Goal: Information Seeking & Learning: Learn about a topic

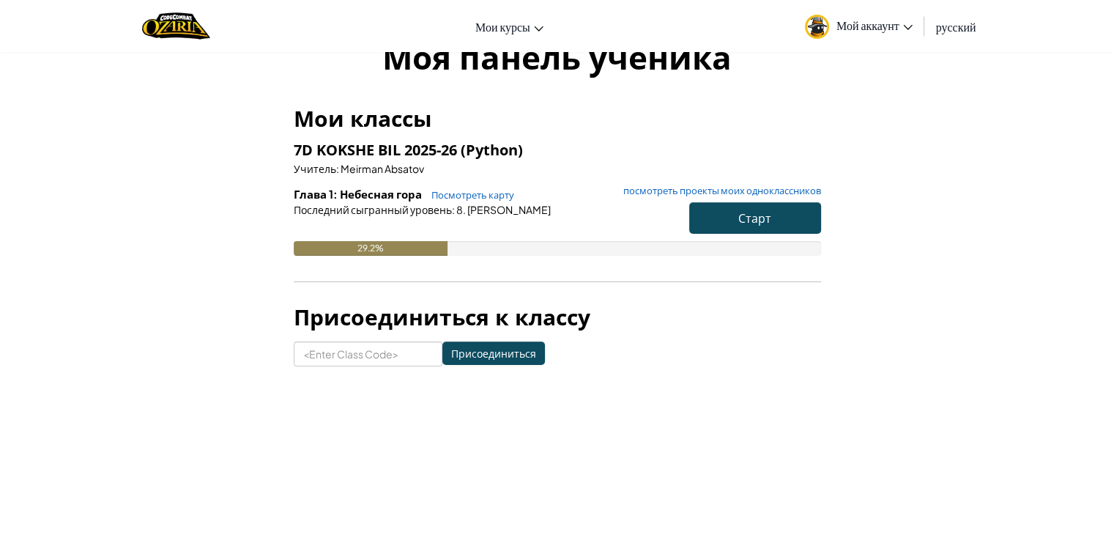
scroll to position [73, 0]
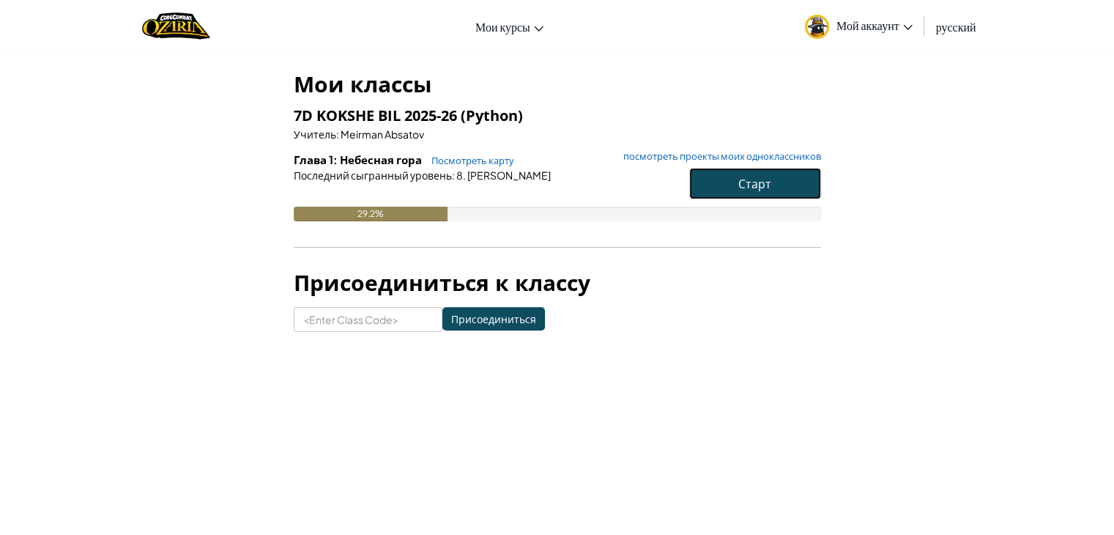
drag, startPoint x: 695, startPoint y: 179, endPoint x: 714, endPoint y: 166, distance: 23.6
click at [695, 179] on button "Старт" at bounding box center [755, 183] width 132 height 31
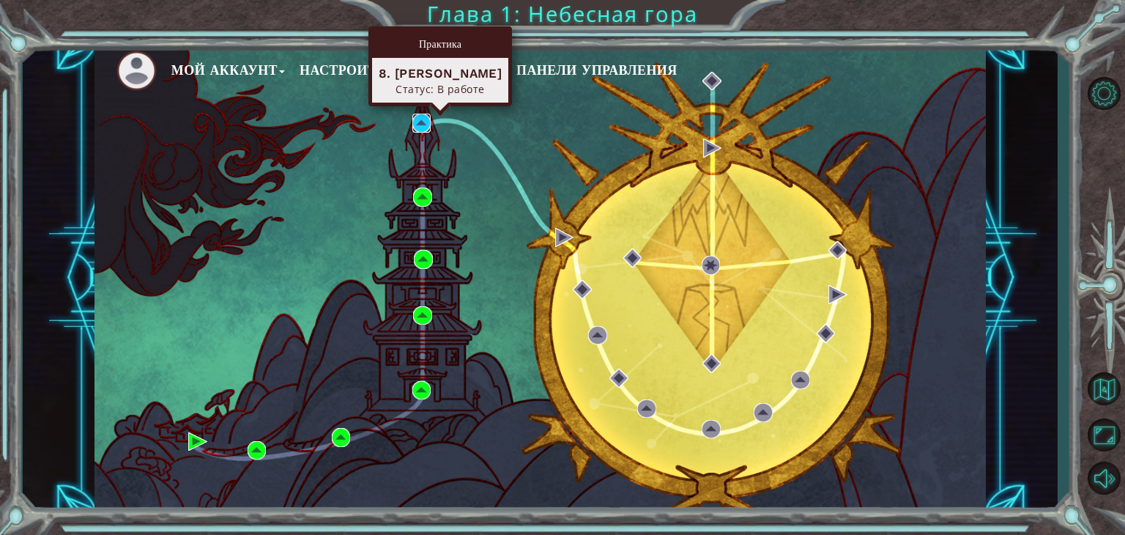
click at [428, 121] on img at bounding box center [421, 123] width 19 height 19
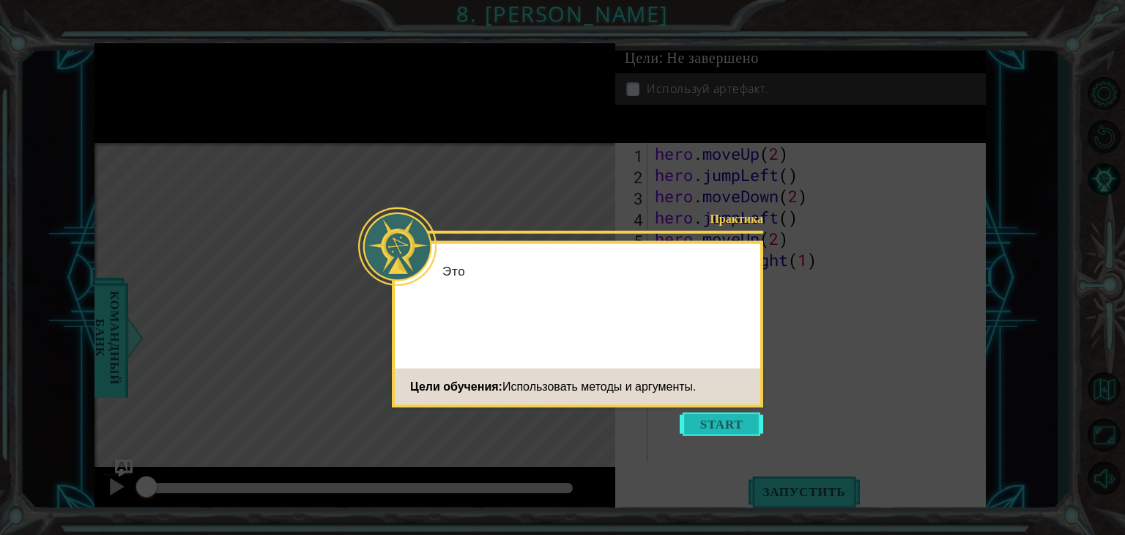
click at [714, 425] on button "Start" at bounding box center [721, 423] width 83 height 23
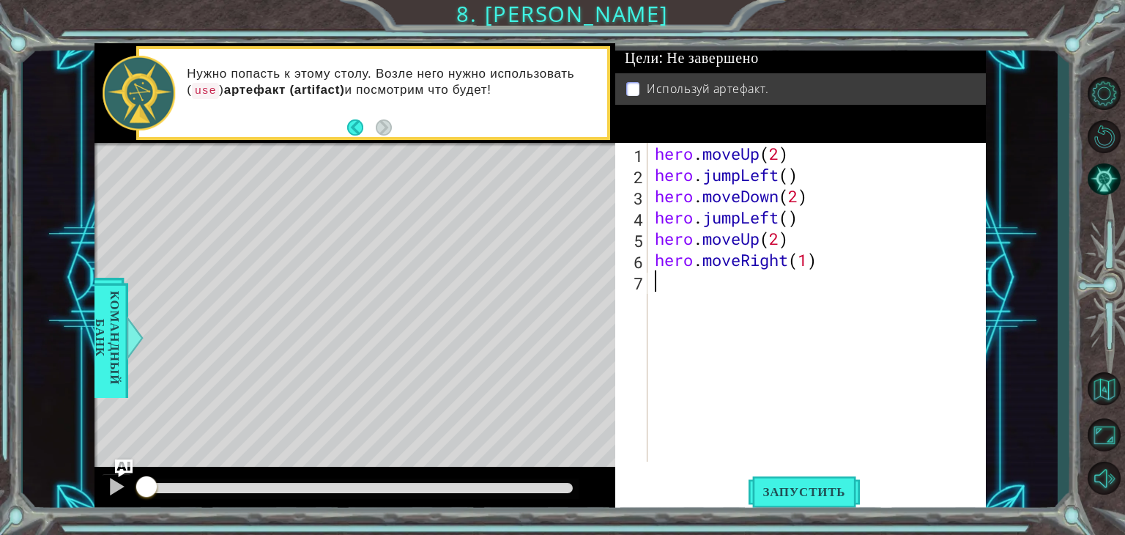
click at [817, 259] on div "hero . moveUp ( 2 ) hero . jumpLeft ( ) hero . moveDown ( 2 ) hero . jumpLeft (…" at bounding box center [821, 323] width 338 height 361
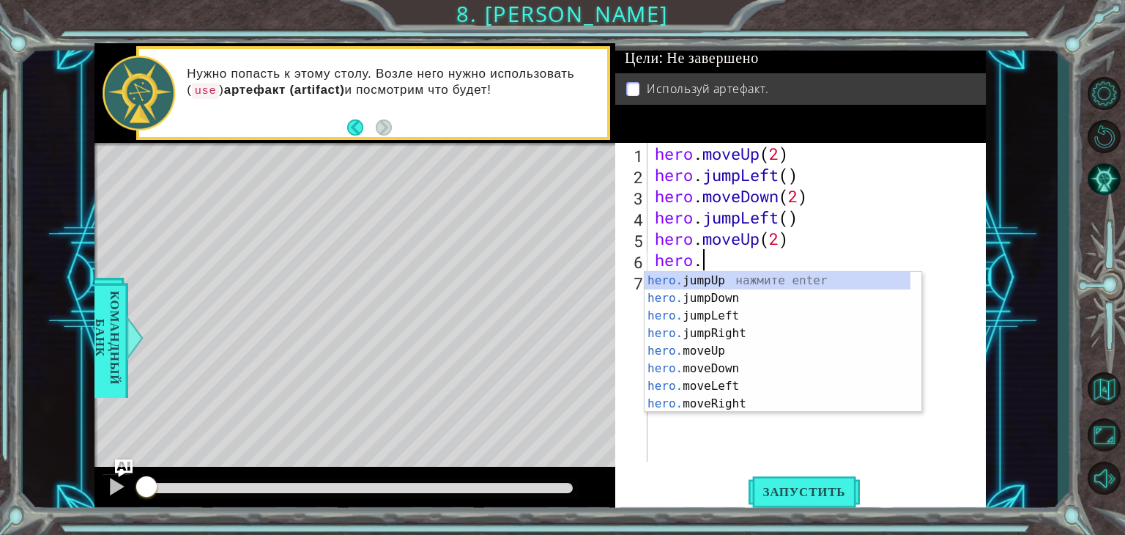
type textarea "h"
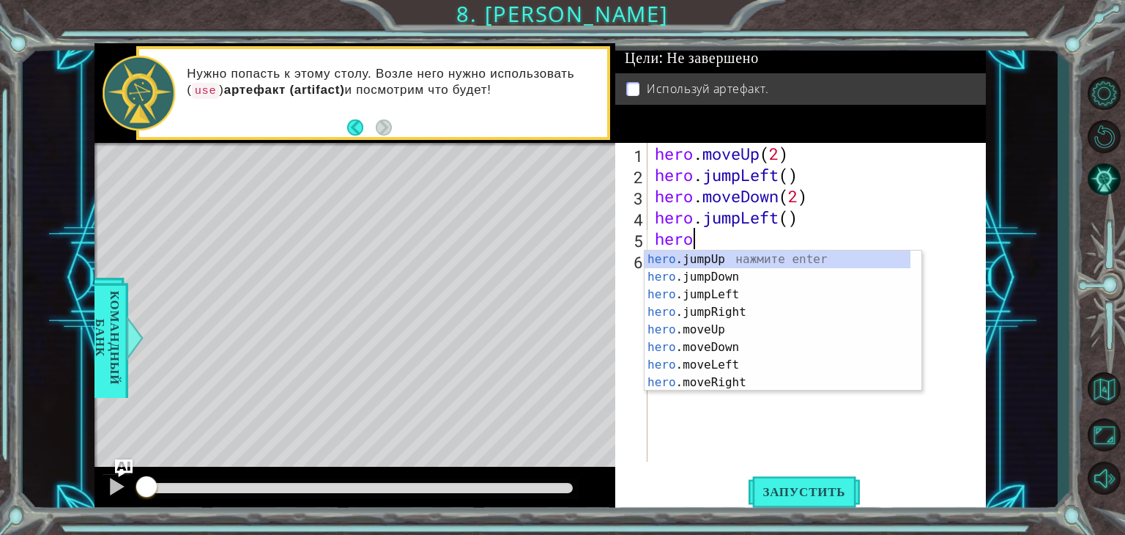
type textarea "h"
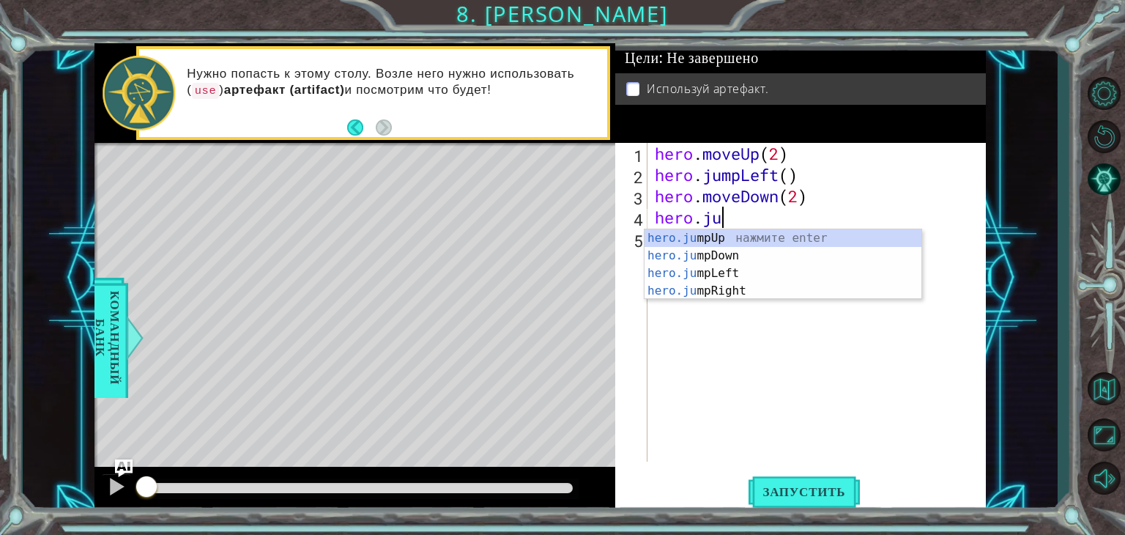
type textarea "h"
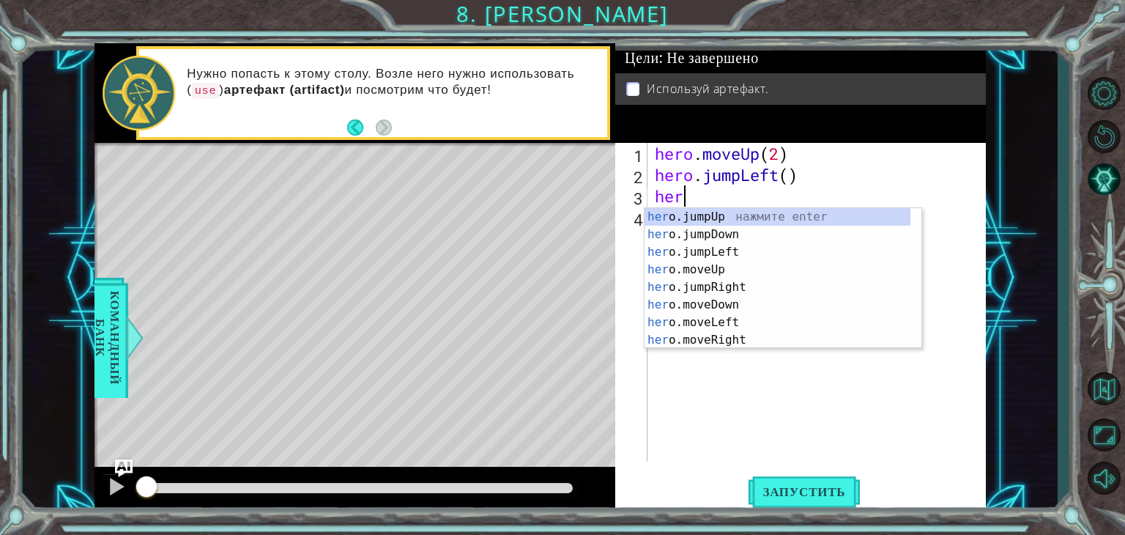
type textarea "h"
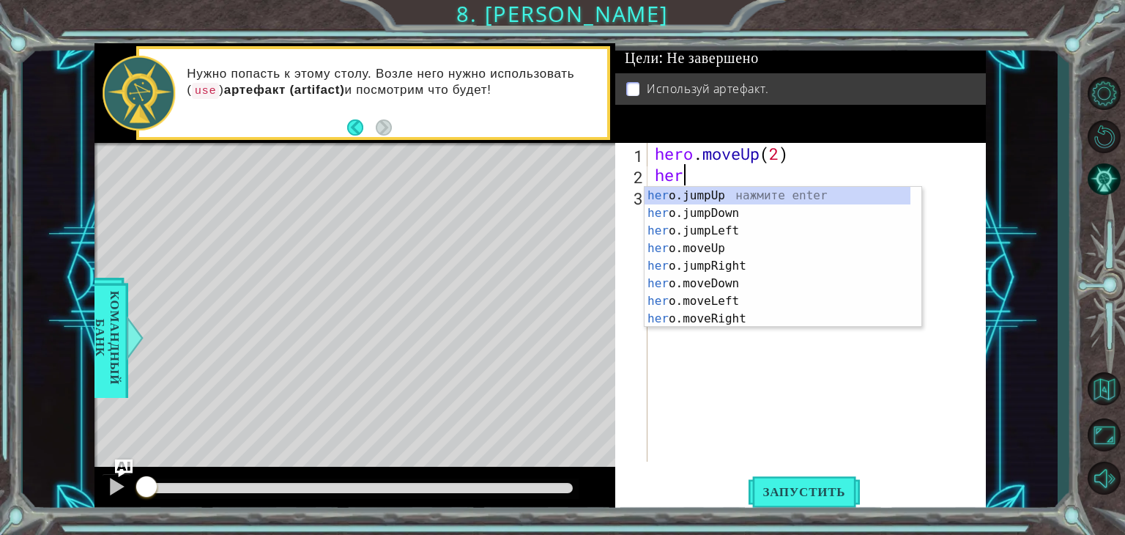
type textarea "h"
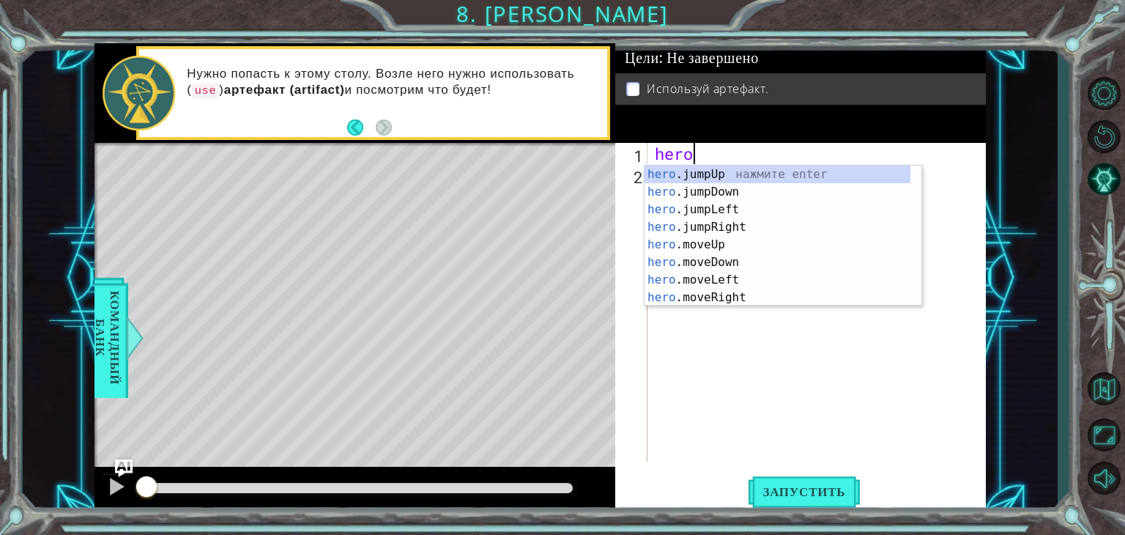
type textarea "h"
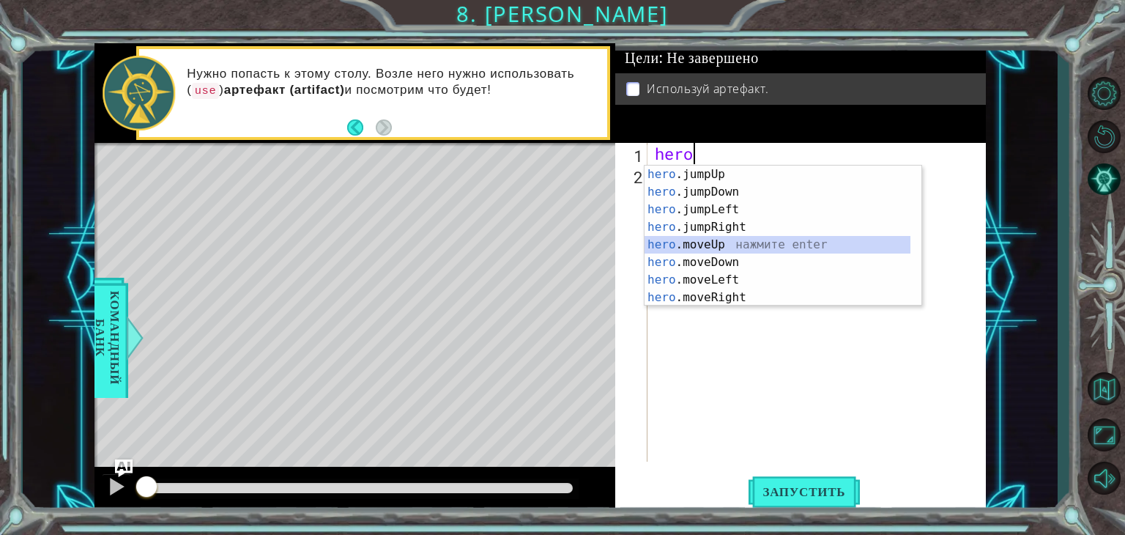
click at [753, 244] on div "hero .jumpUp нажмите enter hero .jumpDown нажмите enter hero .jumpLeft нажмите …" at bounding box center [778, 254] width 266 height 176
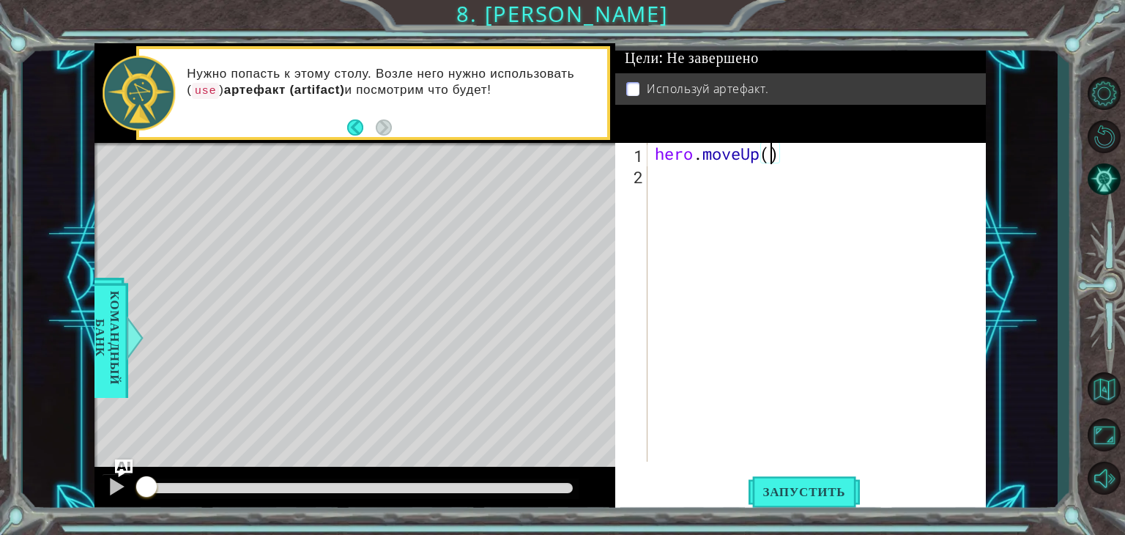
scroll to position [0, 5]
type textarea "hero.moveUp(2)"
click at [760, 490] on span "Запустить" at bounding box center [805, 491] width 112 height 15
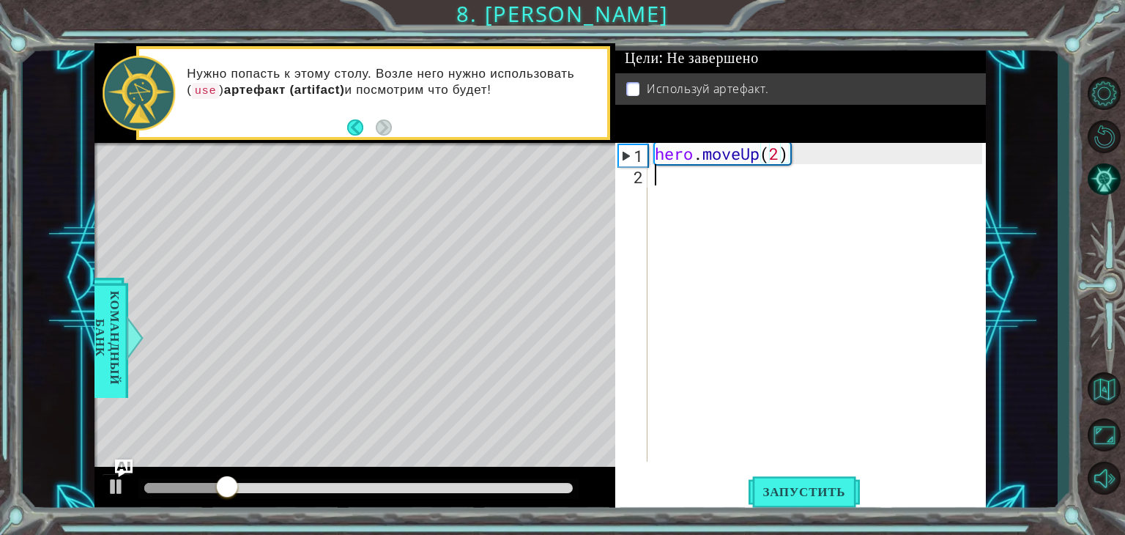
click at [694, 201] on div "hero . moveUp ( 2 )" at bounding box center [821, 323] width 338 height 361
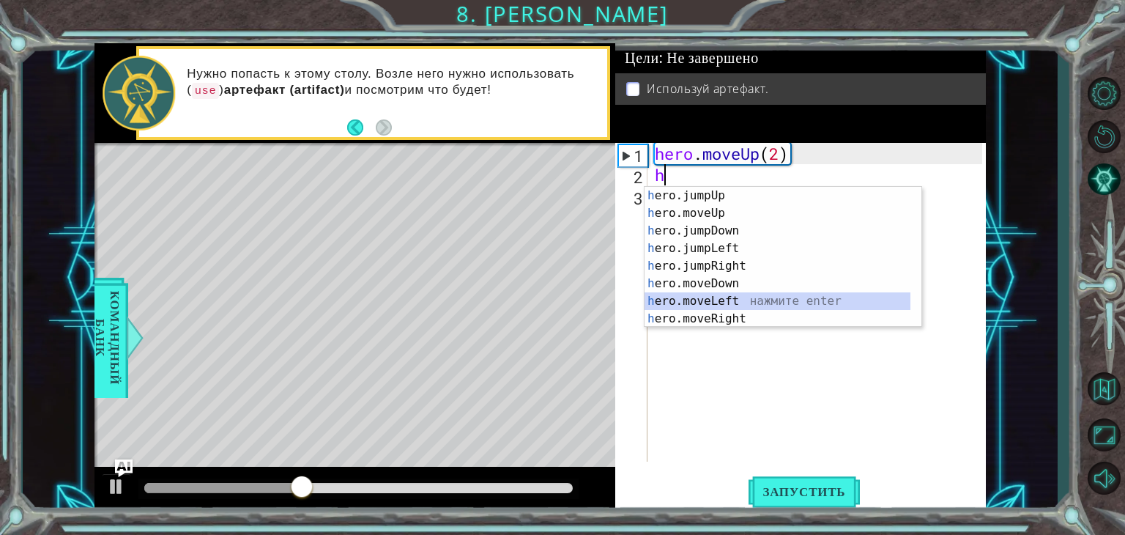
click at [706, 305] on div "h ero.jumpUp нажмите enter h ero.moveUp нажмите enter h ero.jumpDown нажмите en…" at bounding box center [778, 275] width 266 height 176
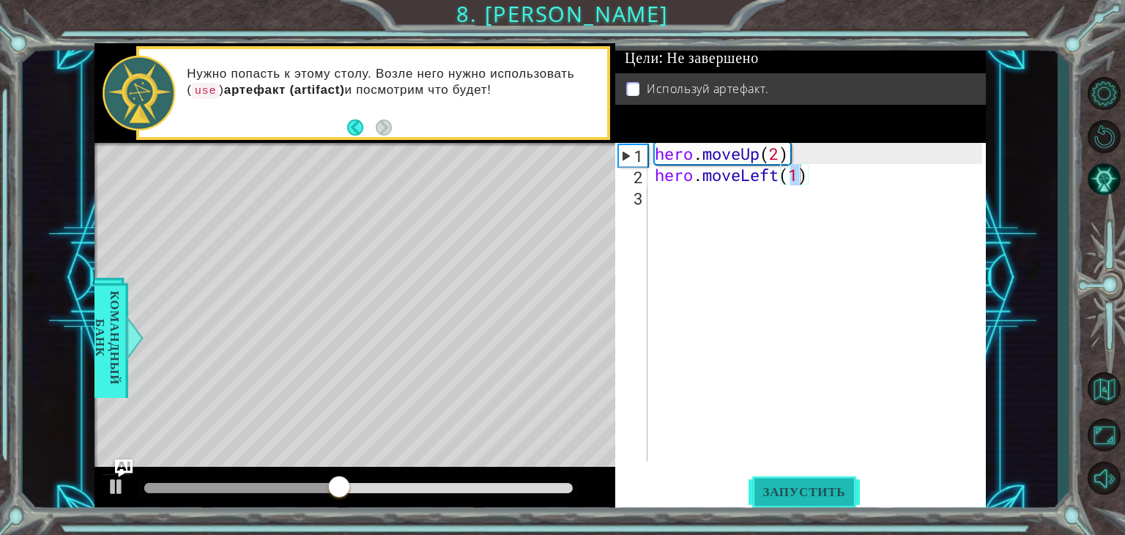
click at [776, 478] on button "Запустить" at bounding box center [805, 491] width 112 height 37
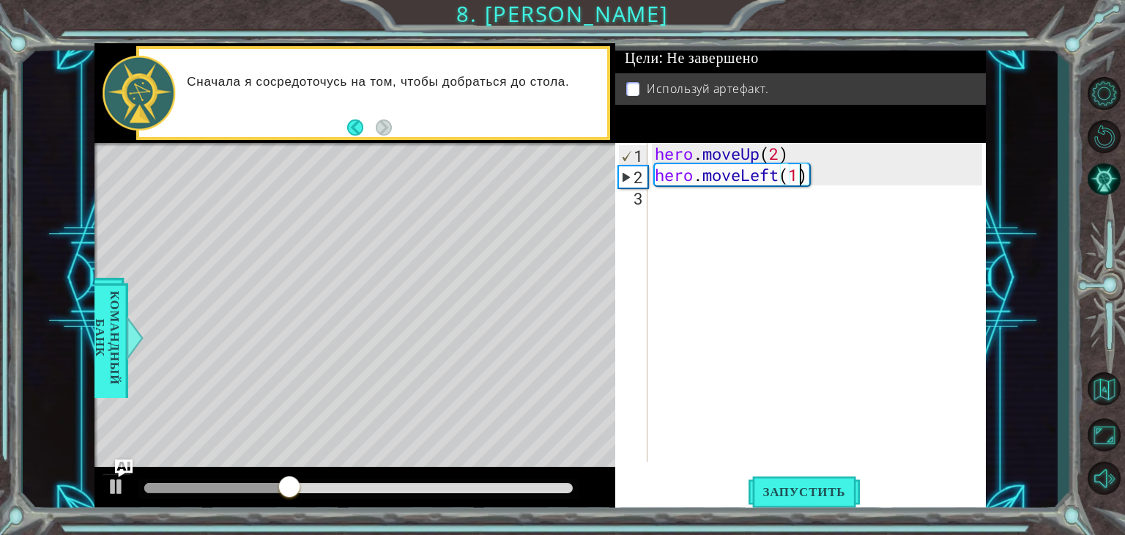
scroll to position [0, 6]
type textarea "hero.moveLeft(1)"
click at [853, 182] on div "hero . moveUp ( 2 ) hero . moveLeft ( 1 )" at bounding box center [821, 323] width 338 height 361
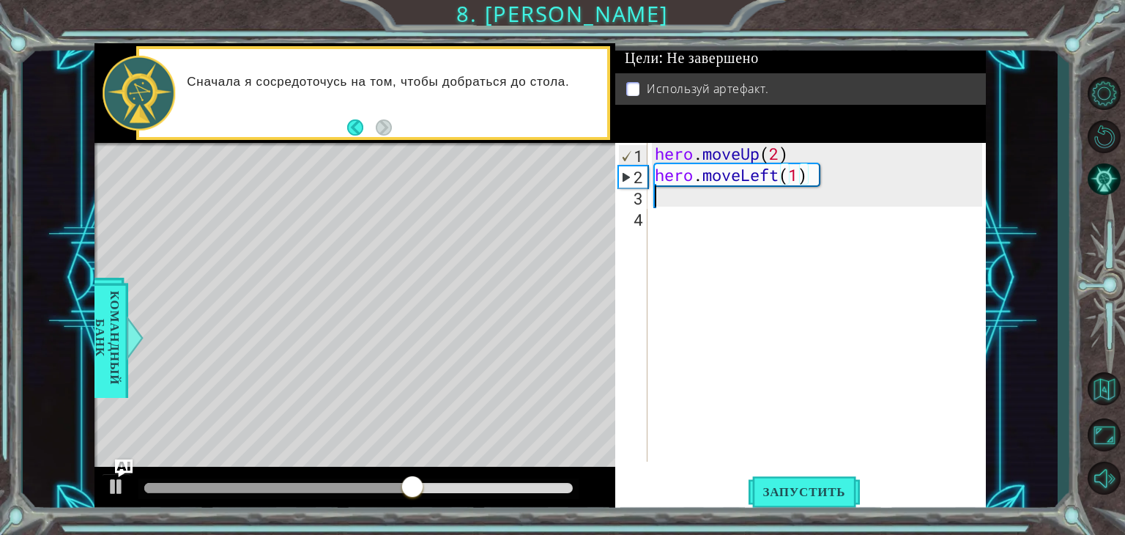
scroll to position [0, 0]
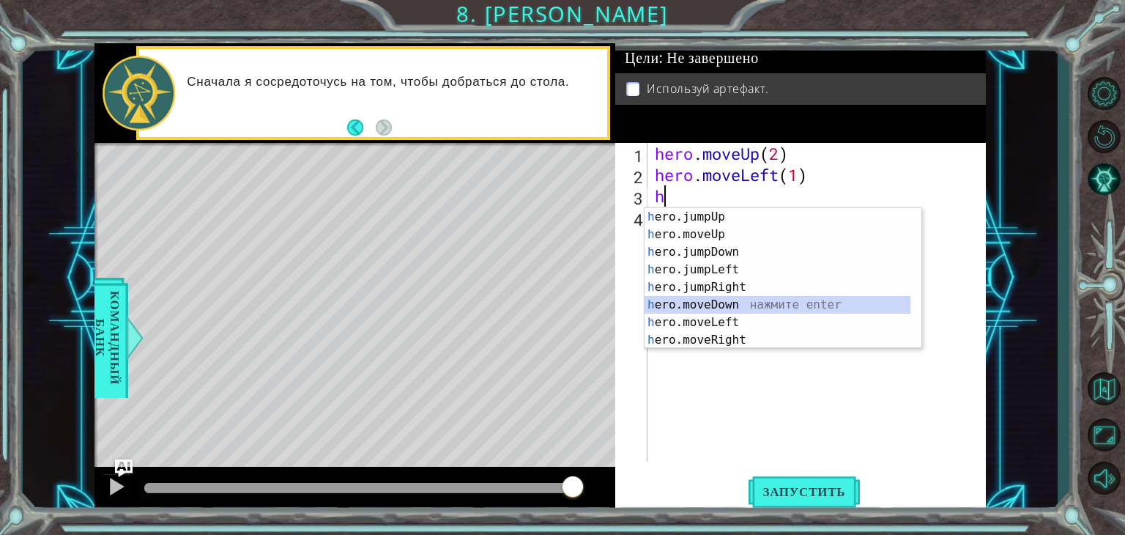
click at [719, 301] on div "h ero.jumpUp нажмите enter h ero.moveUp нажмите enter h ero.jumpDown нажмите en…" at bounding box center [778, 296] width 266 height 176
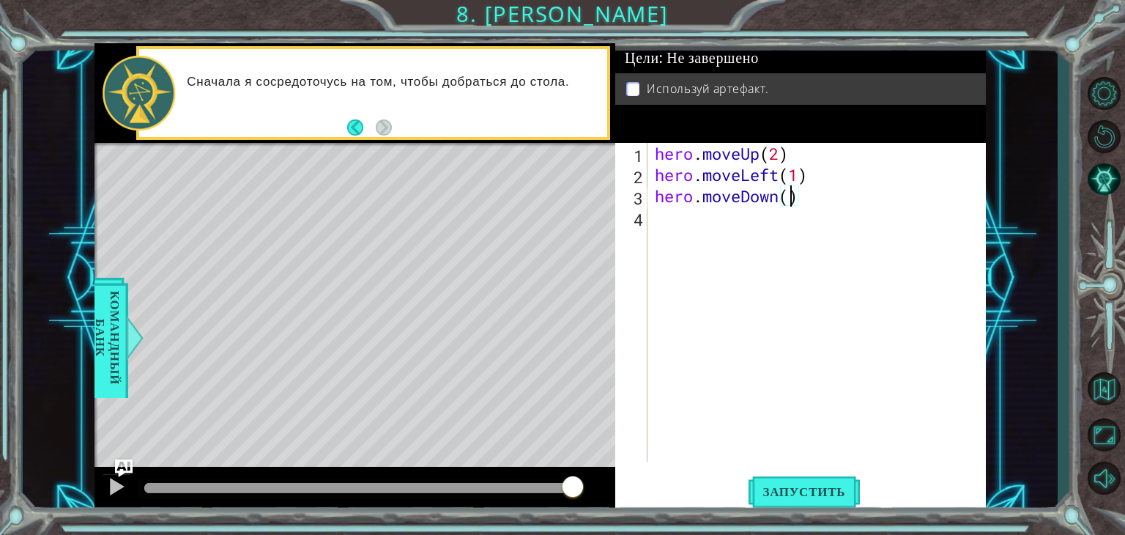
scroll to position [0, 6]
type textarea "hero.moveDown(2)"
click at [774, 496] on span "Запустить" at bounding box center [805, 491] width 112 height 15
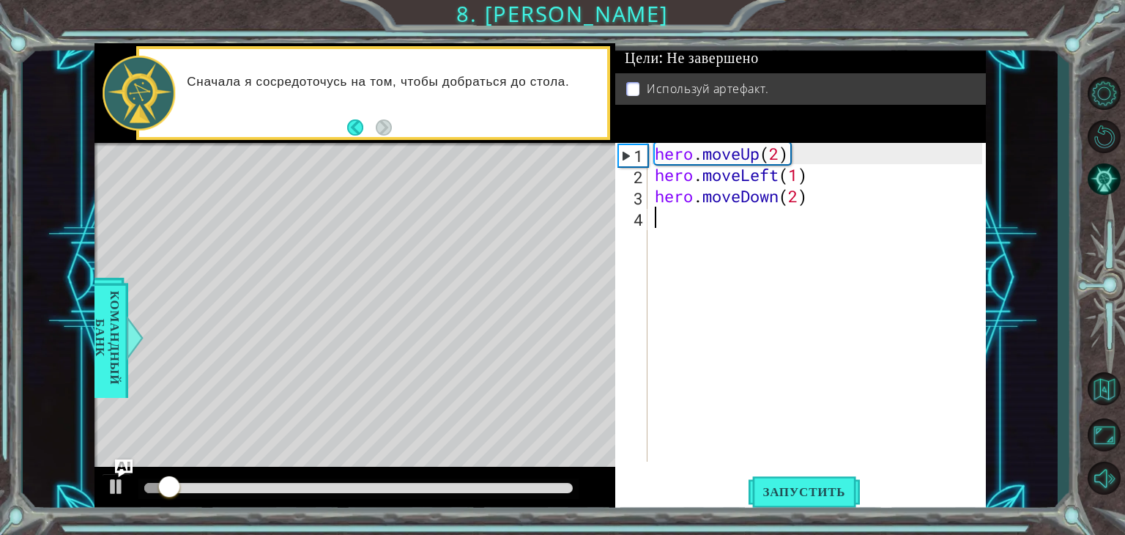
click at [665, 227] on div "hero . moveUp ( 2 ) hero . moveLeft ( 1 ) hero . moveDown ( 2 )" at bounding box center [821, 323] width 338 height 361
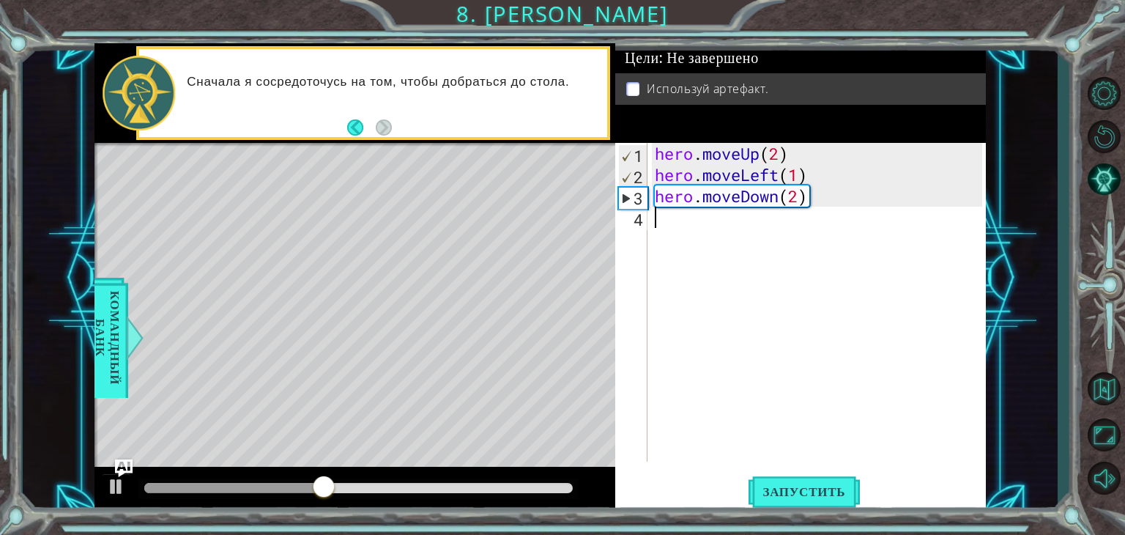
type textarea "h"
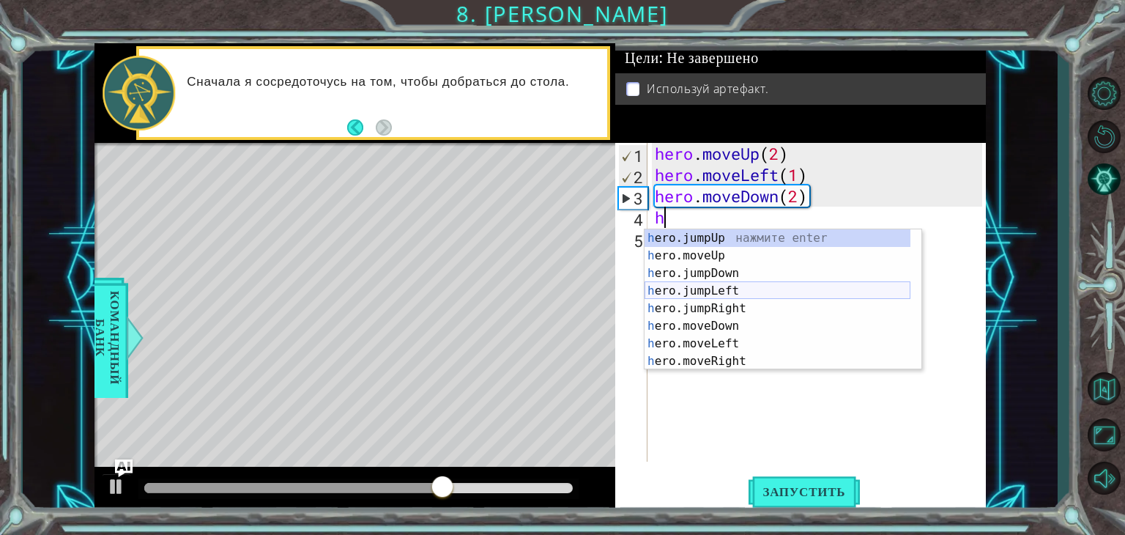
click at [733, 291] on div "h ero.jumpUp нажмите enter h ero.moveUp нажмите enter h ero.jumpDown нажмите en…" at bounding box center [778, 317] width 266 height 176
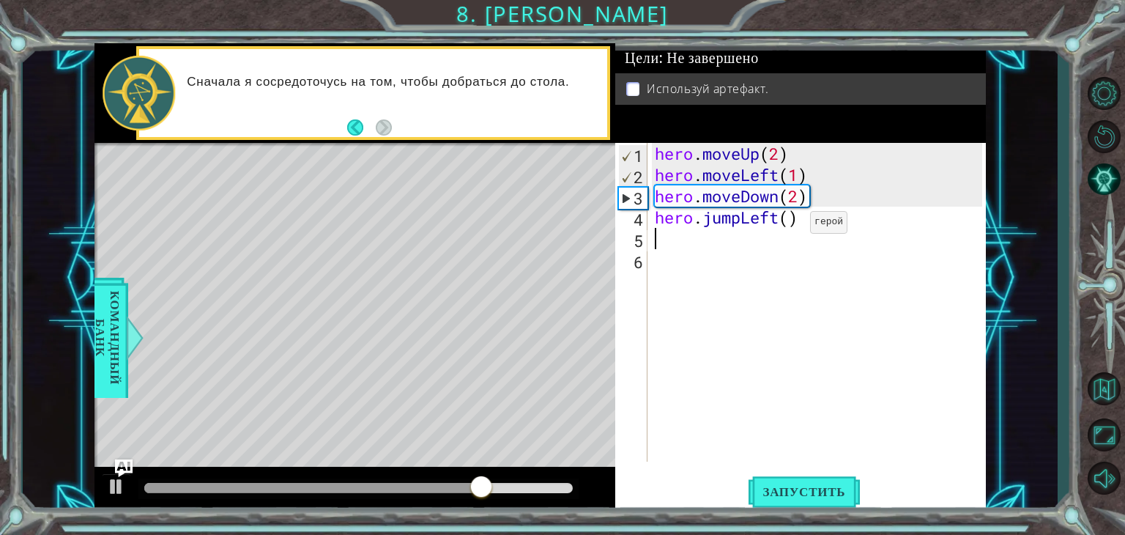
click at [788, 226] on div "hero . moveUp ( 2 ) hero . moveLeft ( 1 ) hero . moveDown ( 2 ) hero . jumpLeft…" at bounding box center [821, 323] width 338 height 361
type textarea "hero.jumpLeft(1)"
click at [787, 480] on button "Запустить" at bounding box center [805, 491] width 112 height 37
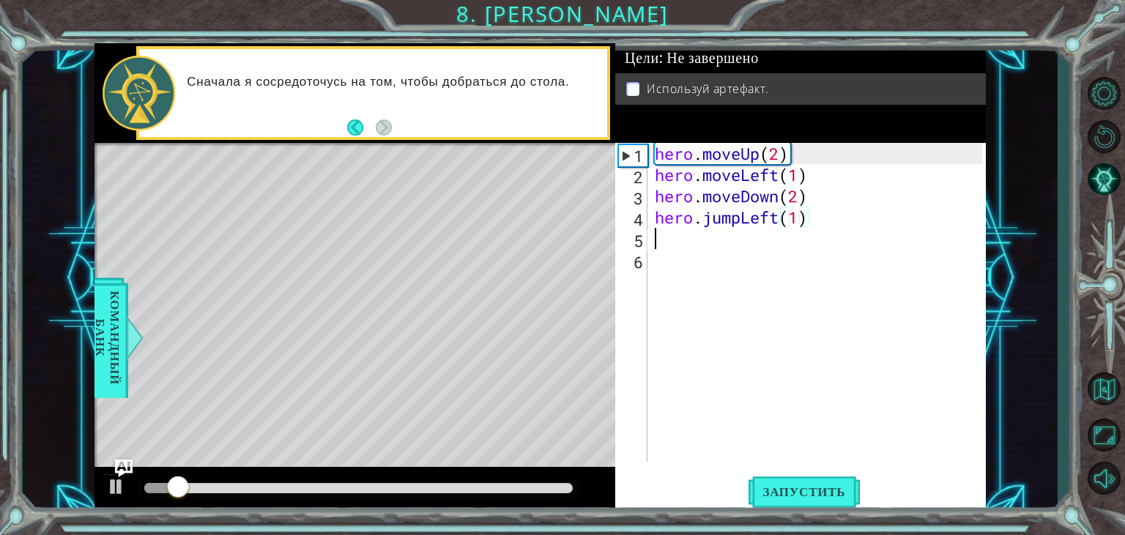
click at [664, 248] on div "hero . moveUp ( 2 ) hero . moveLeft ( 1 ) hero . moveDown ( 2 ) hero . jumpLeft…" at bounding box center [821, 323] width 338 height 361
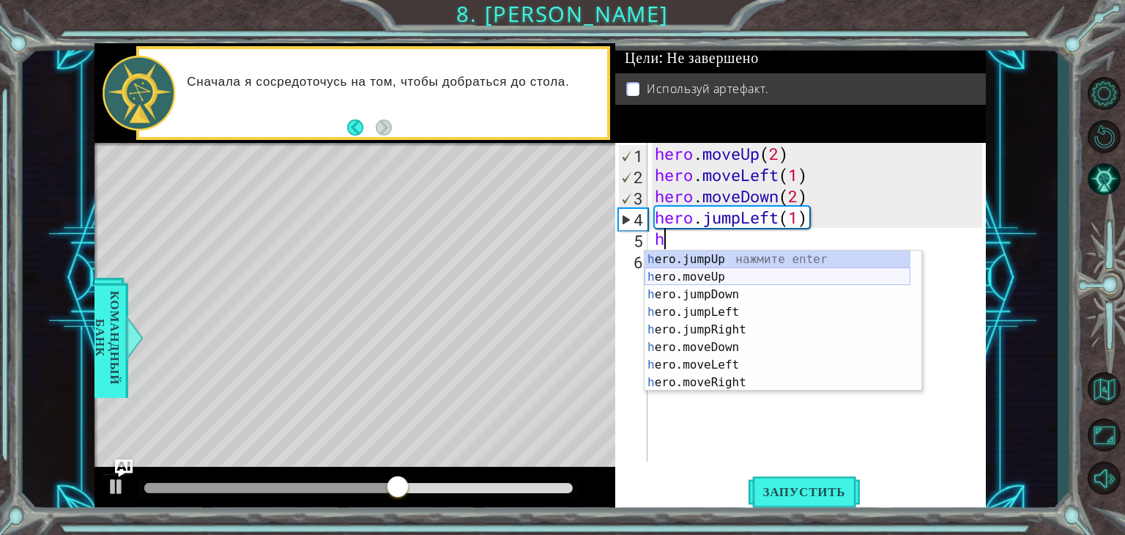
click at [713, 272] on div "h ero.jumpUp нажмите enter h ero.moveUp нажмите enter h ero.jumpDown нажмите en…" at bounding box center [778, 338] width 266 height 176
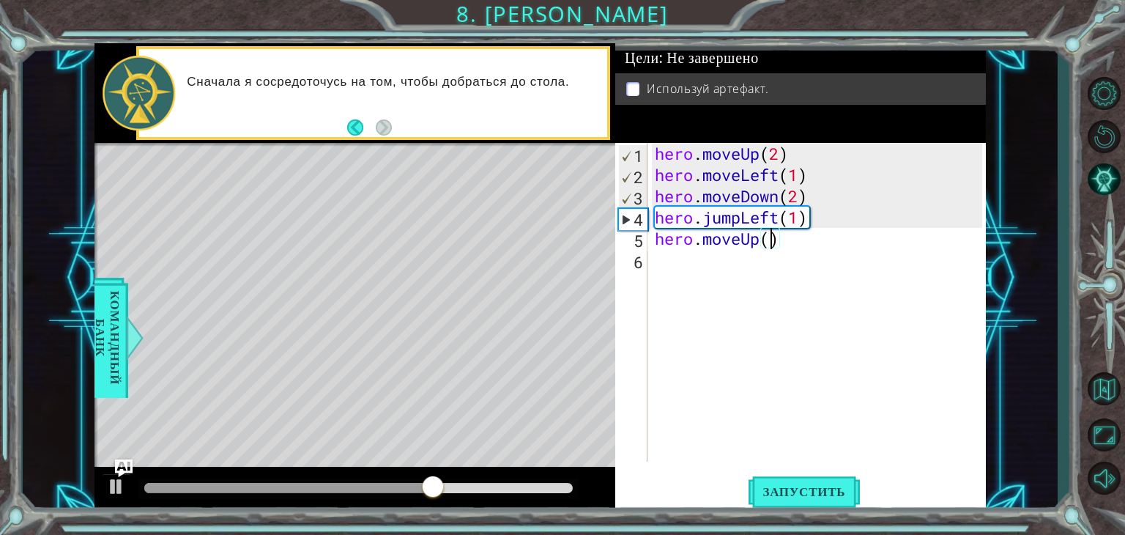
type textarea "hero.moveUp(2)"
click at [667, 261] on div "hero . moveUp ( 2 ) hero . moveLeft ( 1 ) hero . moveDown ( 2 ) hero . jumpLeft…" at bounding box center [821, 323] width 338 height 361
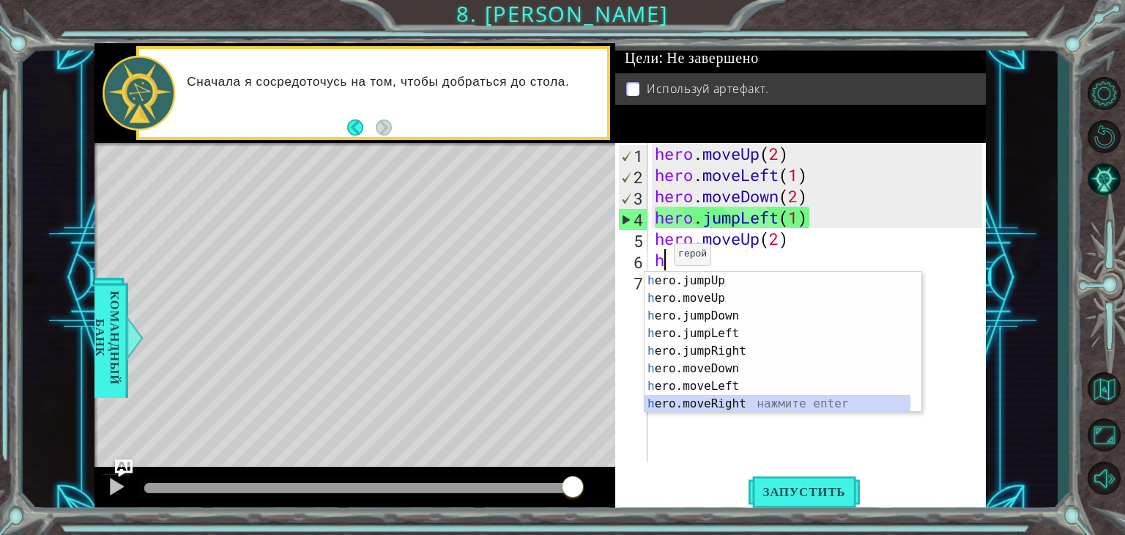
click at [703, 399] on div "h ero.jumpUp нажмите enter h ero.moveUp нажмите enter h ero.jumpDown нажмите en…" at bounding box center [778, 360] width 266 height 176
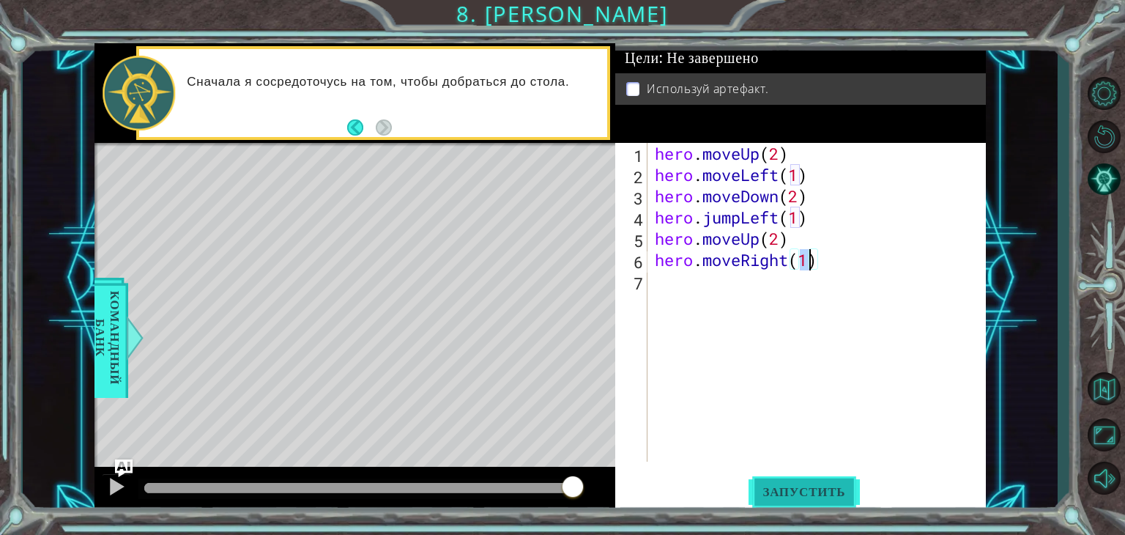
type textarea "hero.moveRight(1)"
click at [776, 481] on button "Запустить" at bounding box center [805, 491] width 112 height 37
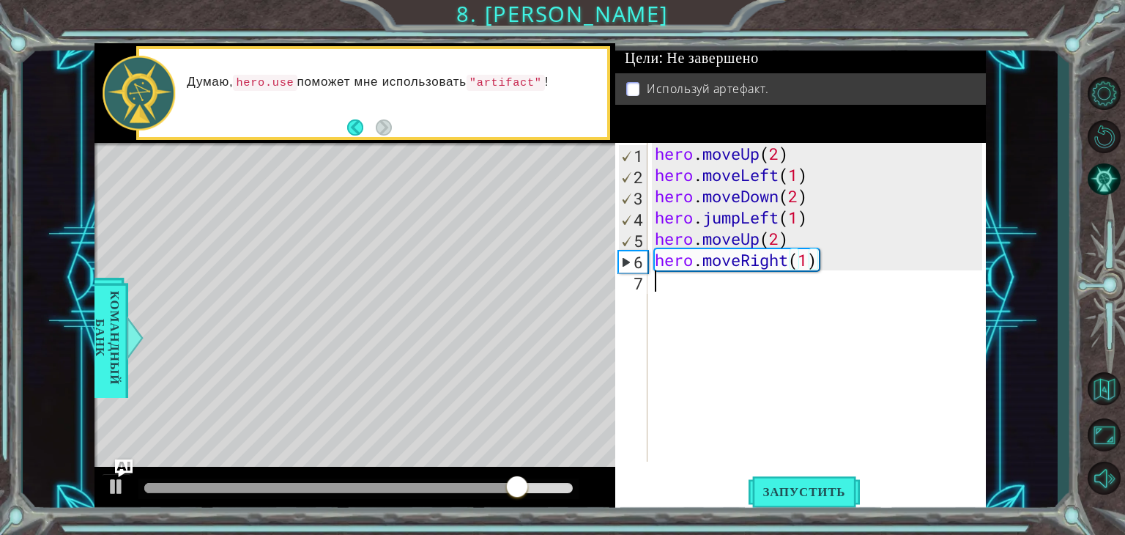
click at [694, 316] on div "hero . moveUp ( 2 ) hero . moveLeft ( 1 ) hero . moveDown ( 2 ) hero . jumpLeft…" at bounding box center [821, 323] width 338 height 361
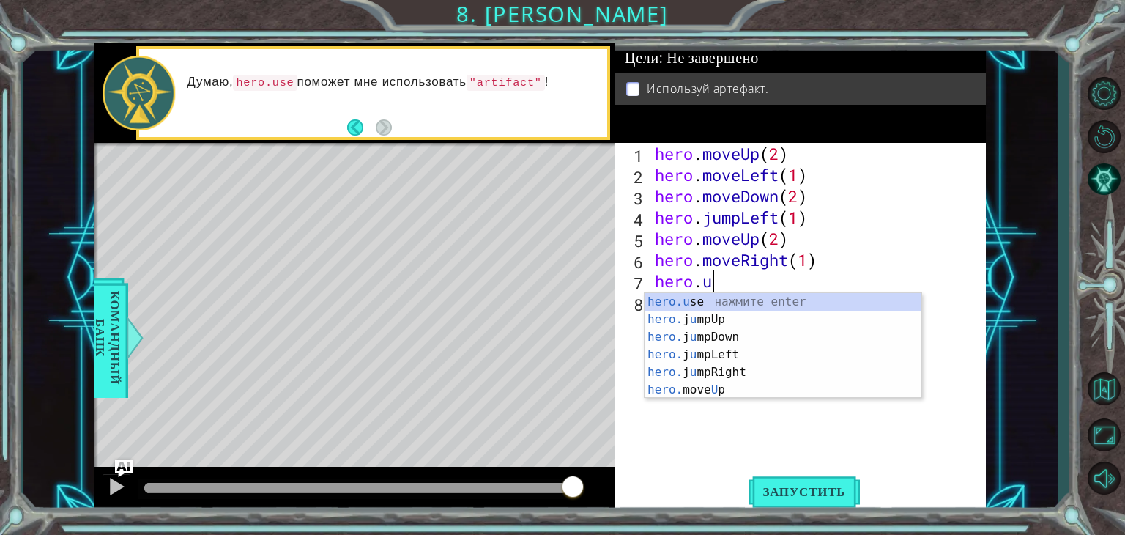
scroll to position [0, 1]
click at [700, 300] on div "hero.u se нажмите enter hero. j u [GEOGRAPHIC_DATA] нажмите enter hero. j u [GE…" at bounding box center [783, 363] width 277 height 141
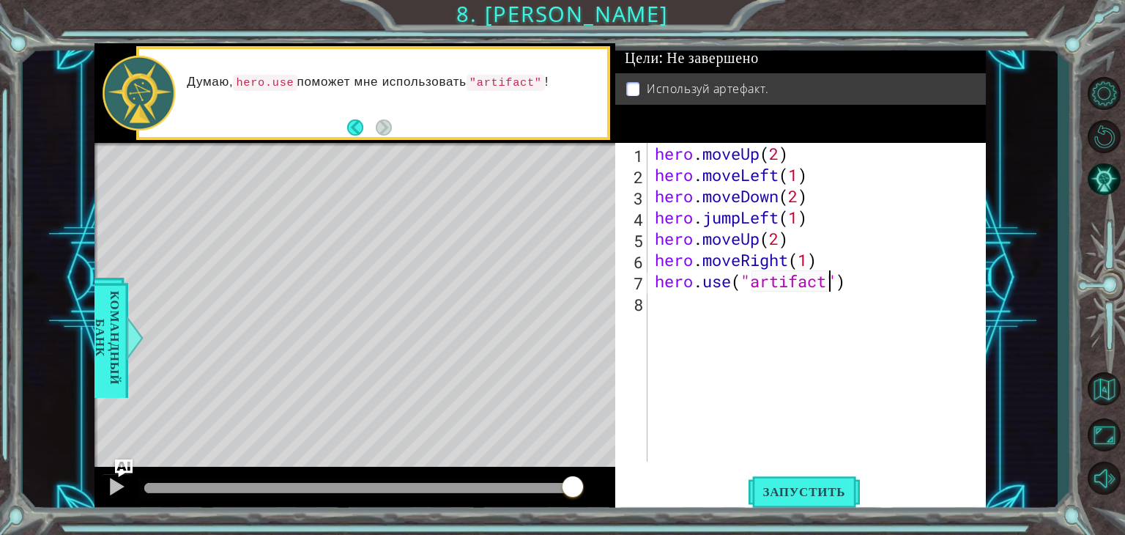
scroll to position [0, 7]
type textarea "hero.use("artifact")"
click at [845, 487] on span "Запустить" at bounding box center [805, 491] width 112 height 15
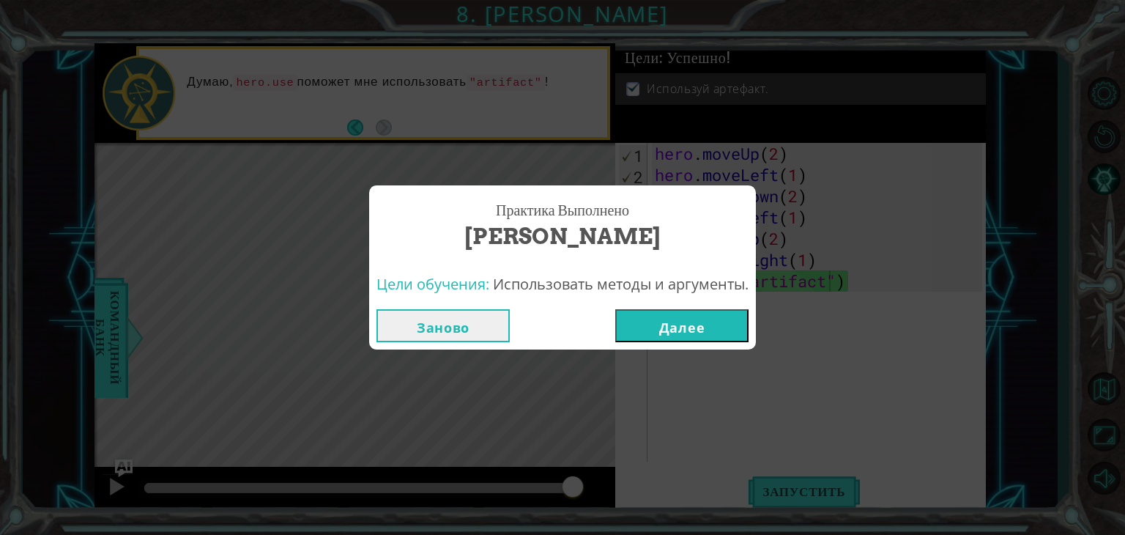
click at [695, 328] on button "Далее" at bounding box center [681, 325] width 133 height 33
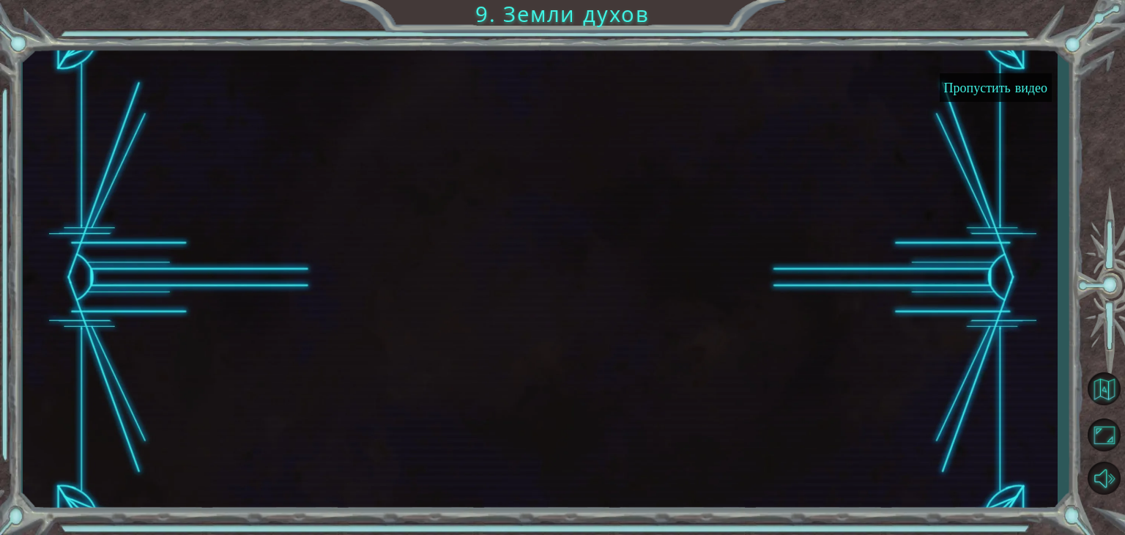
click at [973, 89] on button "Пропустить видео" at bounding box center [996, 87] width 112 height 29
click at [976, 81] on button "Пропустить видео" at bounding box center [996, 87] width 112 height 29
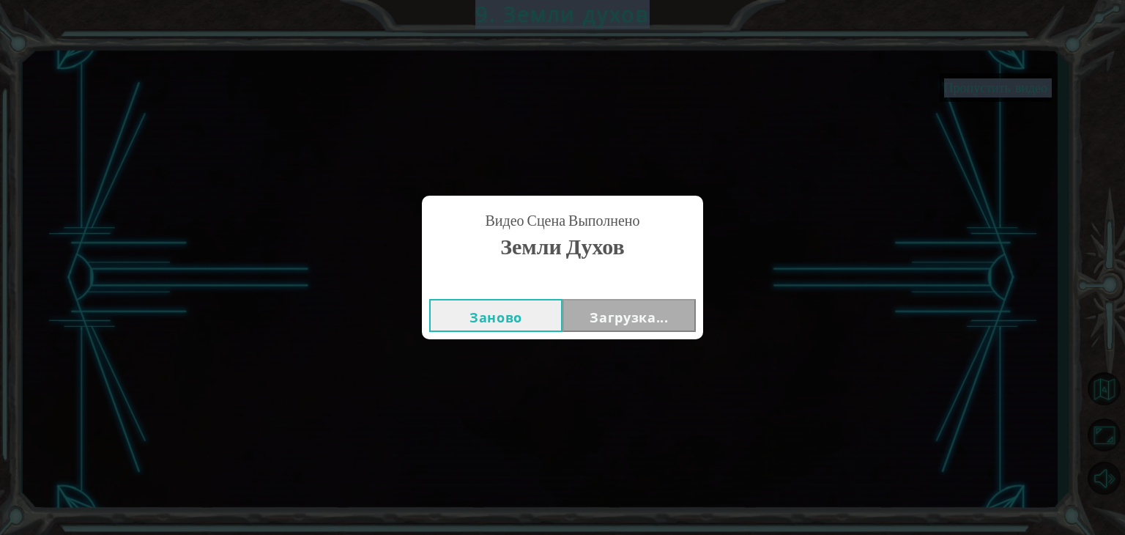
click at [976, 81] on div "Видео сцена Выполнено Земли духов Заново Загрузка..." at bounding box center [562, 267] width 1125 height 535
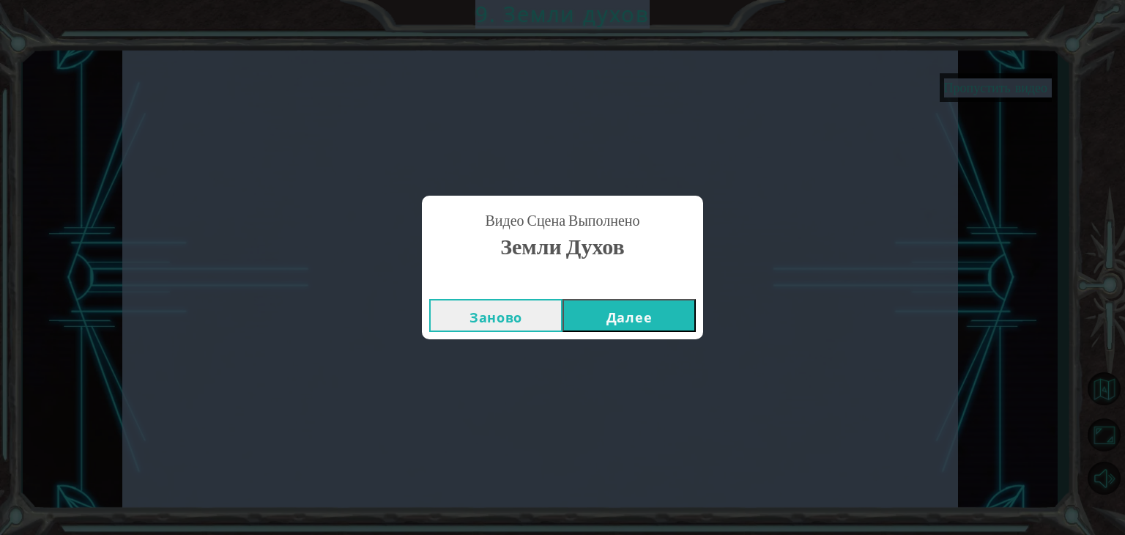
click at [604, 312] on button "Далее" at bounding box center [629, 315] width 133 height 33
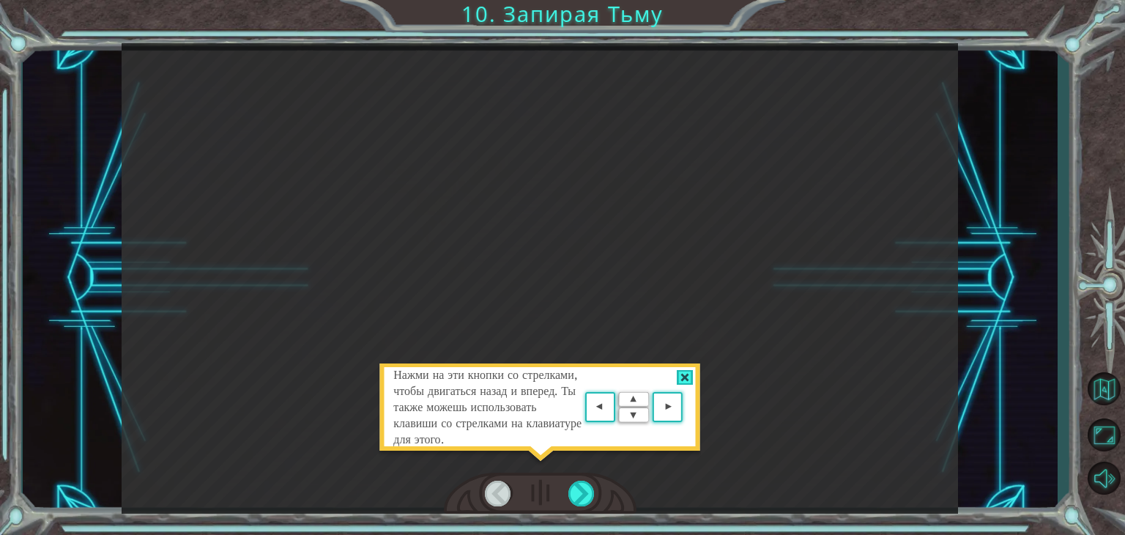
click at [681, 373] on div at bounding box center [685, 377] width 17 height 15
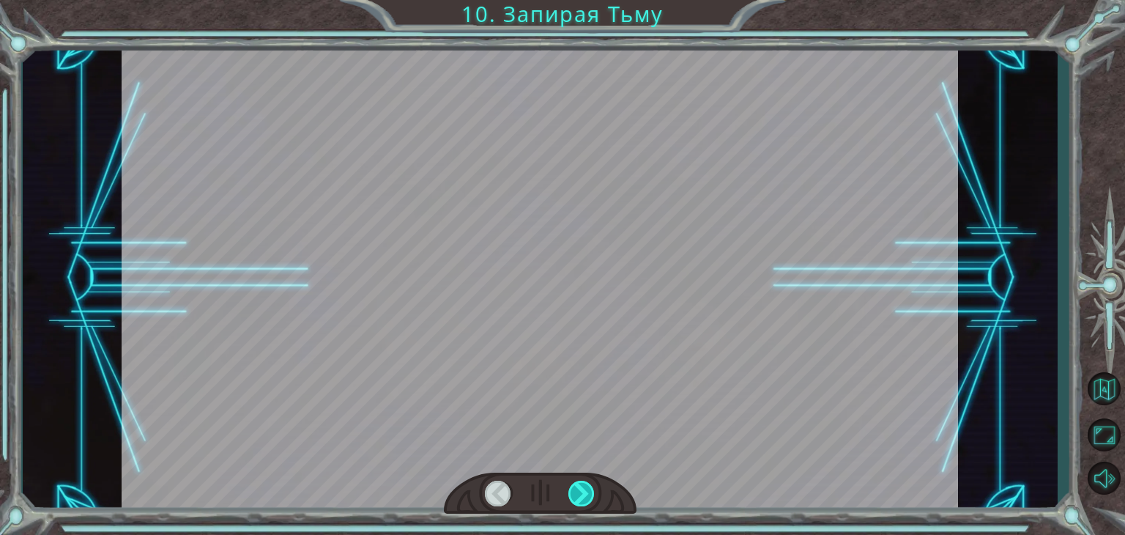
click at [572, 490] on div at bounding box center [581, 493] width 26 height 26
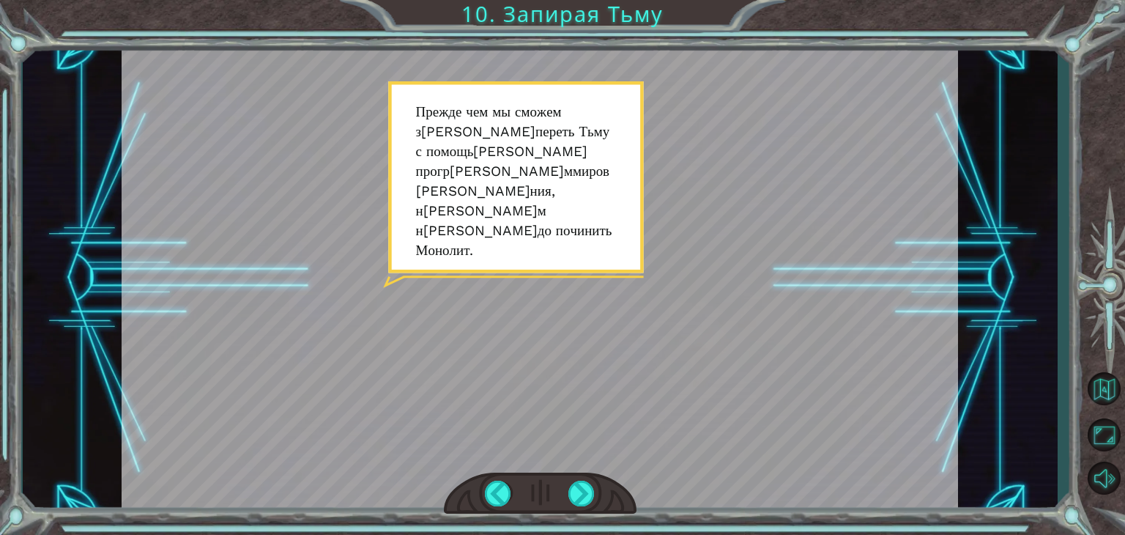
click at [503, 209] on div at bounding box center [540, 278] width 836 height 470
click at [569, 490] on div at bounding box center [581, 493] width 26 height 26
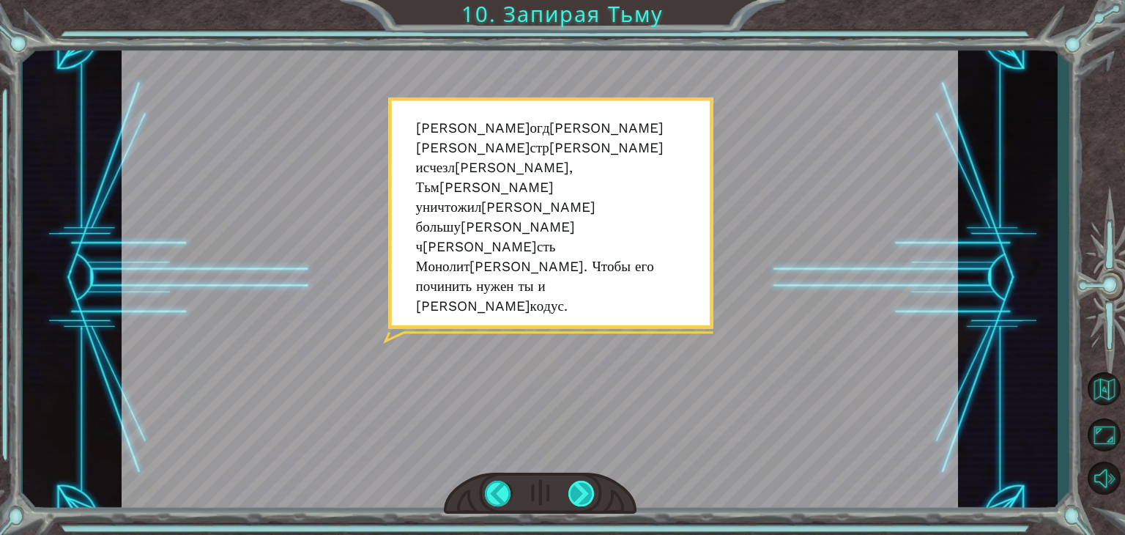
click at [579, 483] on div at bounding box center [581, 493] width 26 height 26
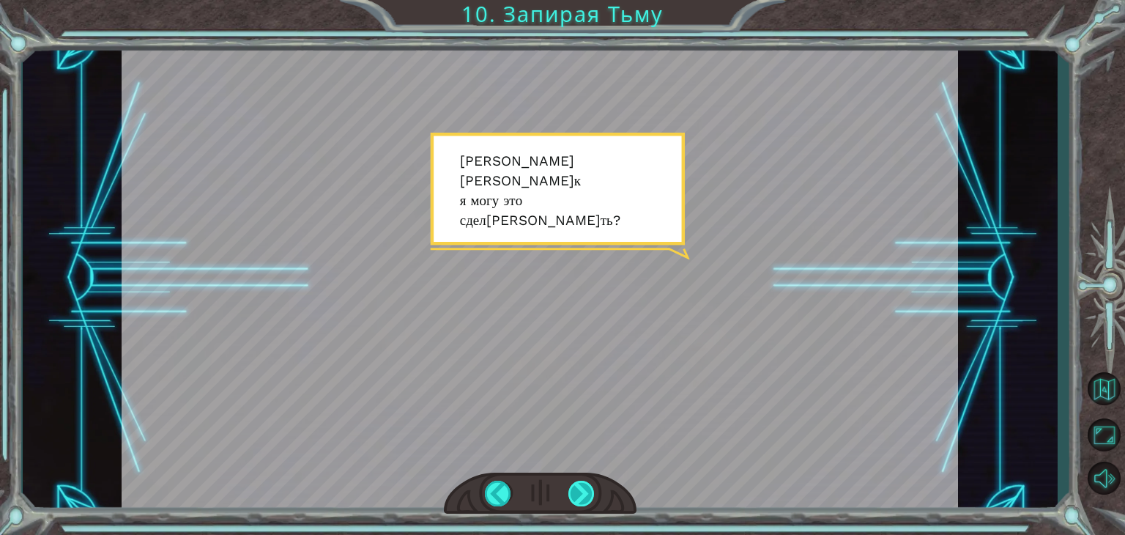
click at [582, 492] on div at bounding box center [581, 493] width 26 height 26
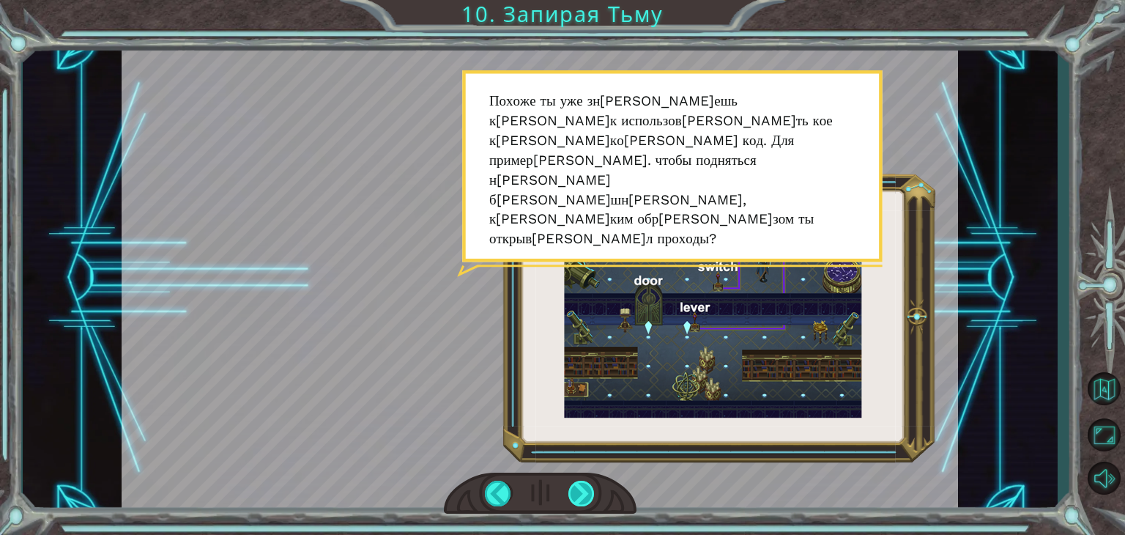
click at [579, 494] on div at bounding box center [581, 493] width 26 height 26
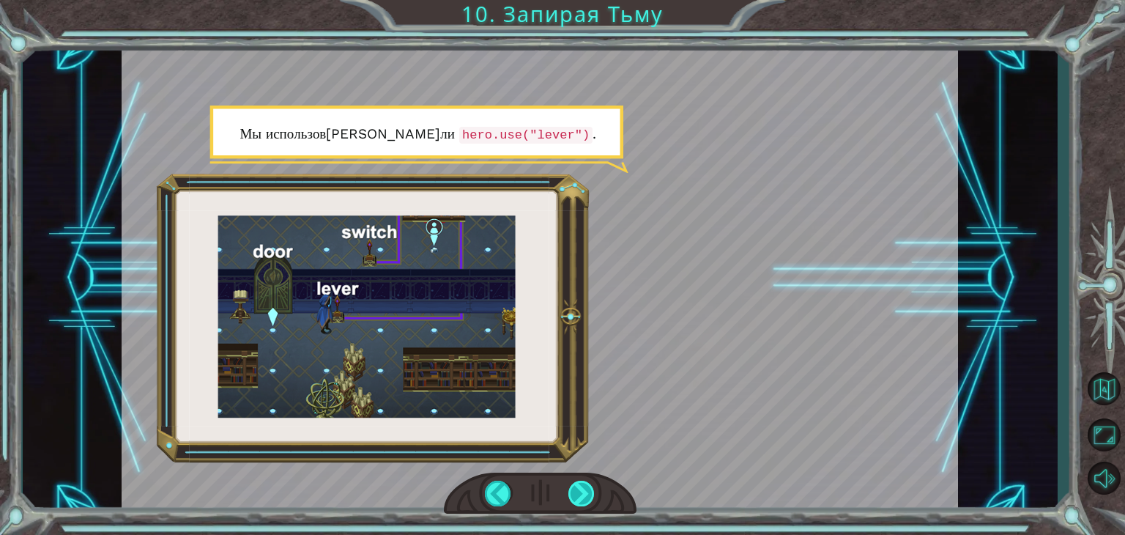
click at [580, 480] on div at bounding box center [581, 493] width 26 height 26
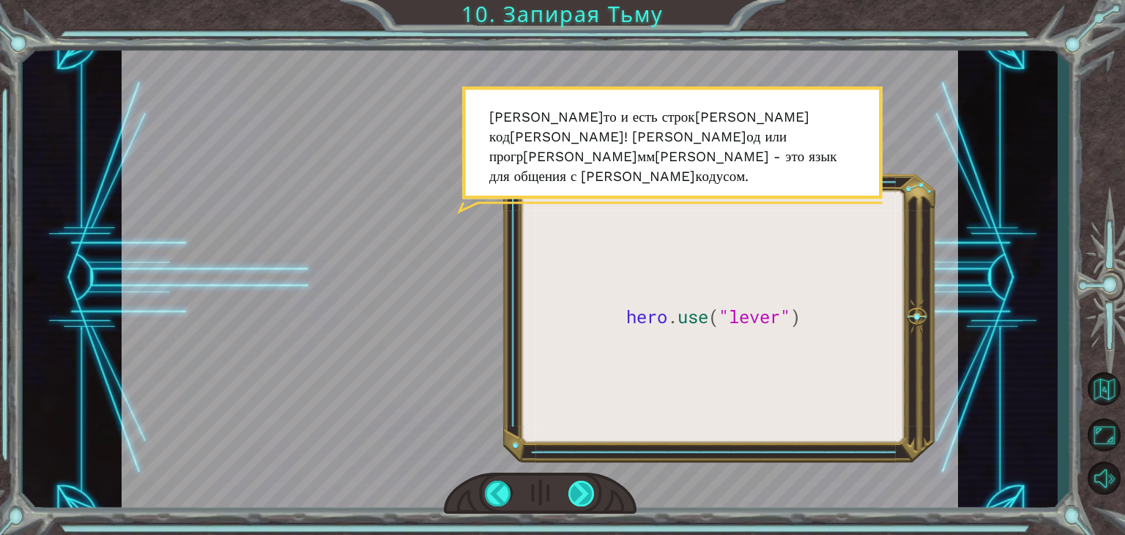
click at [583, 496] on div at bounding box center [581, 493] width 26 height 26
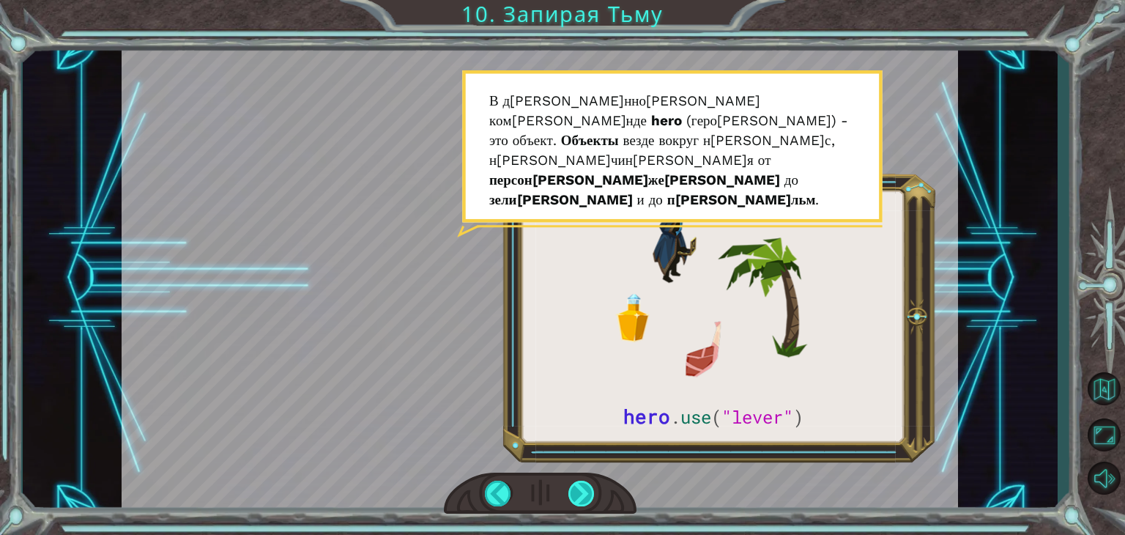
click at [574, 493] on div at bounding box center [581, 493] width 26 height 26
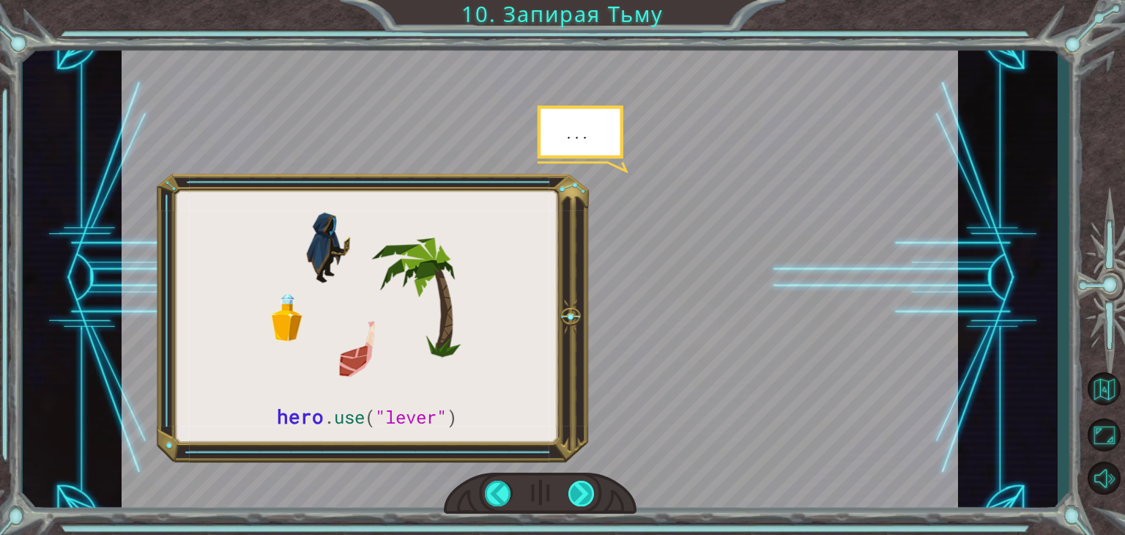
click at [582, 492] on div at bounding box center [581, 493] width 26 height 26
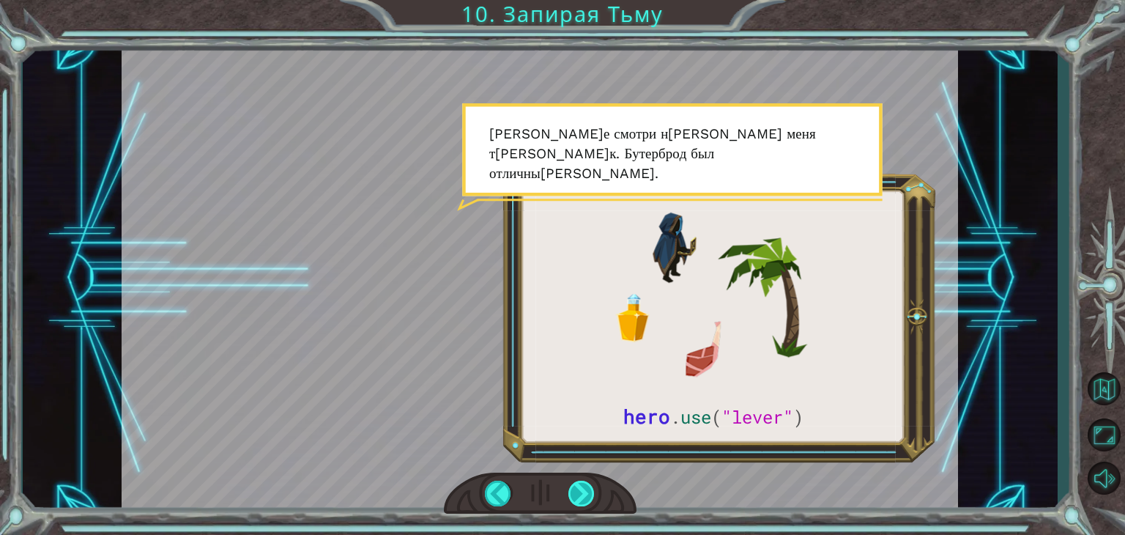
click at [591, 493] on div at bounding box center [581, 493] width 26 height 26
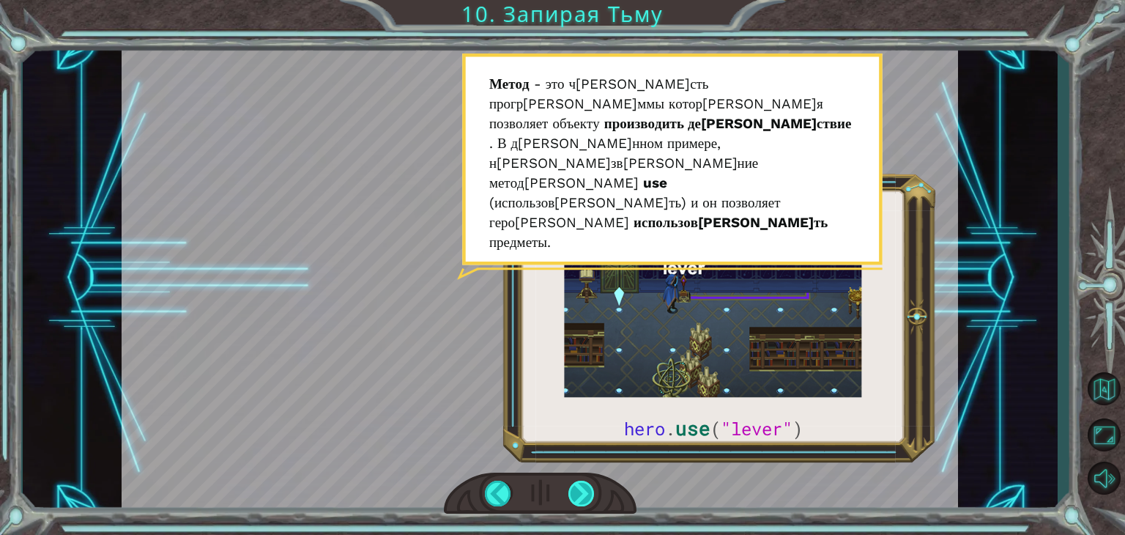
click at [581, 481] on div at bounding box center [581, 493] width 26 height 26
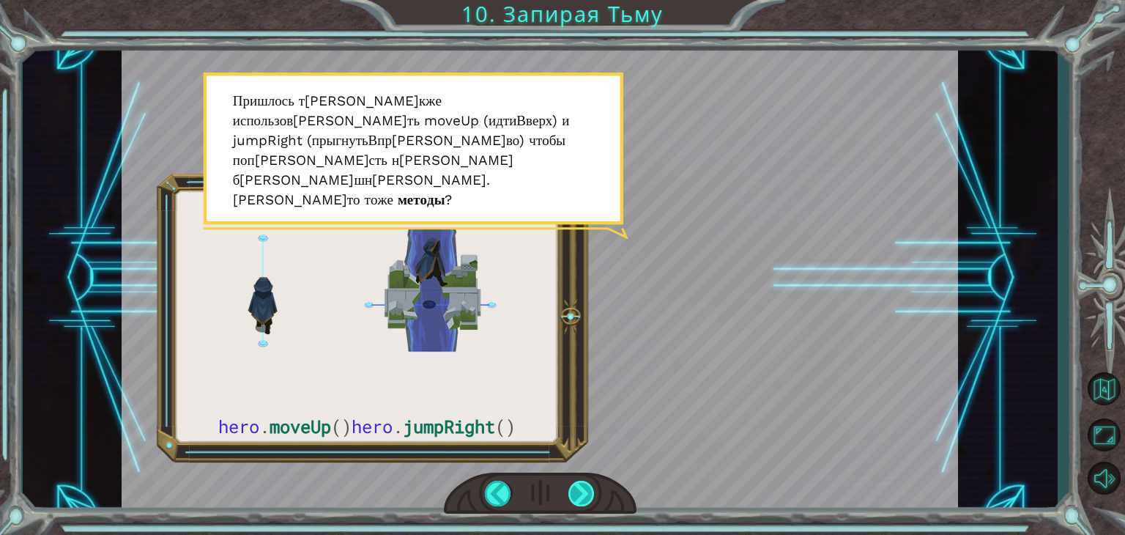
click at [580, 491] on div at bounding box center [581, 493] width 26 height 26
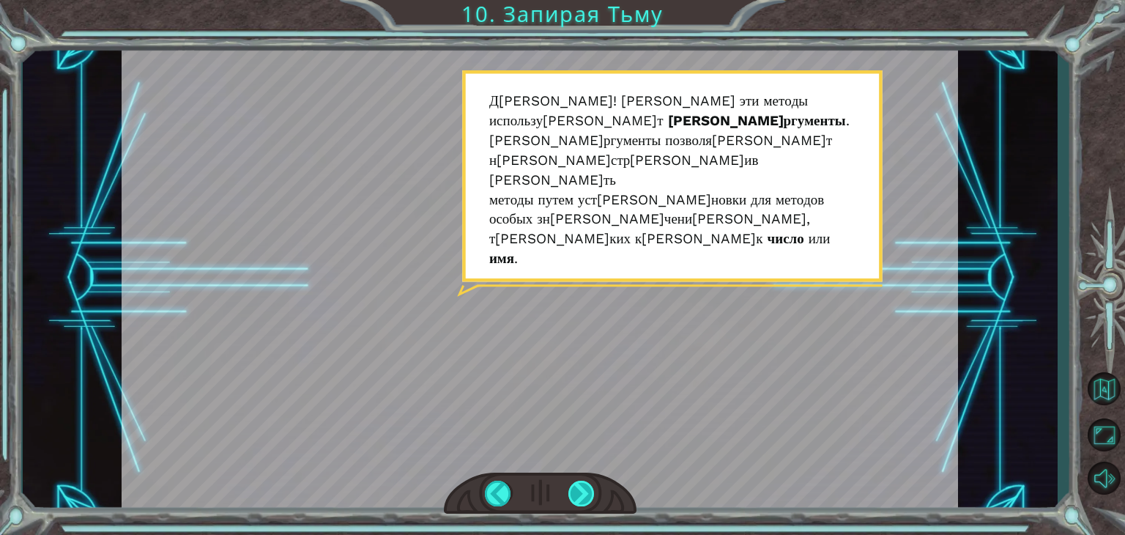
click at [577, 483] on div at bounding box center [581, 493] width 26 height 26
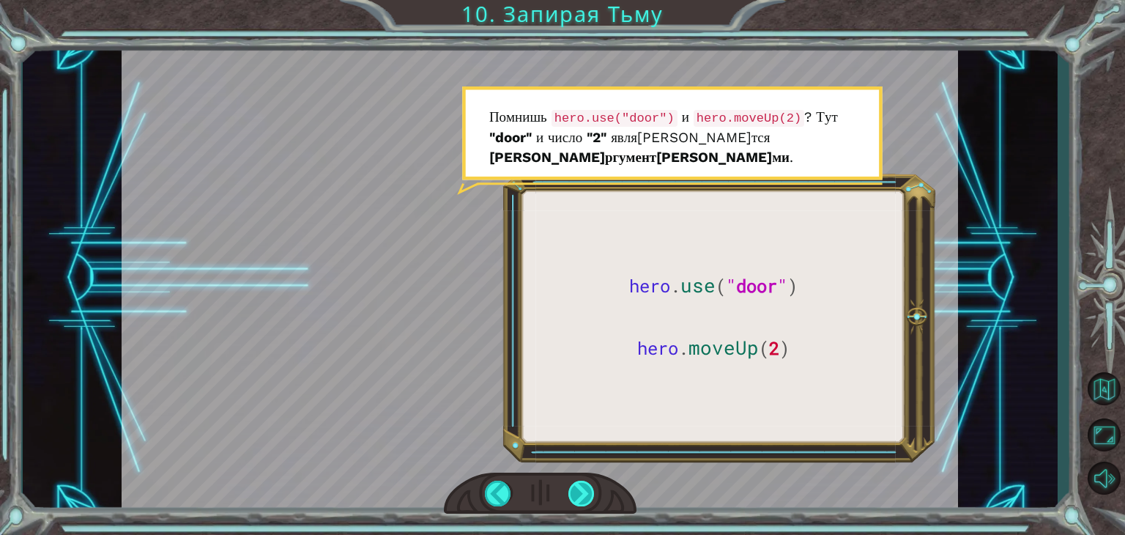
click at [577, 483] on div at bounding box center [581, 493] width 26 height 26
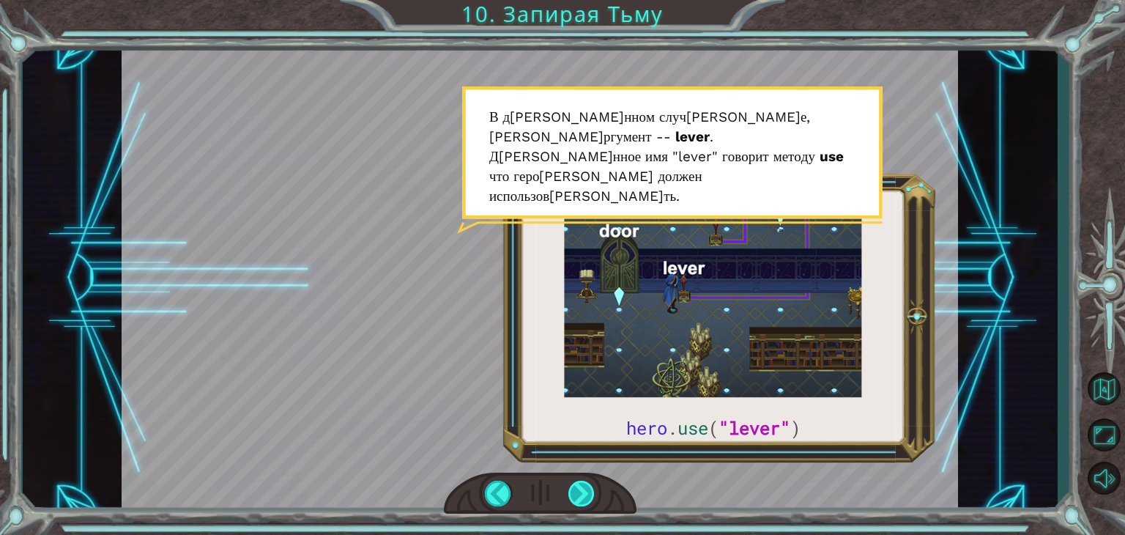
click at [577, 483] on div at bounding box center [581, 493] width 26 height 26
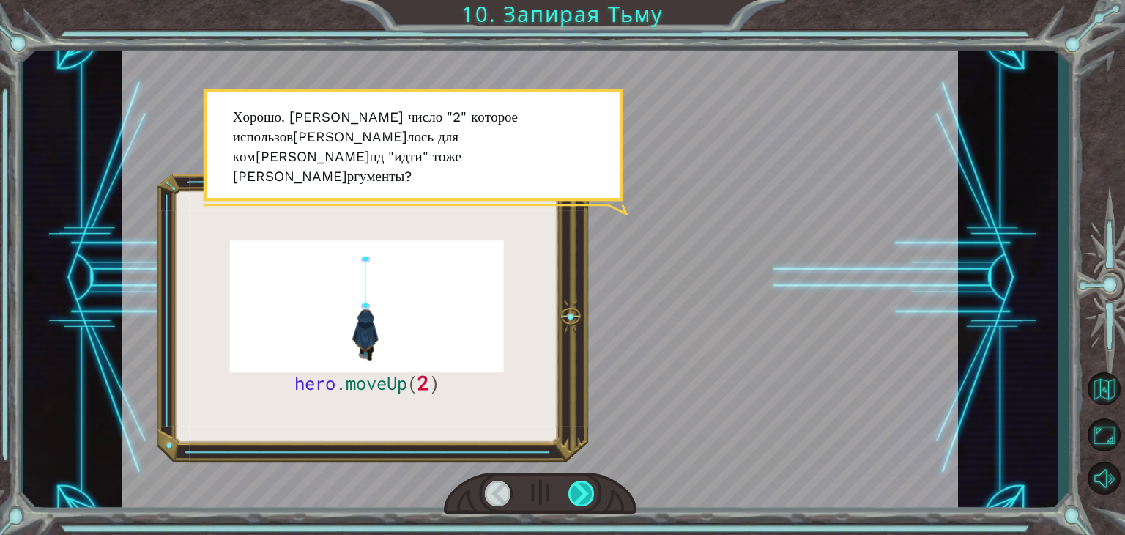
click at [579, 483] on div at bounding box center [581, 493] width 26 height 26
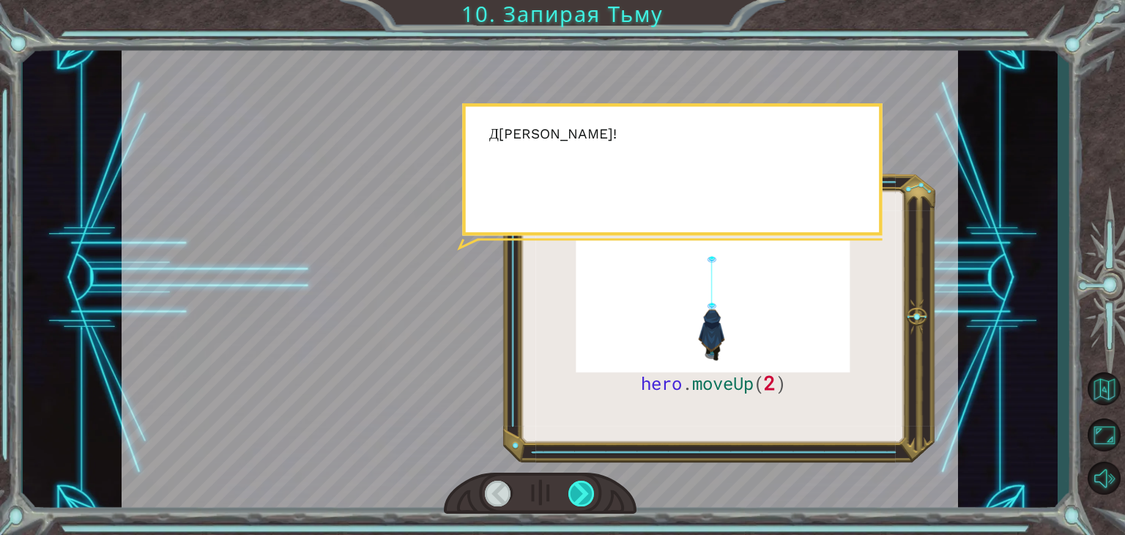
click at [579, 483] on div at bounding box center [581, 493] width 26 height 26
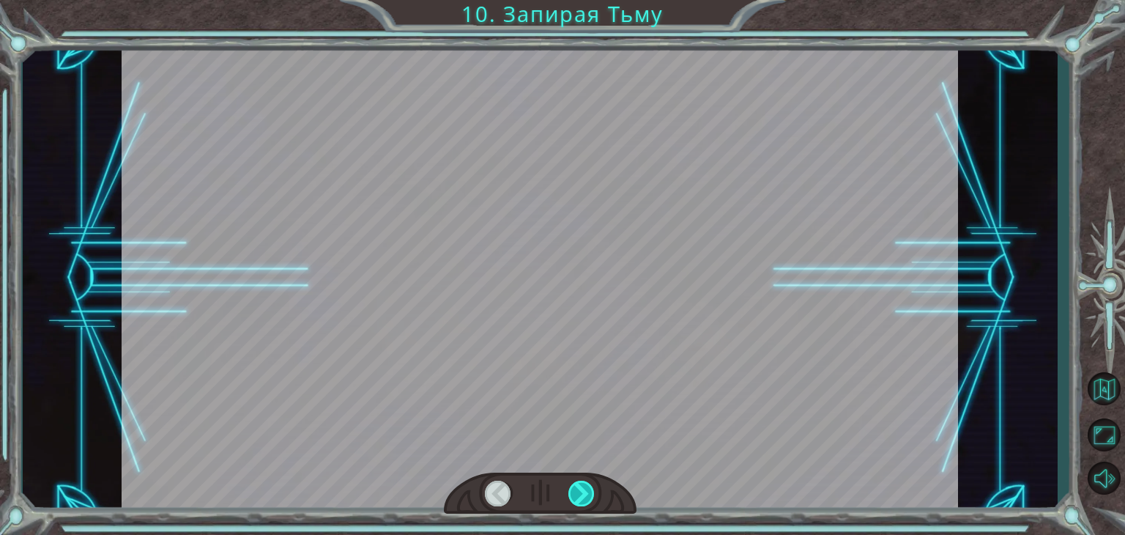
click at [579, 483] on div at bounding box center [581, 493] width 26 height 26
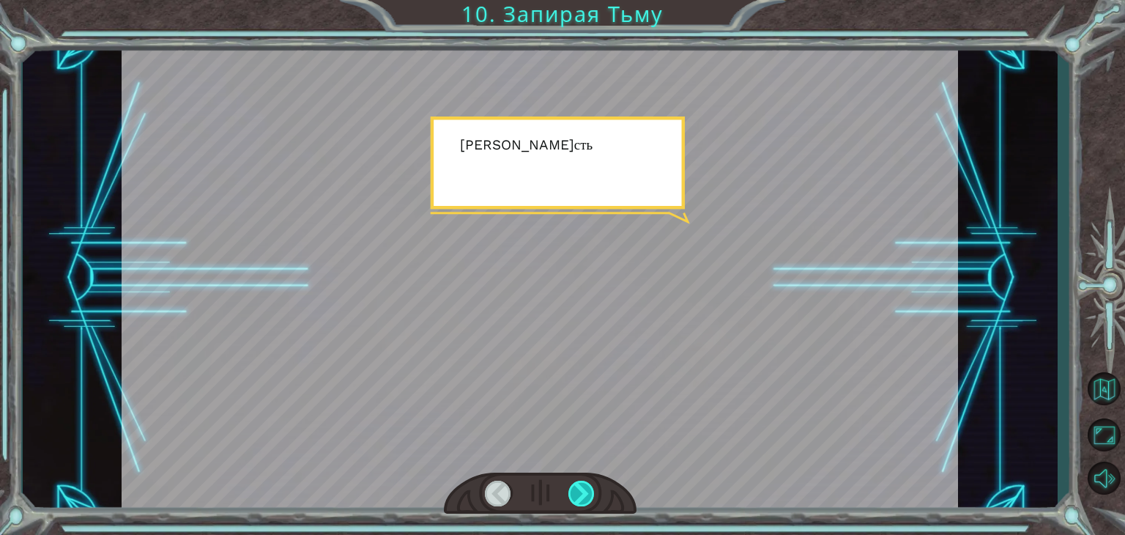
click at [579, 483] on div at bounding box center [581, 493] width 26 height 26
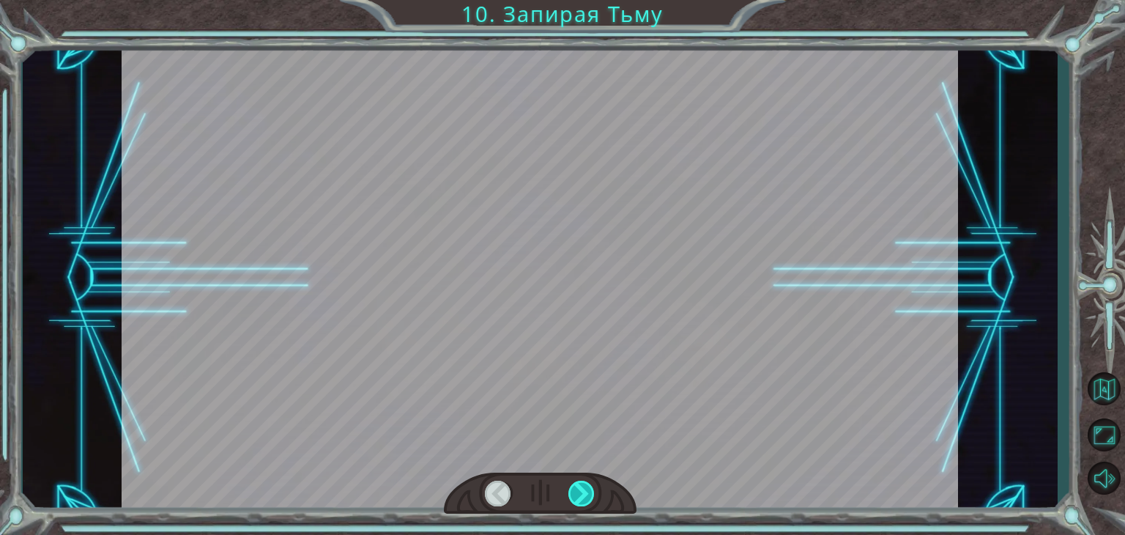
click at [579, 483] on div at bounding box center [581, 493] width 26 height 26
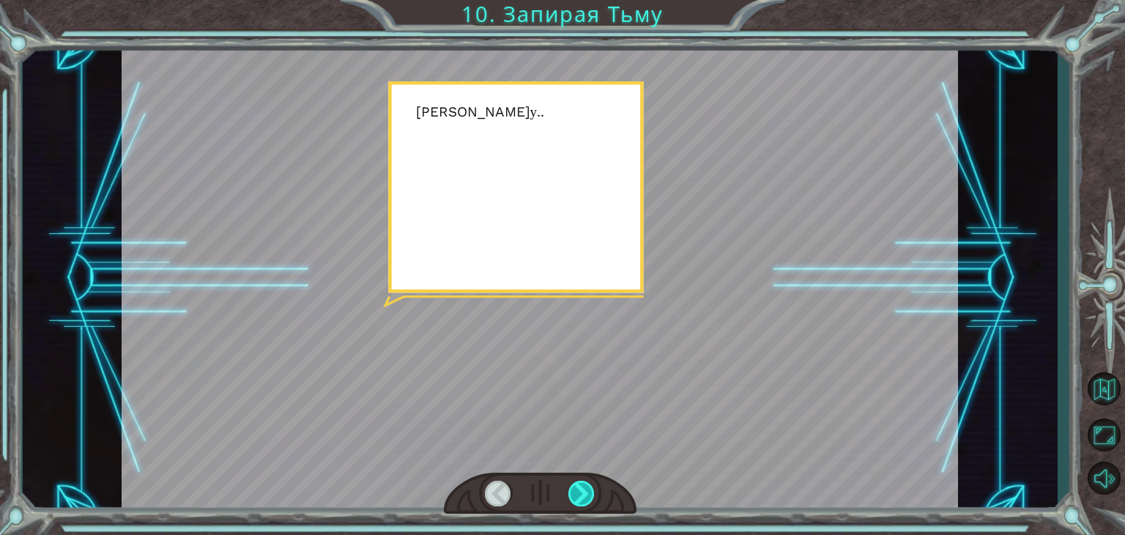
click at [579, 483] on div at bounding box center [581, 493] width 26 height 26
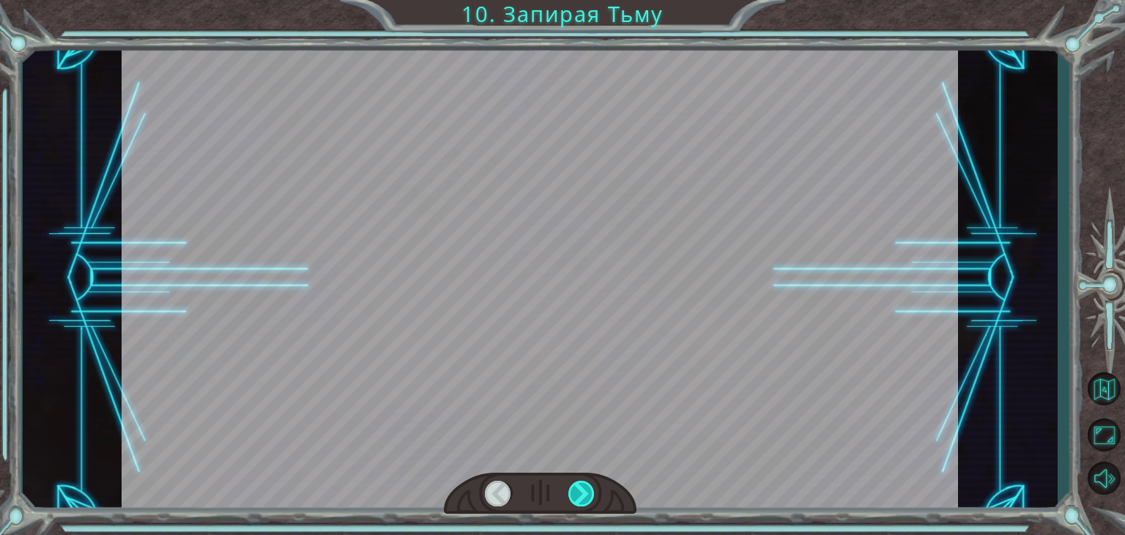
click at [579, 483] on div at bounding box center [581, 493] width 26 height 26
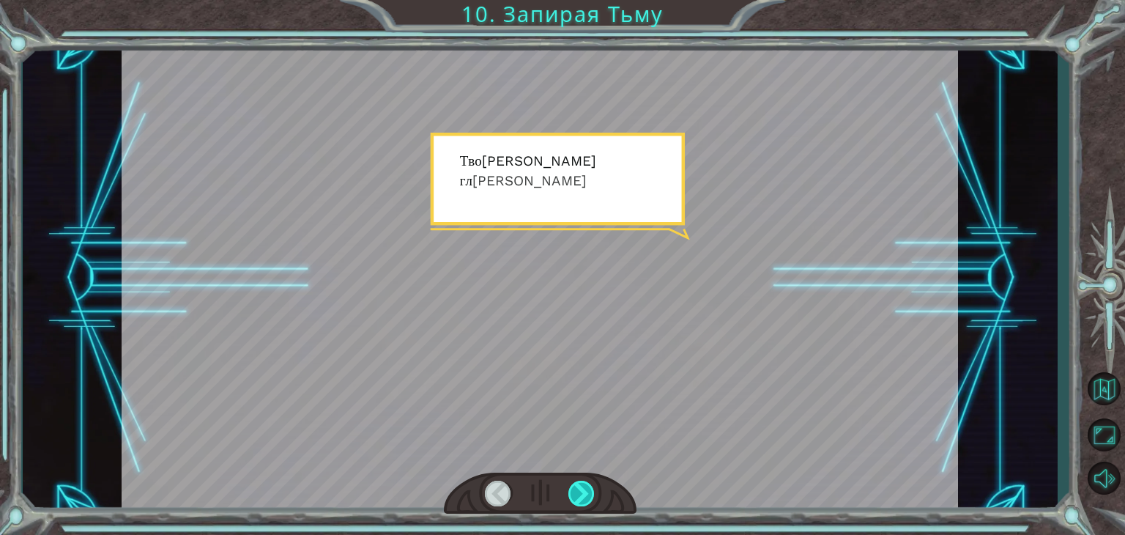
click at [579, 483] on div at bounding box center [581, 493] width 26 height 26
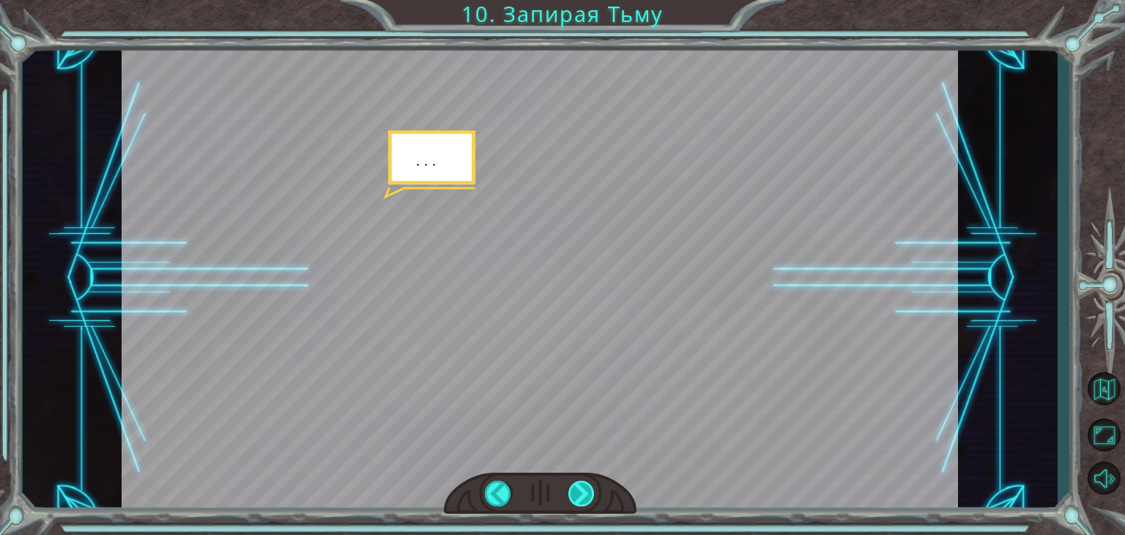
click at [579, 483] on div at bounding box center [581, 493] width 26 height 26
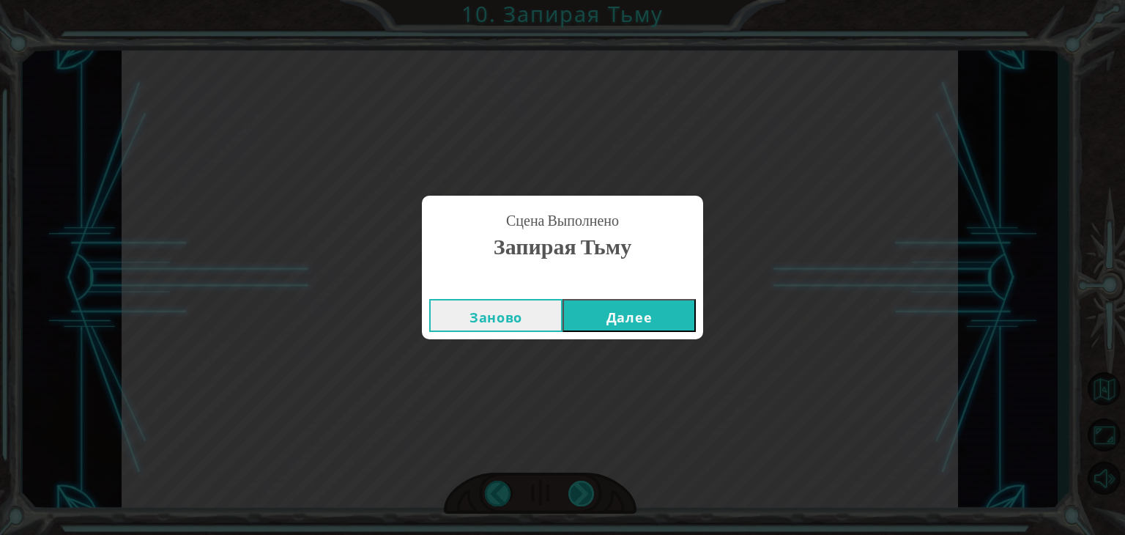
click at [579, 0] on div "hero . moveUp ( 2 ) П р е ж д е ч е м м ы с м о ж е м з а п е р е т ь Т ь м у с…" at bounding box center [562, 0] width 1125 height 0
click at [619, 316] on button "Далее" at bounding box center [629, 315] width 133 height 33
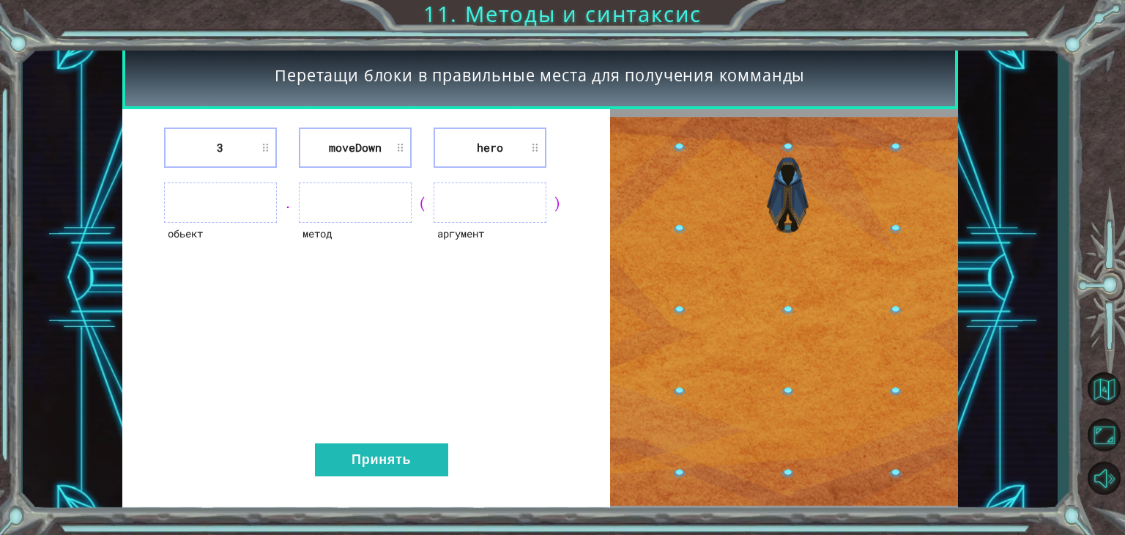
click at [237, 205] on ul at bounding box center [220, 202] width 113 height 40
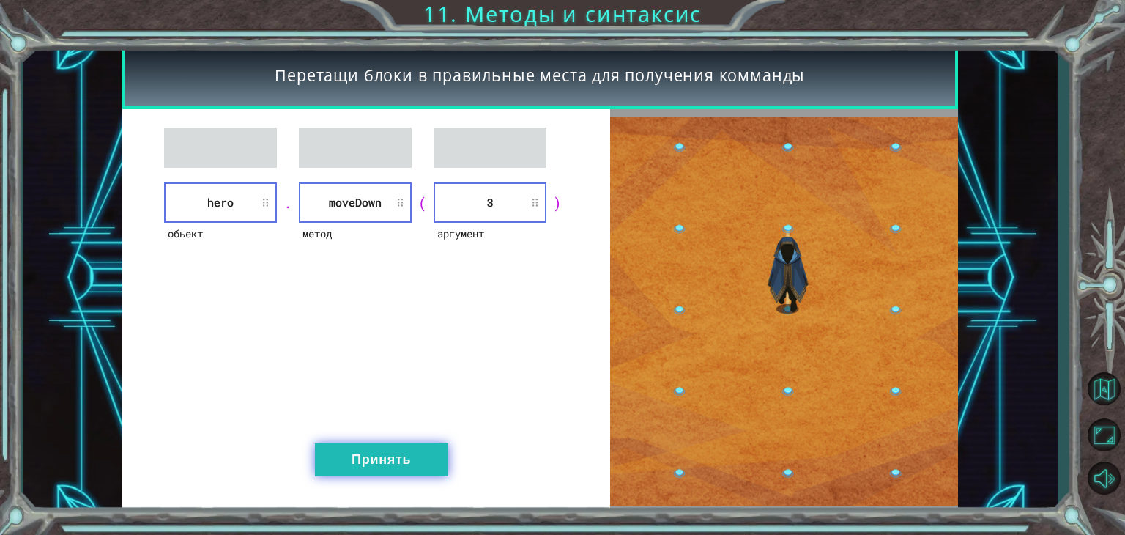
click at [407, 456] on button "Принять" at bounding box center [381, 459] width 133 height 33
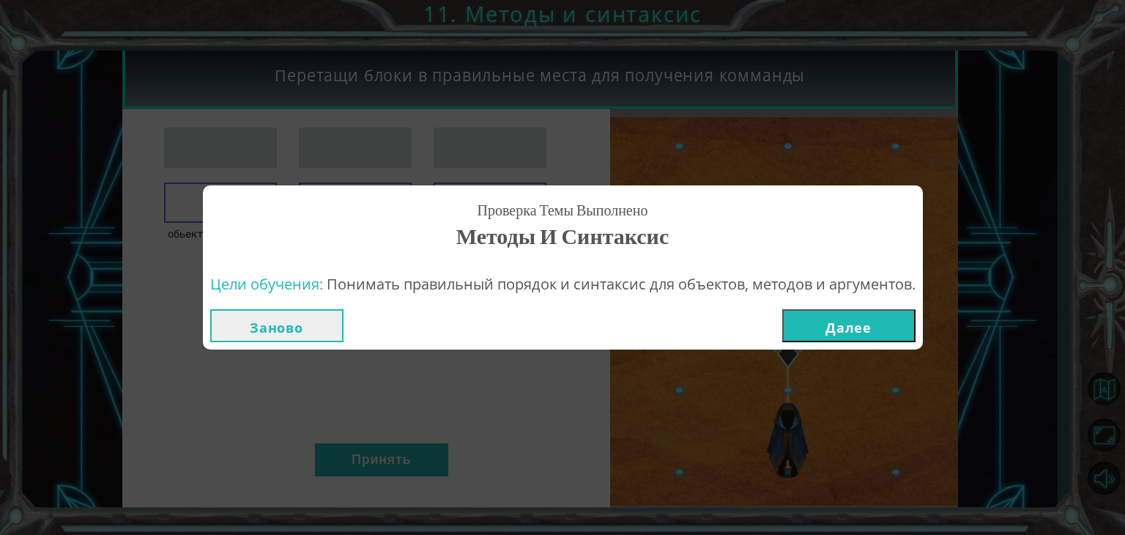
click at [861, 332] on button "Далее" at bounding box center [848, 325] width 133 height 33
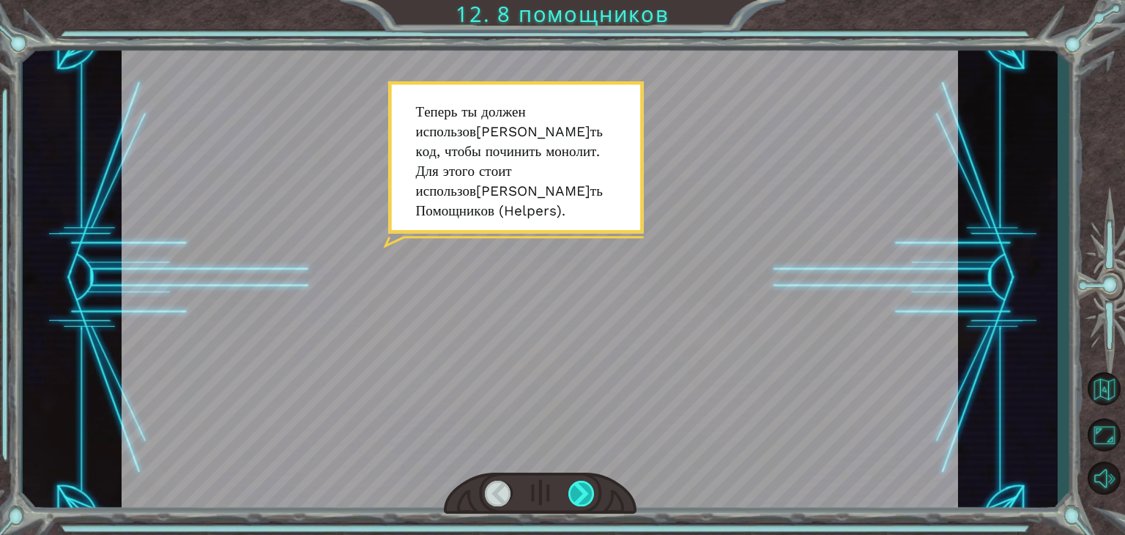
click at [582, 490] on div at bounding box center [581, 493] width 26 height 26
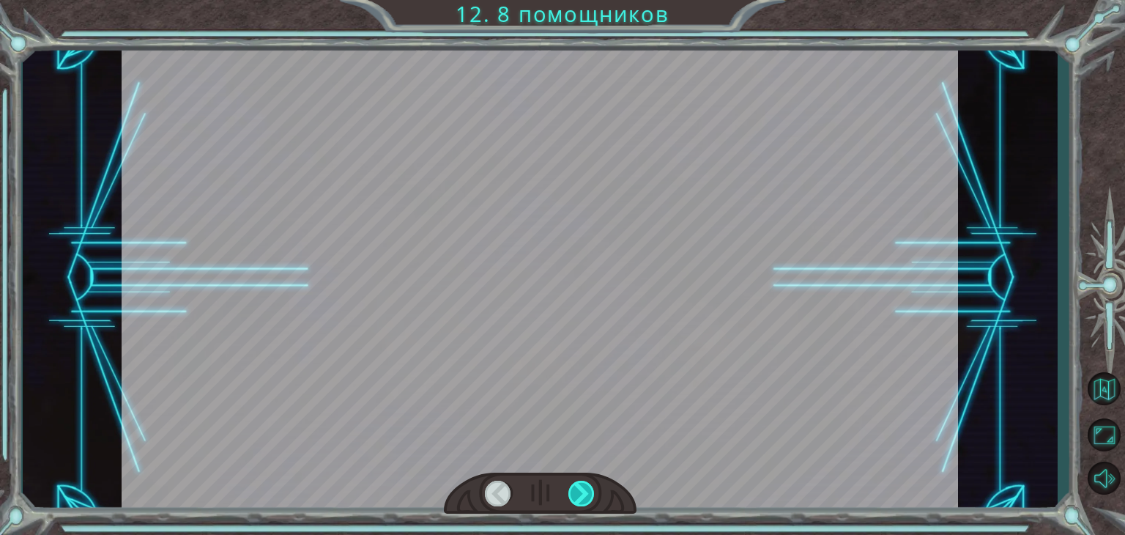
click at [582, 490] on div at bounding box center [581, 493] width 26 height 26
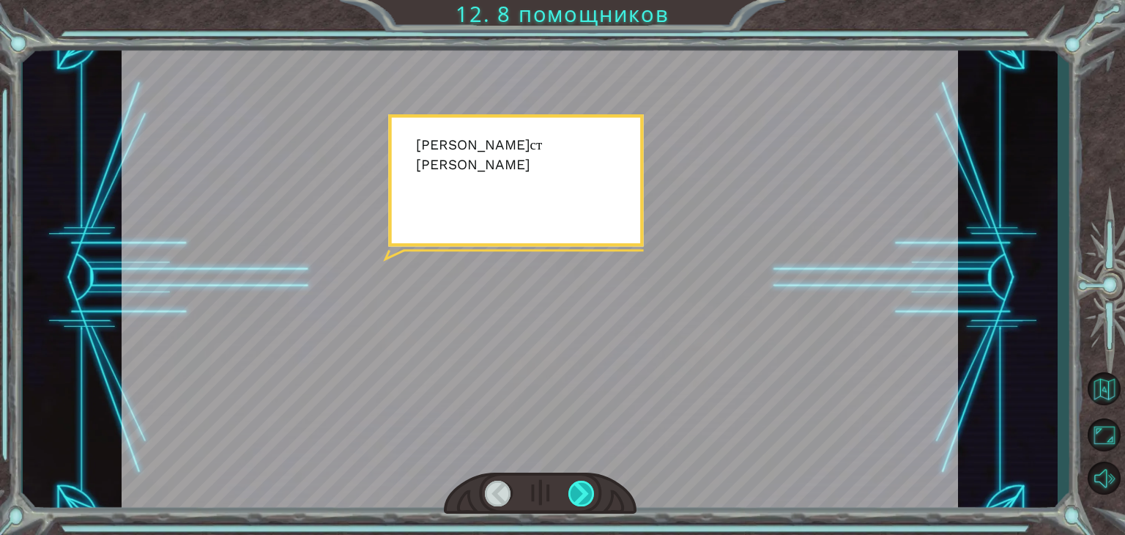
click at [582, 490] on div at bounding box center [581, 493] width 26 height 26
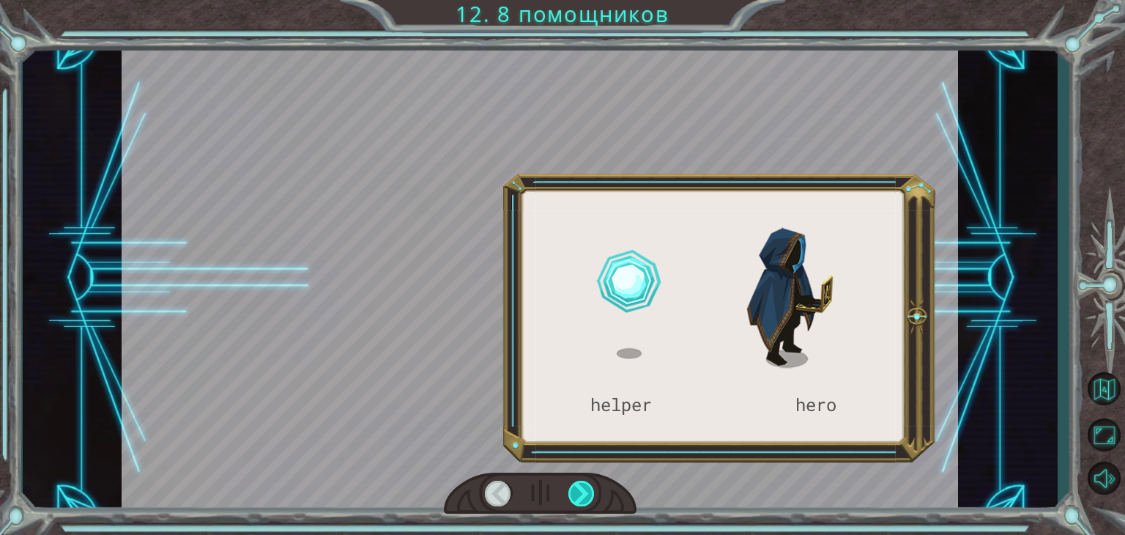
click at [582, 490] on div at bounding box center [581, 493] width 26 height 26
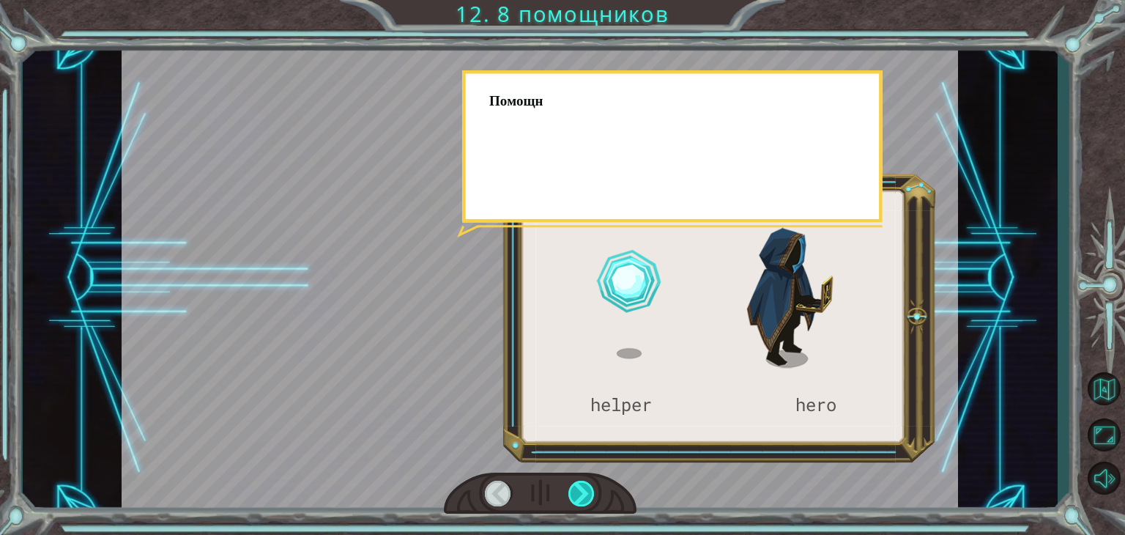
click at [582, 490] on div at bounding box center [581, 493] width 26 height 26
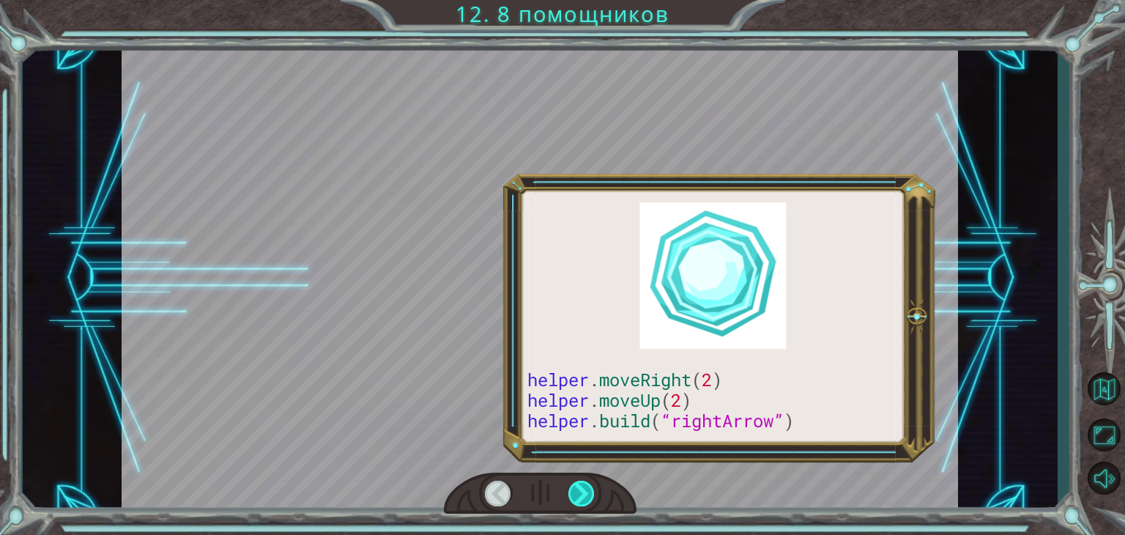
click at [582, 490] on div at bounding box center [581, 493] width 26 height 26
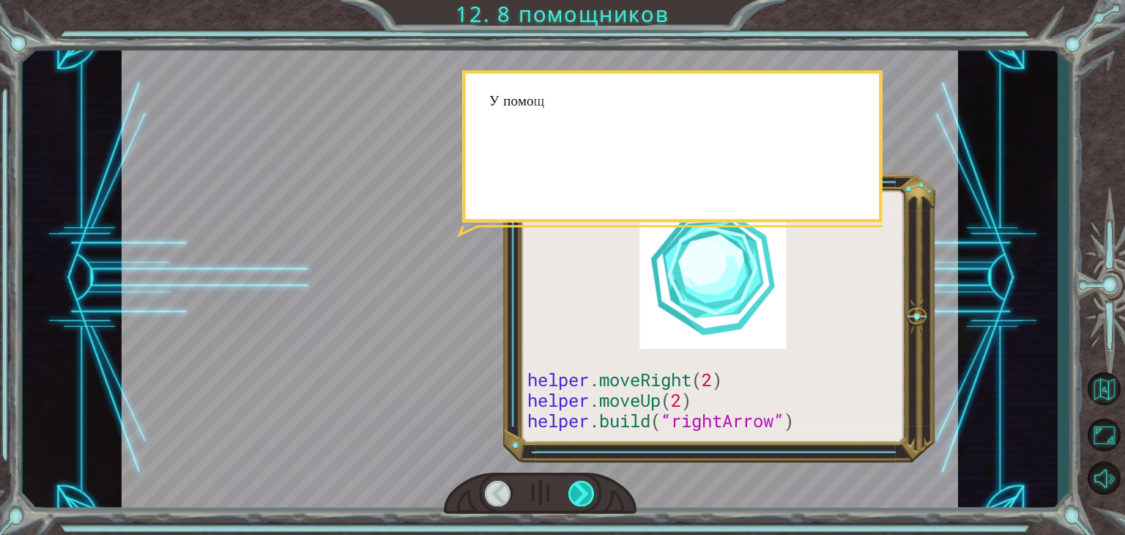
click at [582, 490] on div at bounding box center [581, 493] width 26 height 26
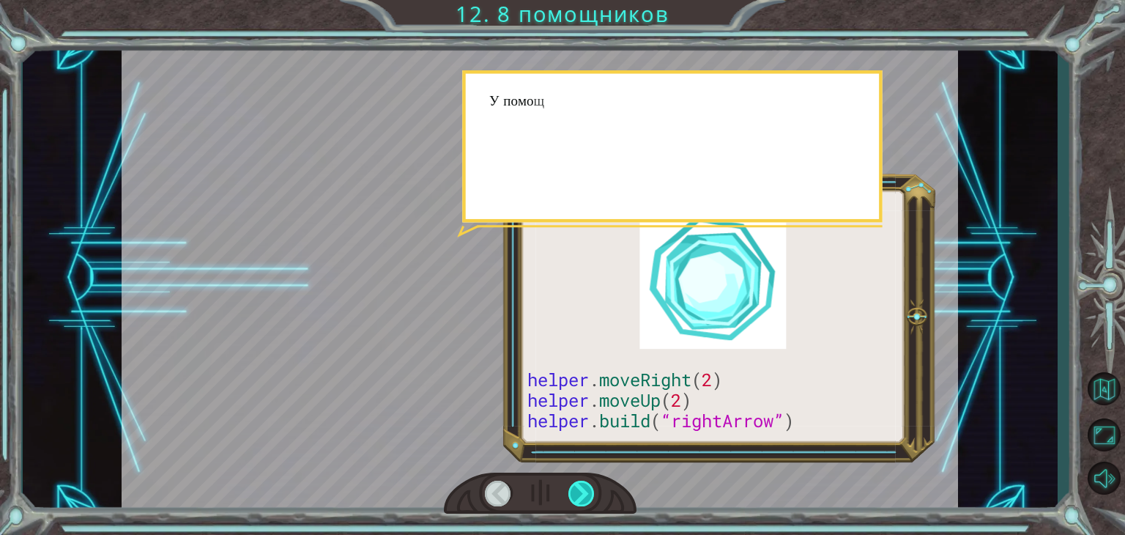
click at [582, 490] on div at bounding box center [581, 493] width 26 height 26
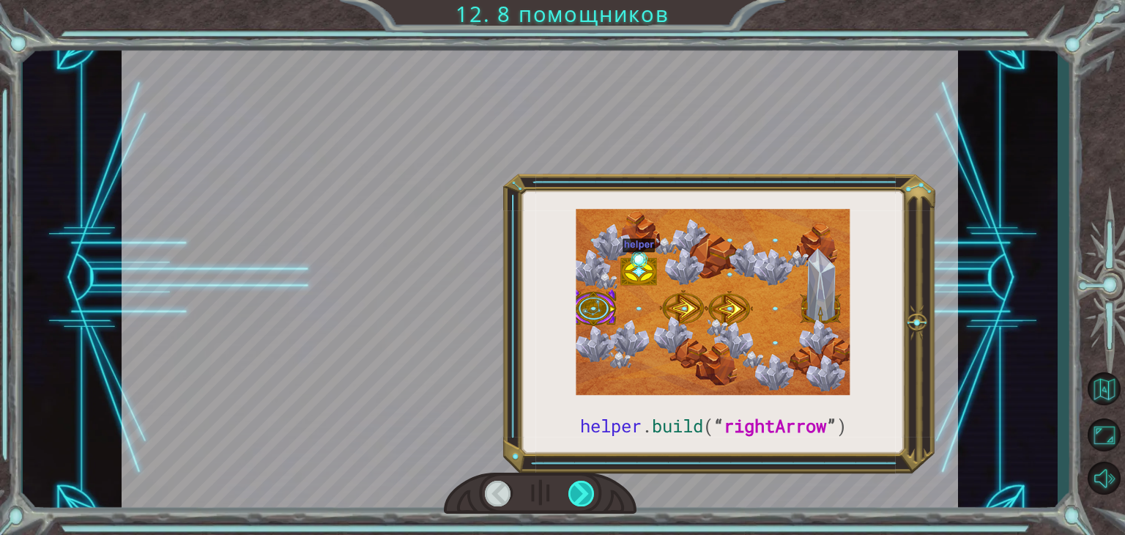
click at [582, 490] on div at bounding box center [581, 493] width 26 height 26
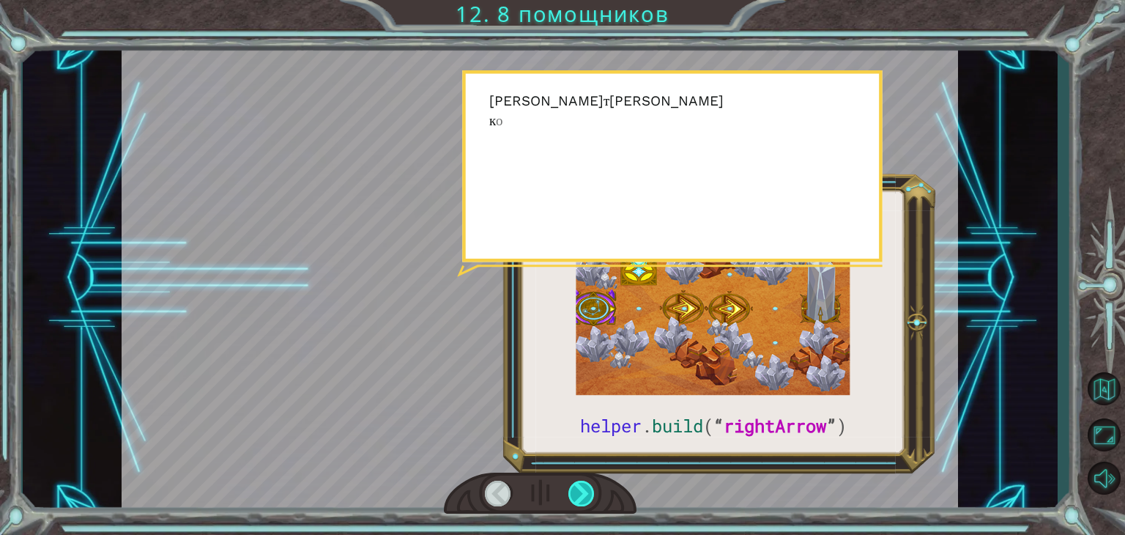
click at [582, 490] on div at bounding box center [581, 493] width 26 height 26
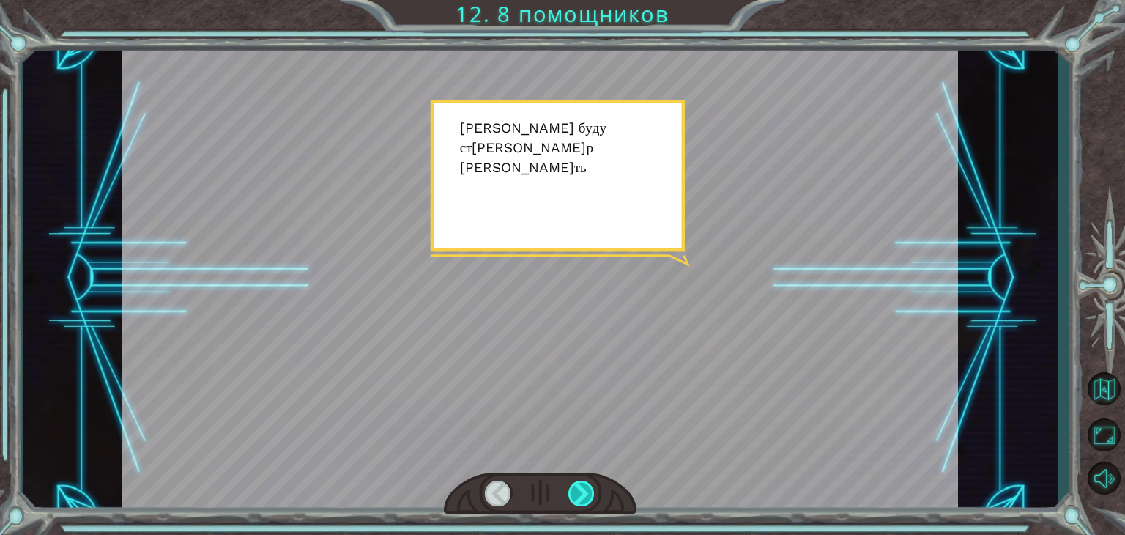
click at [582, 490] on div at bounding box center [581, 493] width 26 height 26
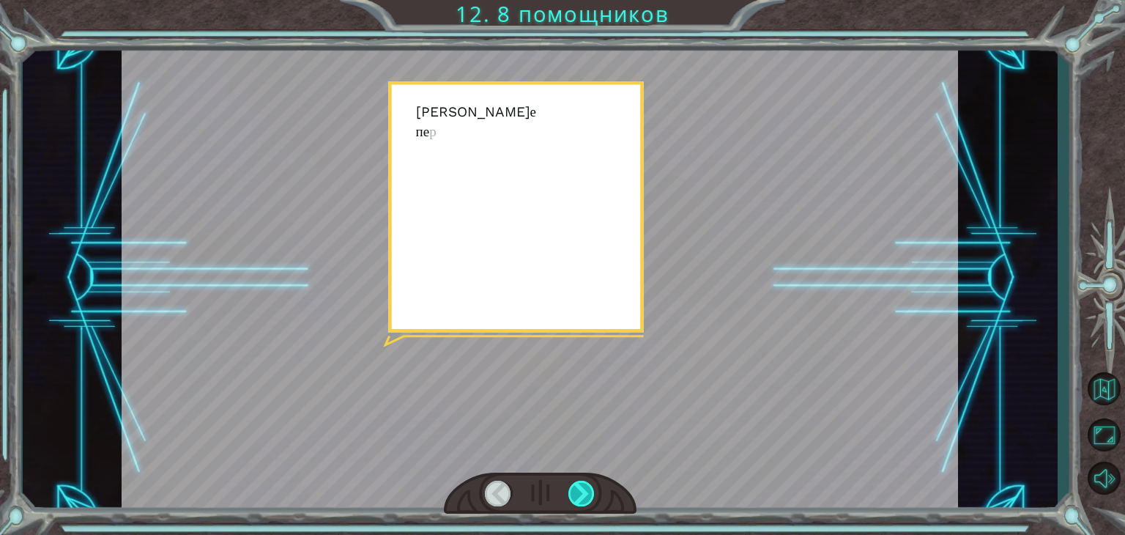
click at [582, 490] on div at bounding box center [581, 493] width 26 height 26
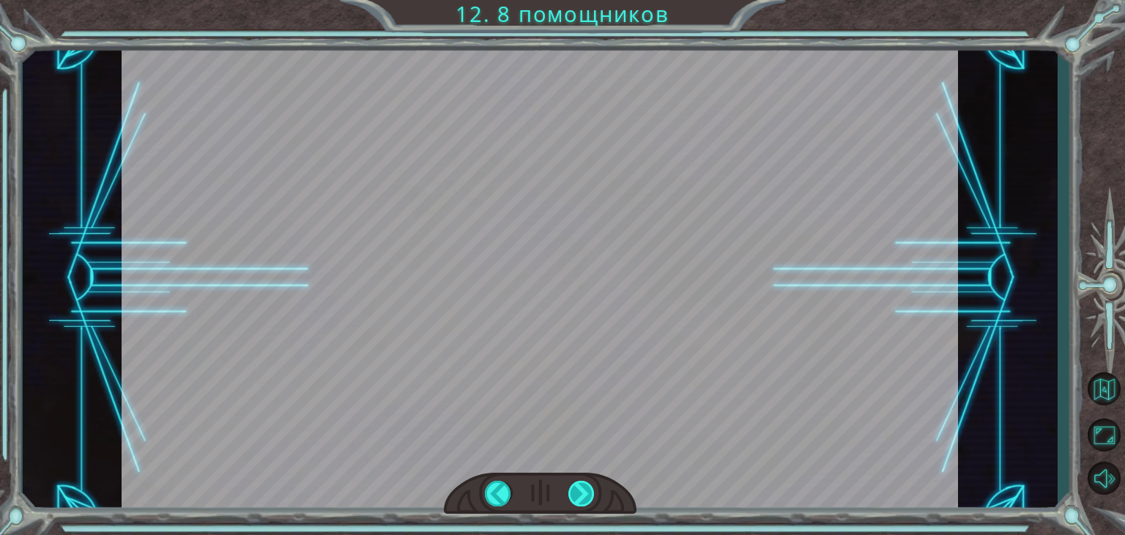
click at [582, 490] on div at bounding box center [581, 493] width 26 height 26
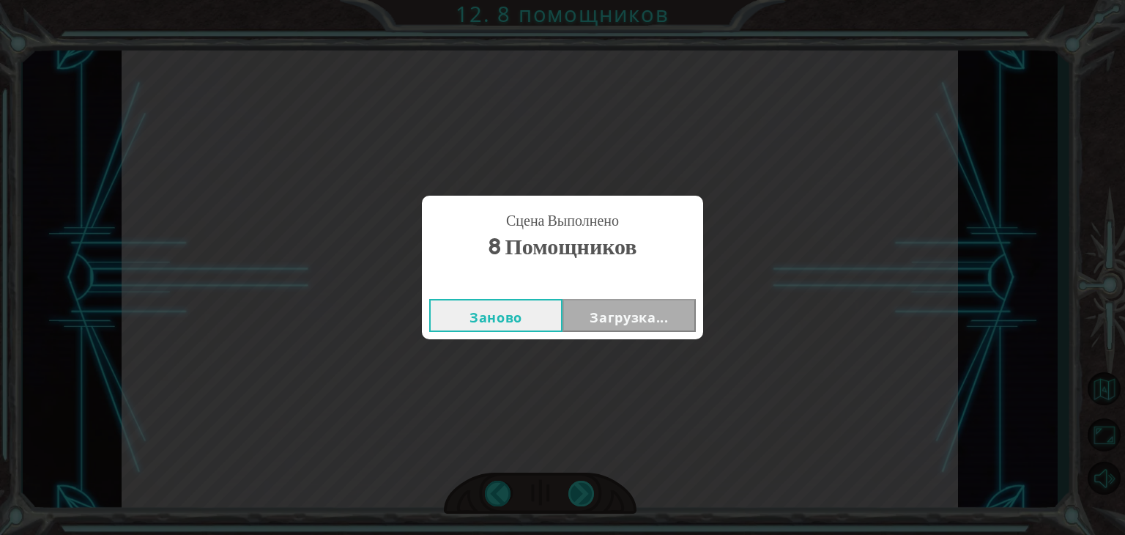
click at [582, 490] on div "Сцена Выполнено 8 помощников Заново Загрузка..." at bounding box center [562, 267] width 1125 height 535
click at [582, 490] on div "Сцена Выполнено 8 помощников Заново Далее" at bounding box center [562, 267] width 1125 height 535
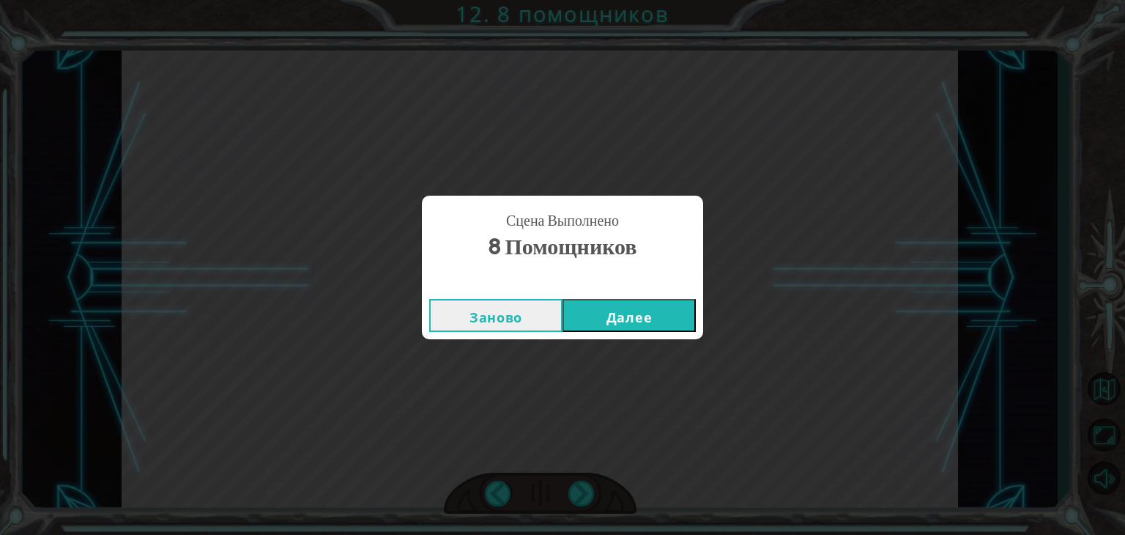
click at [604, 325] on button "Далее" at bounding box center [629, 315] width 133 height 33
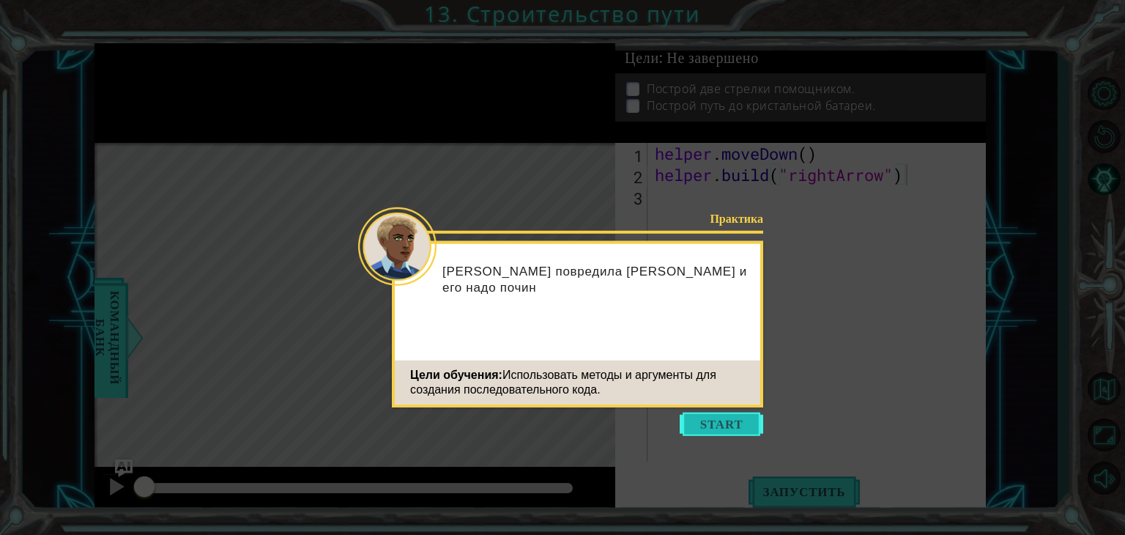
click at [701, 418] on button "Start" at bounding box center [721, 423] width 83 height 23
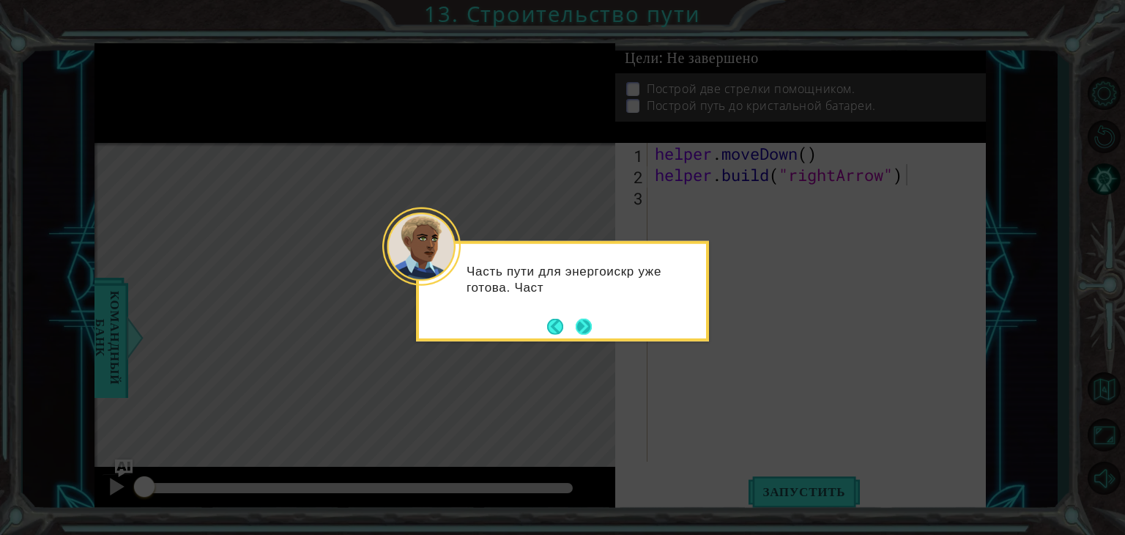
click at [584, 322] on button "Next" at bounding box center [584, 326] width 17 height 17
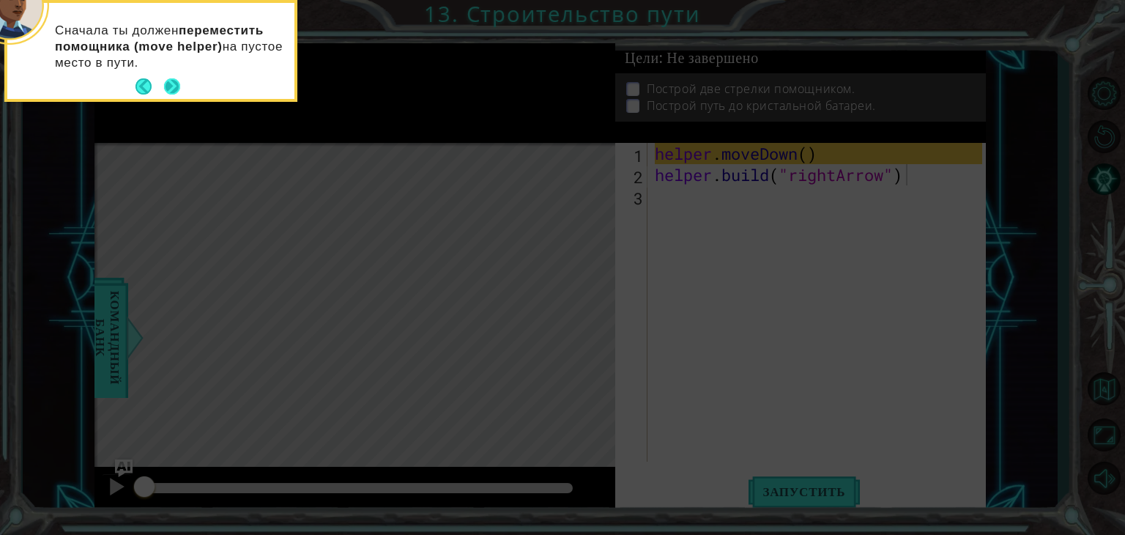
click at [168, 85] on button "Next" at bounding box center [172, 86] width 17 height 17
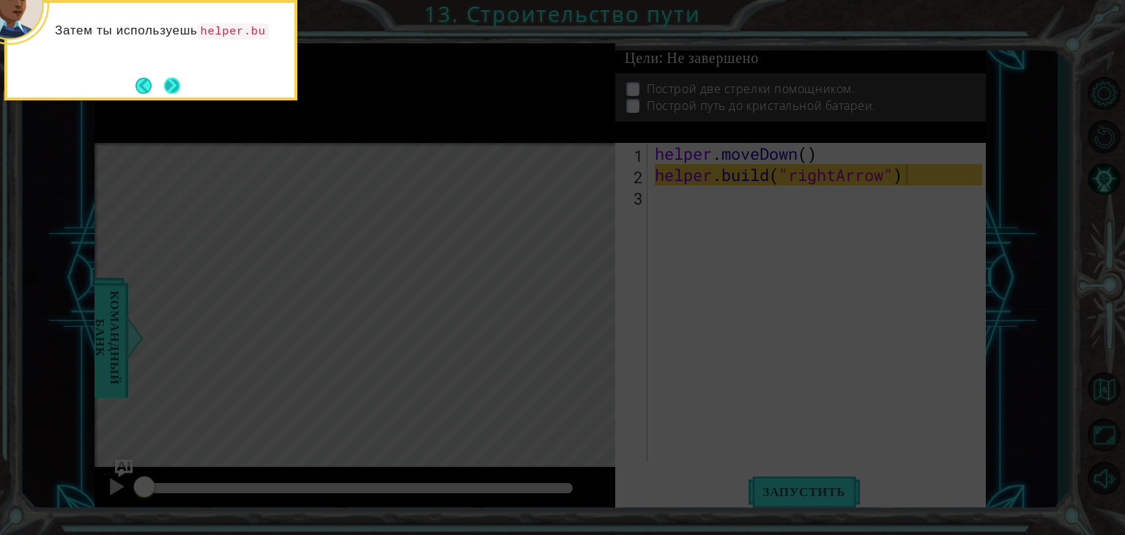
click at [181, 78] on button "Next" at bounding box center [172, 85] width 17 height 17
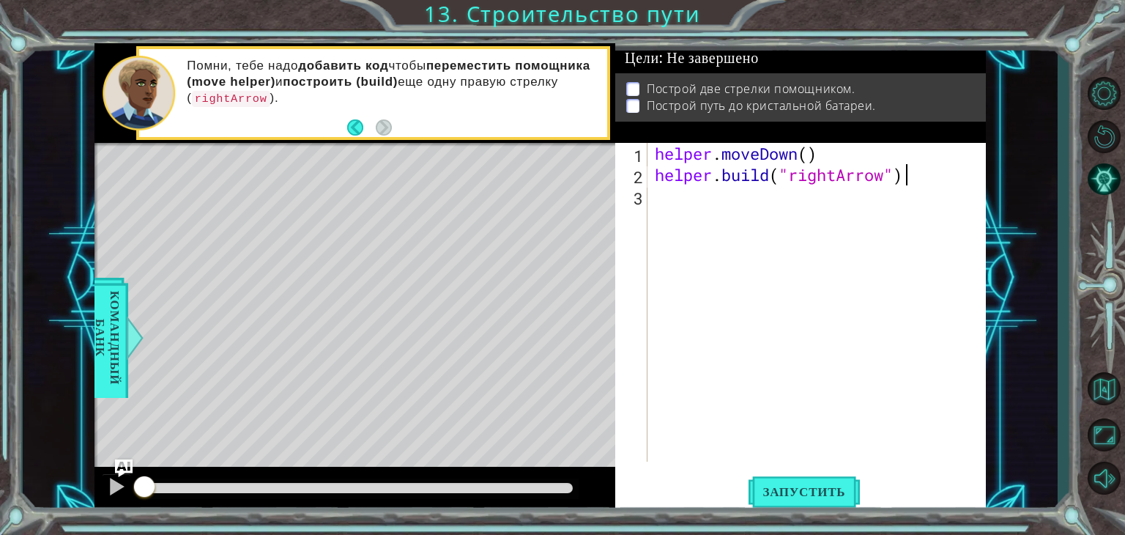
click at [654, 195] on div "helper . moveDown ( ) helper . build ( "rightArrow" )" at bounding box center [821, 323] width 338 height 361
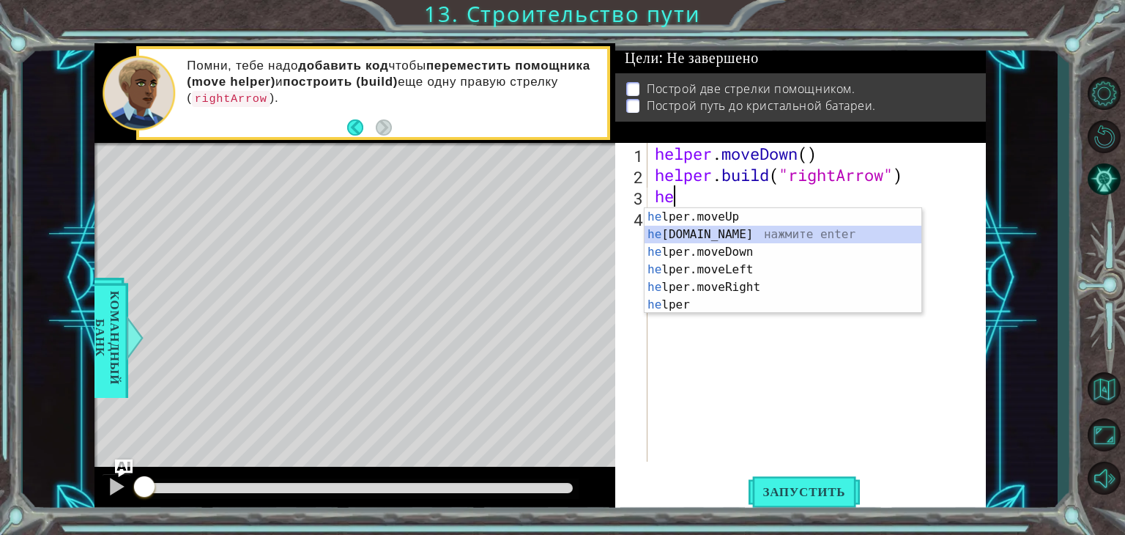
click at [746, 231] on div "he lper.moveUp нажмите enter he [DOMAIN_NAME] нажмите enter he lper.moveDown на…" at bounding box center [783, 278] width 277 height 141
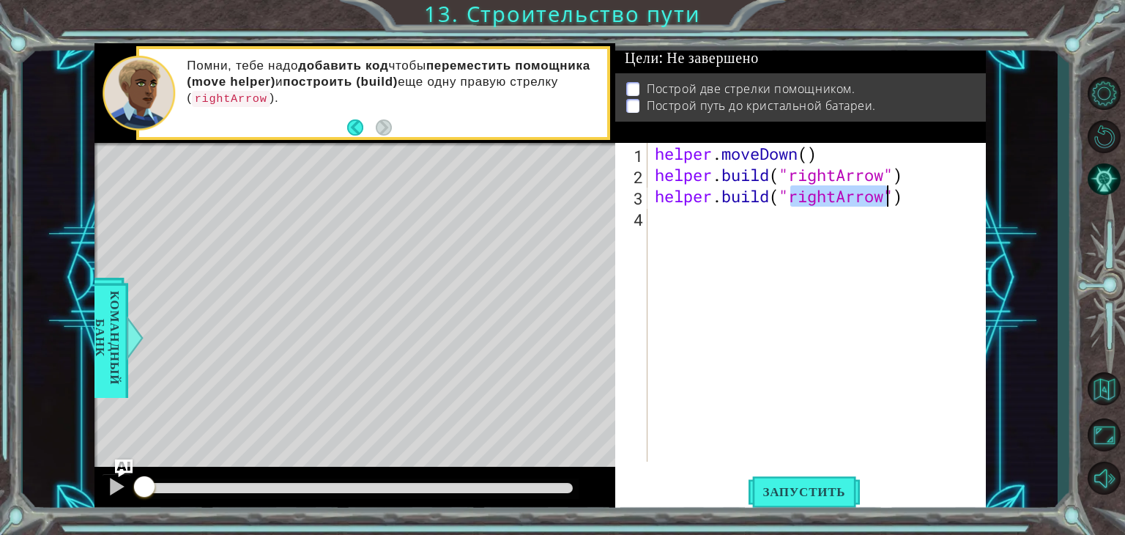
click at [837, 201] on div "helper . moveDown ( ) helper . build ( "rightArrow" ) helper . build ( "rightAr…" at bounding box center [817, 302] width 330 height 319
type textarea "[DOMAIN_NAME]("downArrow")"
click at [831, 497] on span "Запустить" at bounding box center [805, 491] width 112 height 15
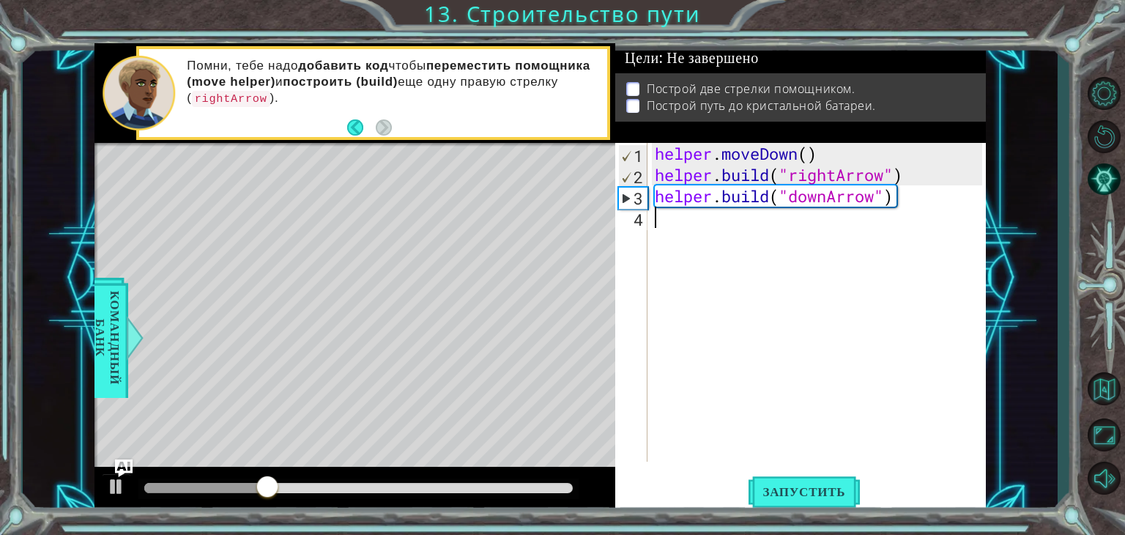
click at [673, 221] on div "helper . moveDown ( ) helper . build ( "rightArrow" ) helper . build ( "downArr…" at bounding box center [821, 323] width 338 height 361
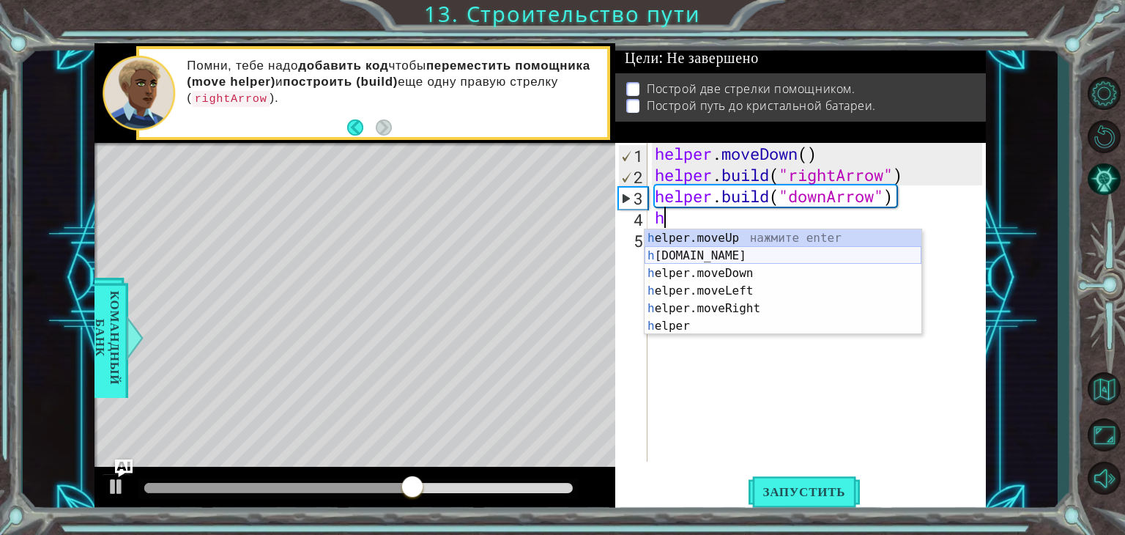
click at [715, 256] on div "h elper.moveUp нажмите enter h [DOMAIN_NAME] нажмите enter h elper.moveDown наж…" at bounding box center [783, 299] width 277 height 141
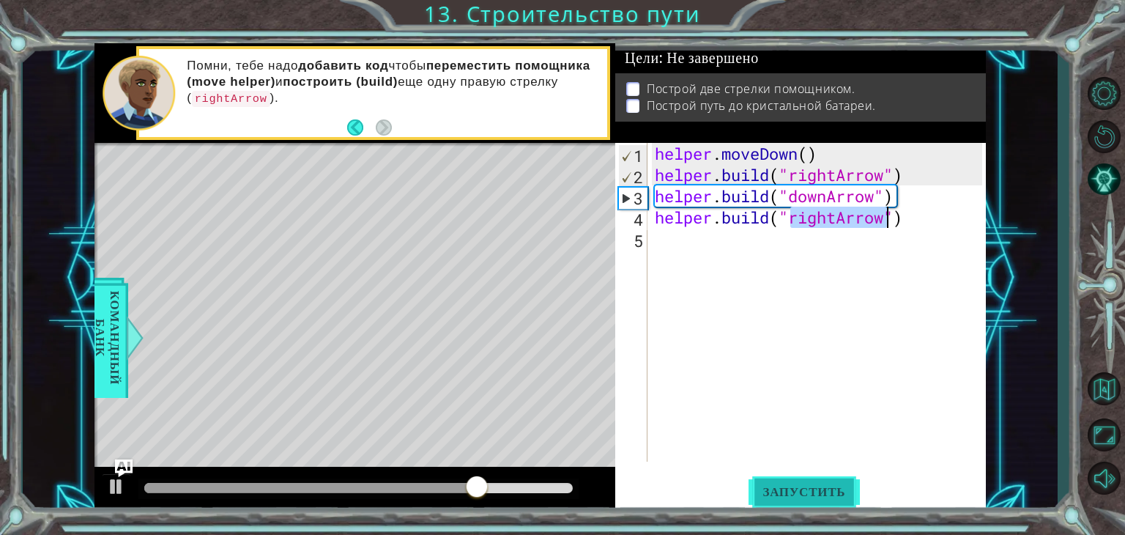
click at [809, 496] on span "Запустить" at bounding box center [805, 491] width 112 height 15
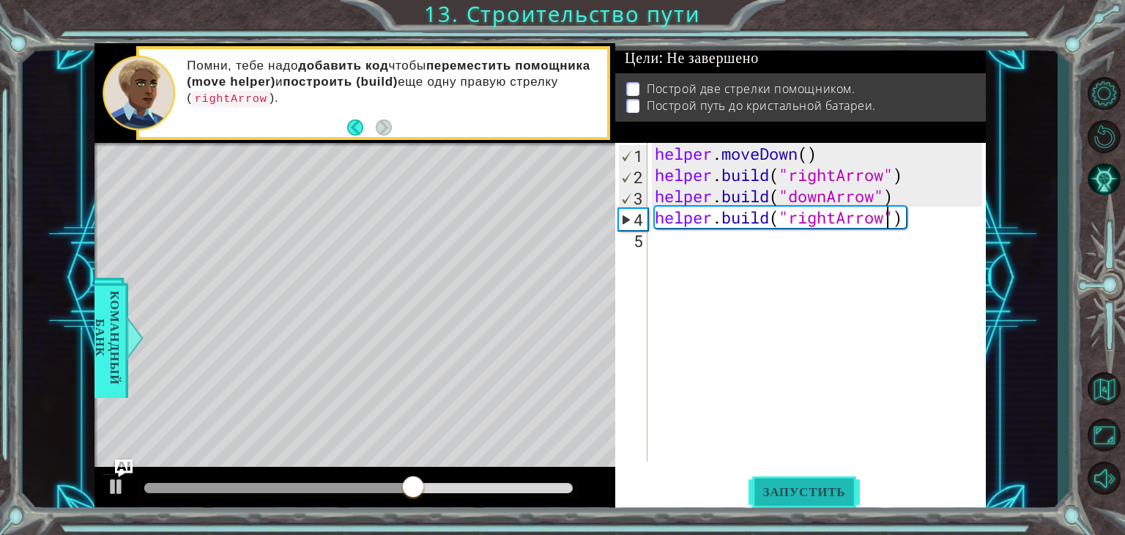
click at [818, 490] on span "Запустить" at bounding box center [805, 491] width 112 height 15
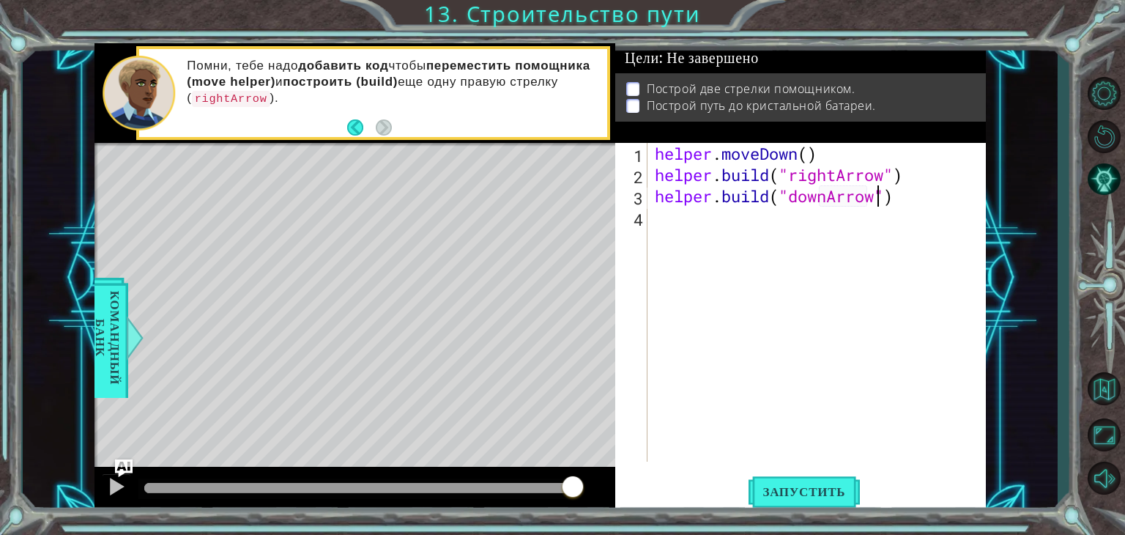
scroll to position [0, 10]
type textarea "[DOMAIN_NAME]("downArrow")"
click at [844, 489] on span "Запустить" at bounding box center [805, 491] width 112 height 15
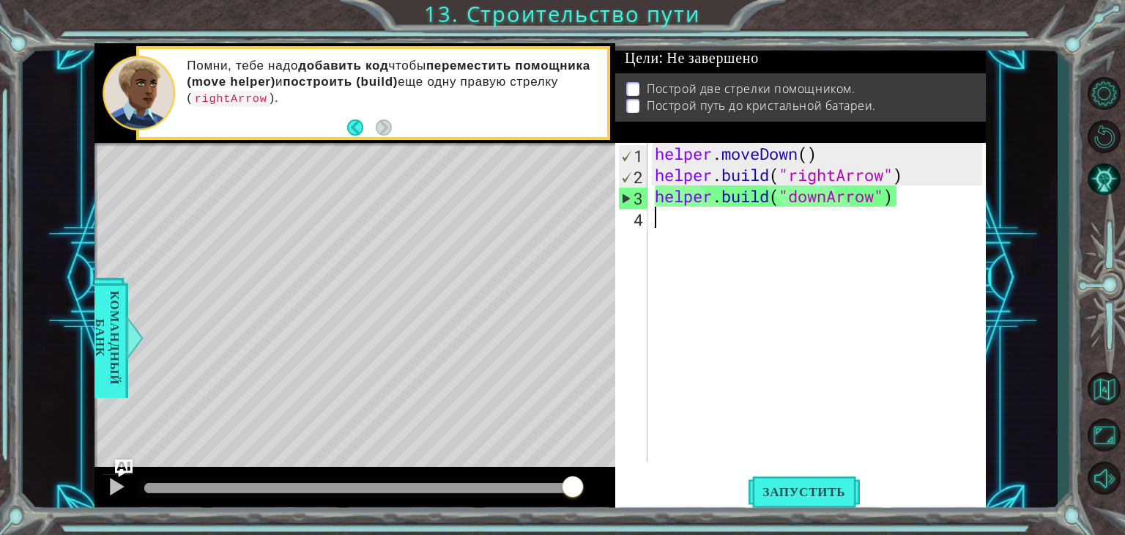
click at [704, 229] on div "helper . moveDown ( ) helper . build ( "rightArrow" ) helper . build ( "downArr…" at bounding box center [821, 323] width 338 height 361
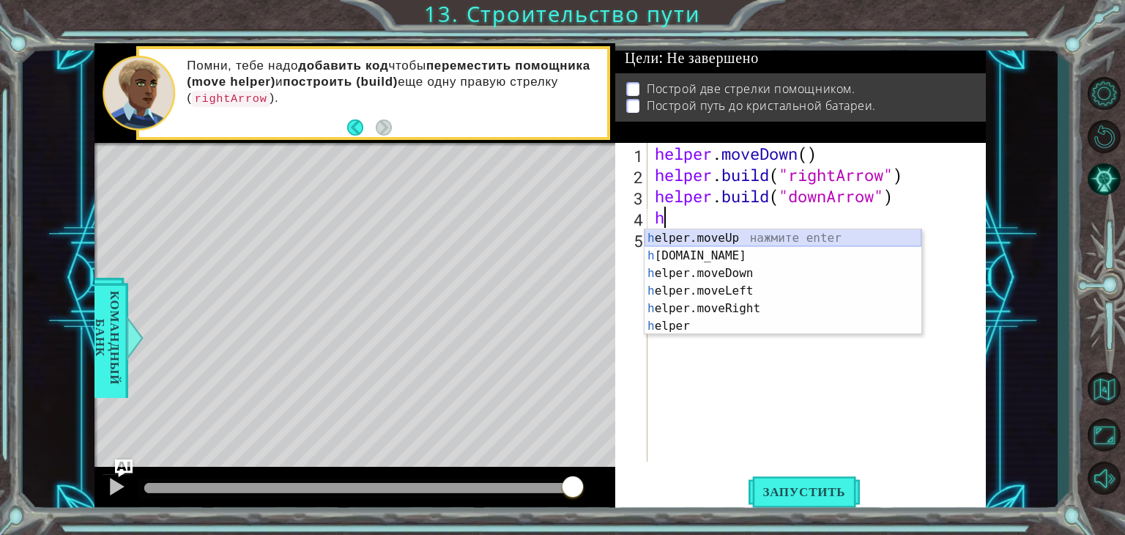
click at [721, 240] on div "h elper.moveUp нажмите enter h [DOMAIN_NAME] нажмите enter h elper.moveDown наж…" at bounding box center [783, 299] width 277 height 141
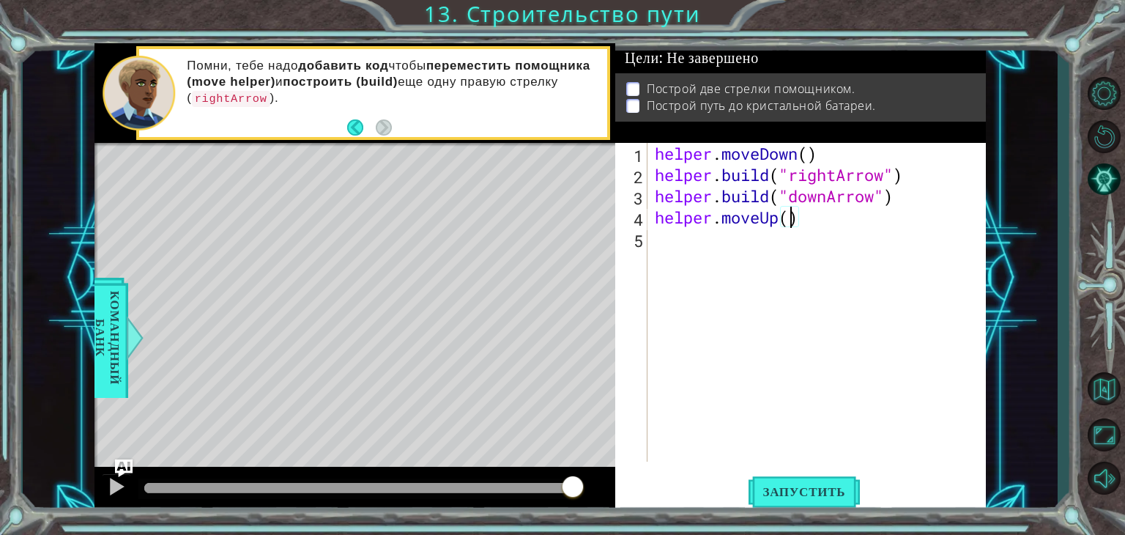
scroll to position [0, 6]
type textarea "helper.moveUp(3)"
click at [793, 479] on button "Запустить" at bounding box center [805, 491] width 112 height 37
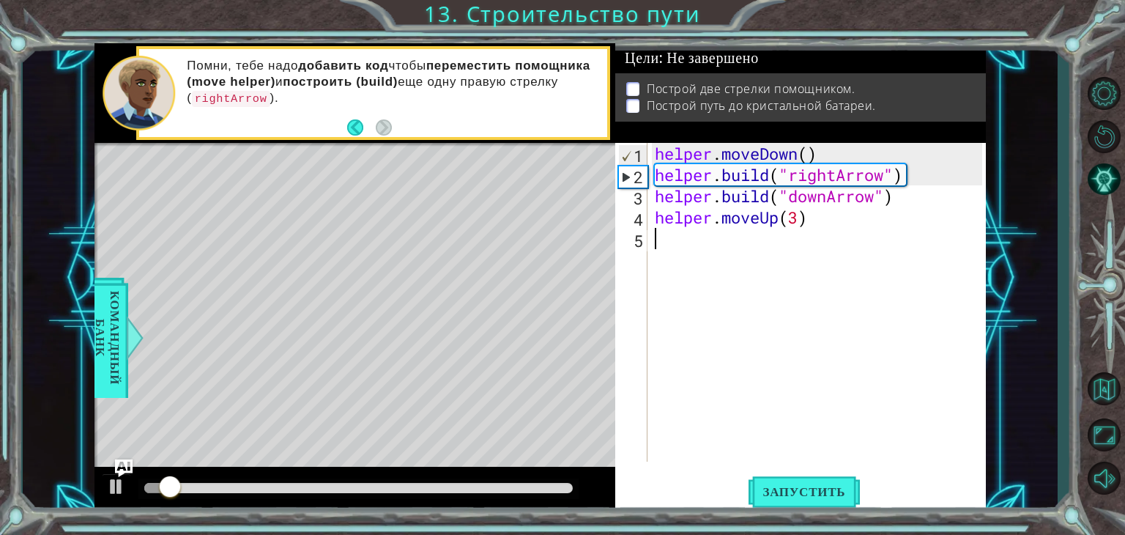
click at [754, 249] on div "helper . moveDown ( ) helper . build ( "rightArrow" ) helper . build ( "downArr…" at bounding box center [821, 323] width 338 height 361
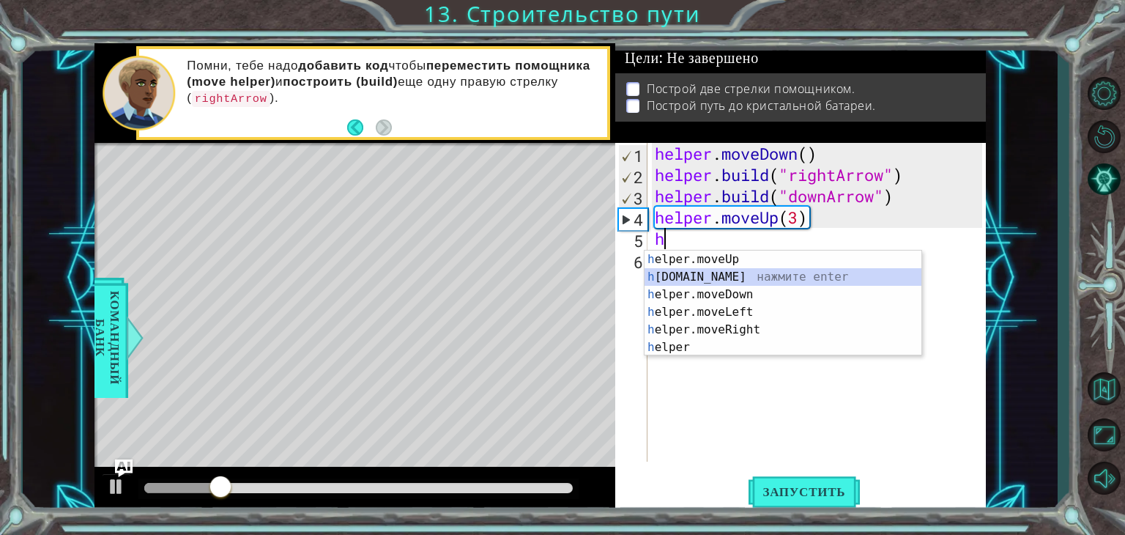
click at [717, 272] on div "h elper.moveUp нажмите enter h [DOMAIN_NAME] нажмите enter h elper.moveDown наж…" at bounding box center [783, 320] width 277 height 141
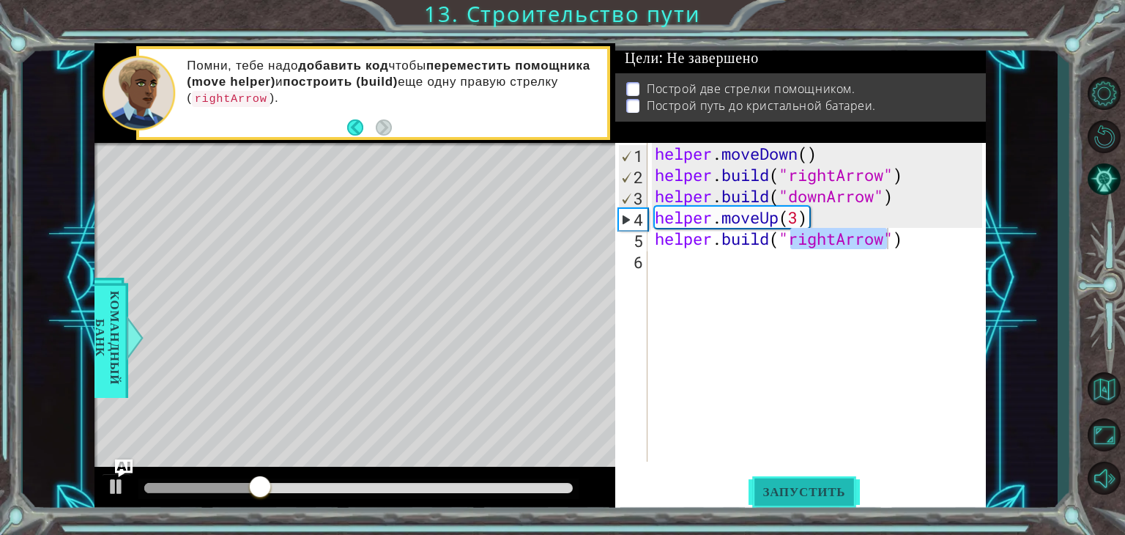
click at [790, 475] on button "Запустить" at bounding box center [805, 491] width 112 height 37
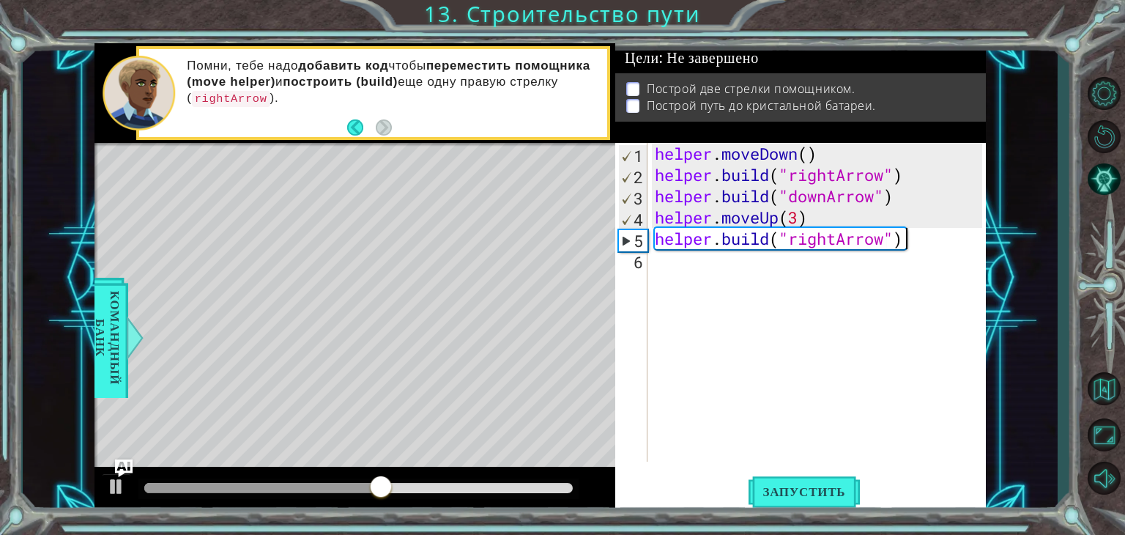
click at [920, 237] on div "helper . moveDown ( ) helper . build ( "rightArrow" ) helper . build ( "downArr…" at bounding box center [821, 323] width 338 height 361
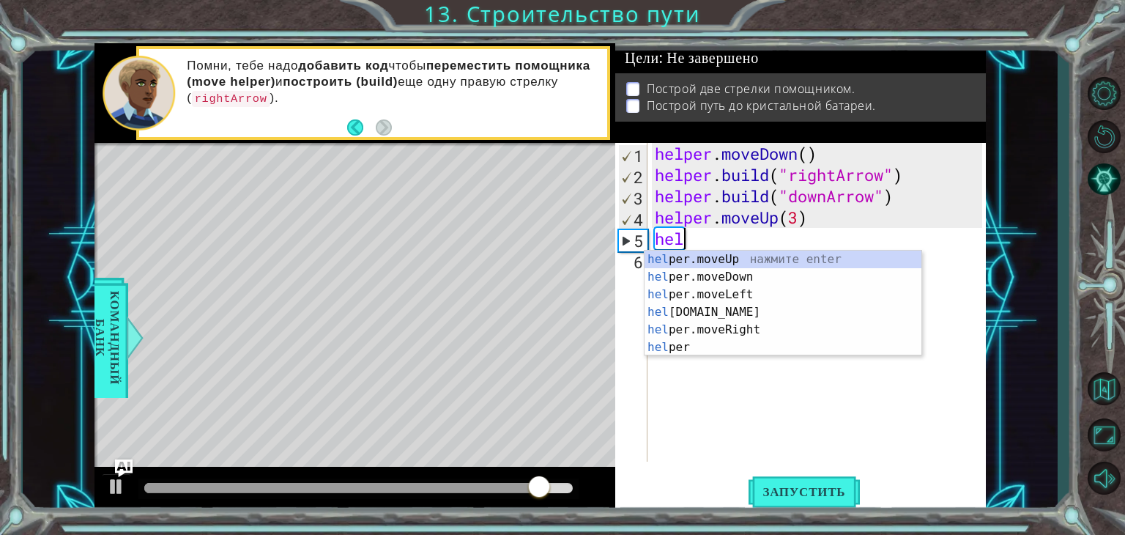
type textarea "h"
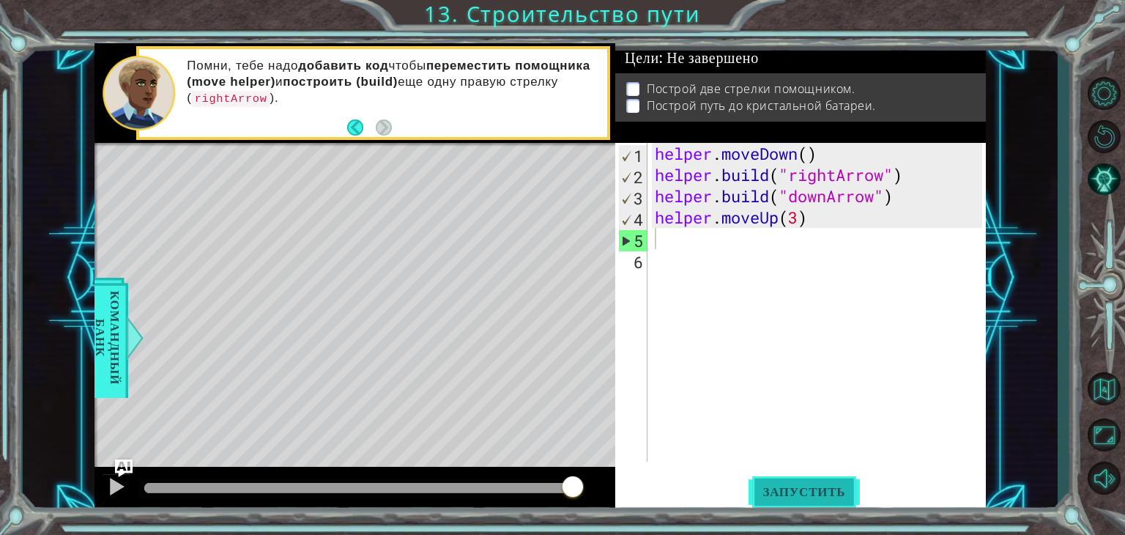
click at [834, 496] on span "Запустить" at bounding box center [805, 491] width 112 height 15
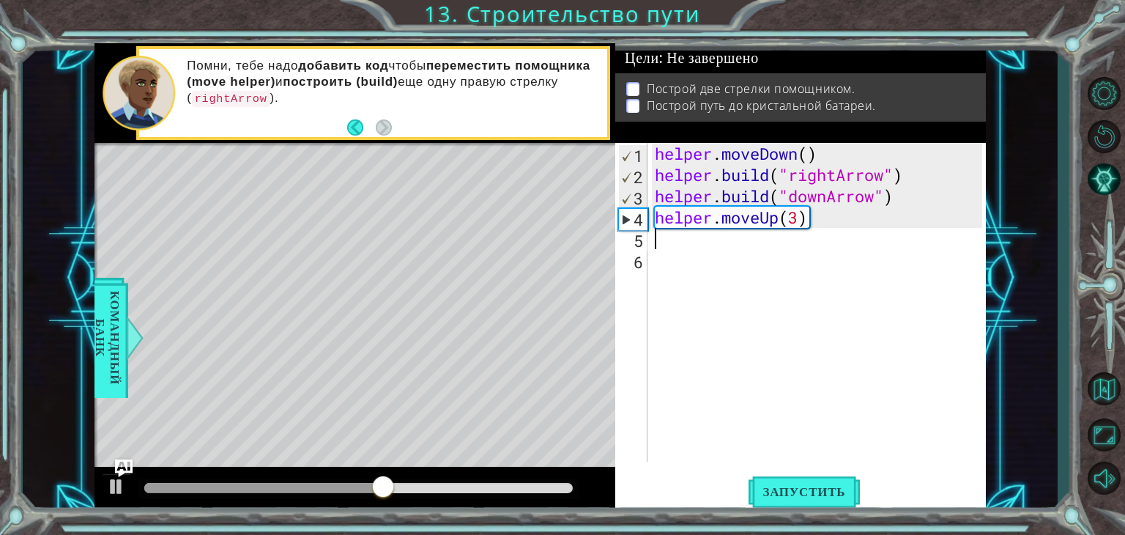
click at [809, 223] on div "helper . moveDown ( ) helper . build ( "rightArrow" ) helper . build ( "downArr…" at bounding box center [821, 323] width 338 height 361
click at [800, 219] on div "helper . moveDown ( ) helper . build ( "rightArrow" ) helper . build ( "downArr…" at bounding box center [821, 323] width 338 height 361
click at [831, 500] on button "Запустить" at bounding box center [805, 491] width 112 height 37
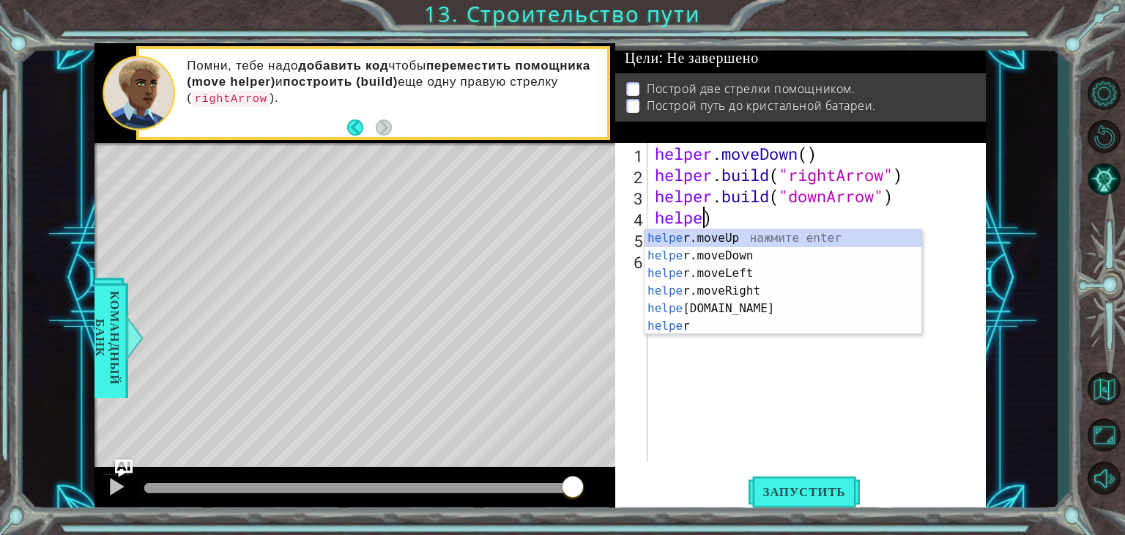
scroll to position [0, 0]
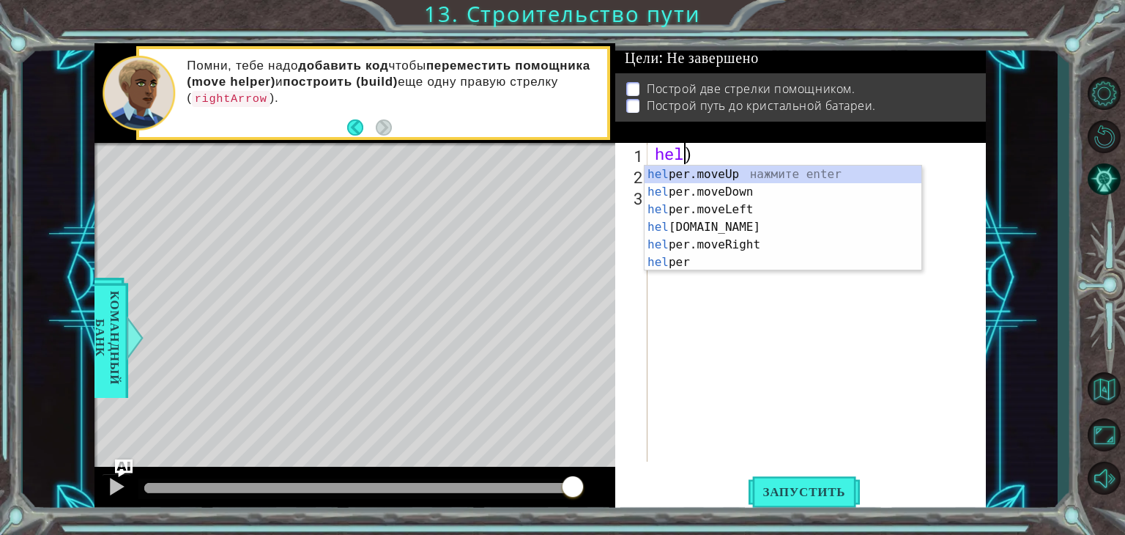
type textarea ")"
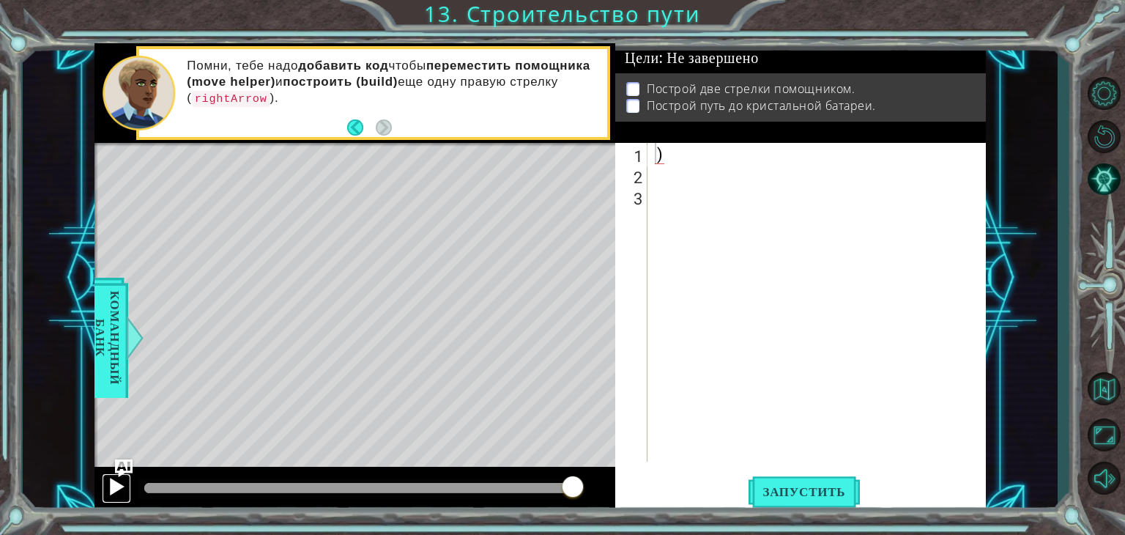
click at [111, 480] on div at bounding box center [116, 486] width 19 height 19
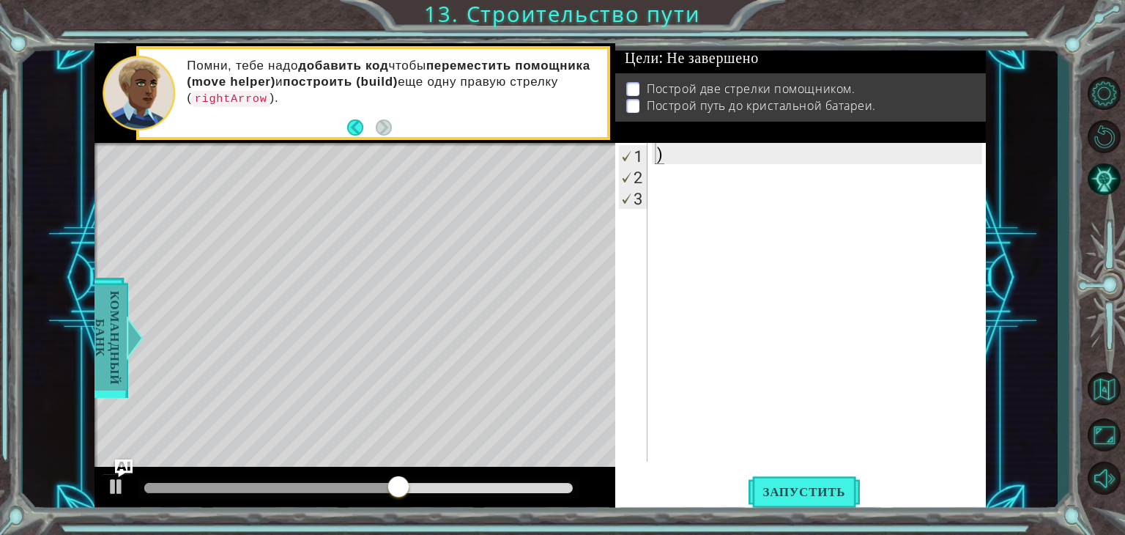
click at [114, 352] on span "Командный банк" at bounding box center [108, 337] width 38 height 105
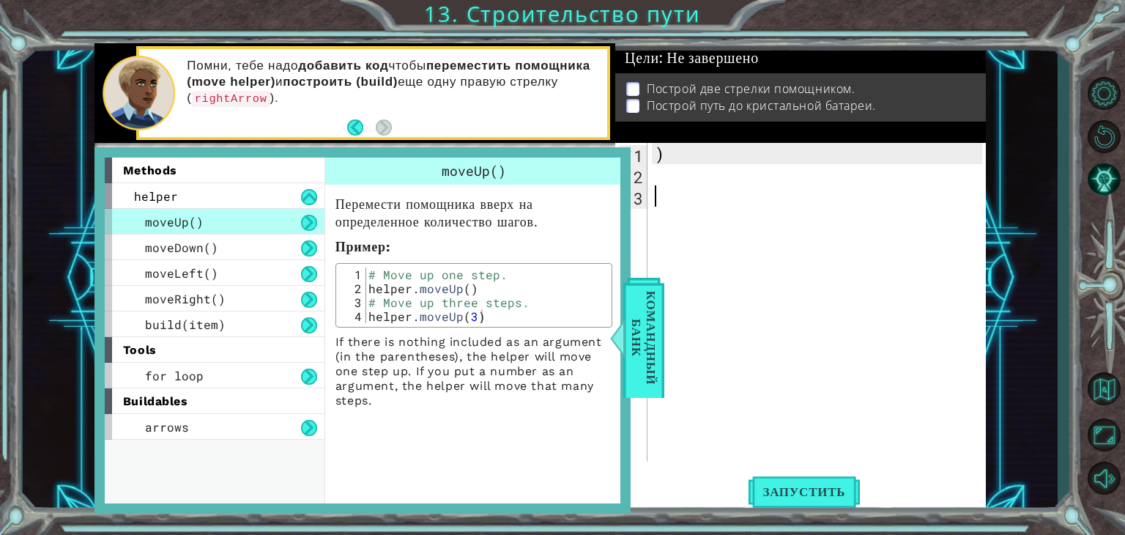
click at [755, 252] on div ")" at bounding box center [821, 323] width 338 height 361
click at [640, 367] on span "Командный банк" at bounding box center [644, 337] width 38 height 105
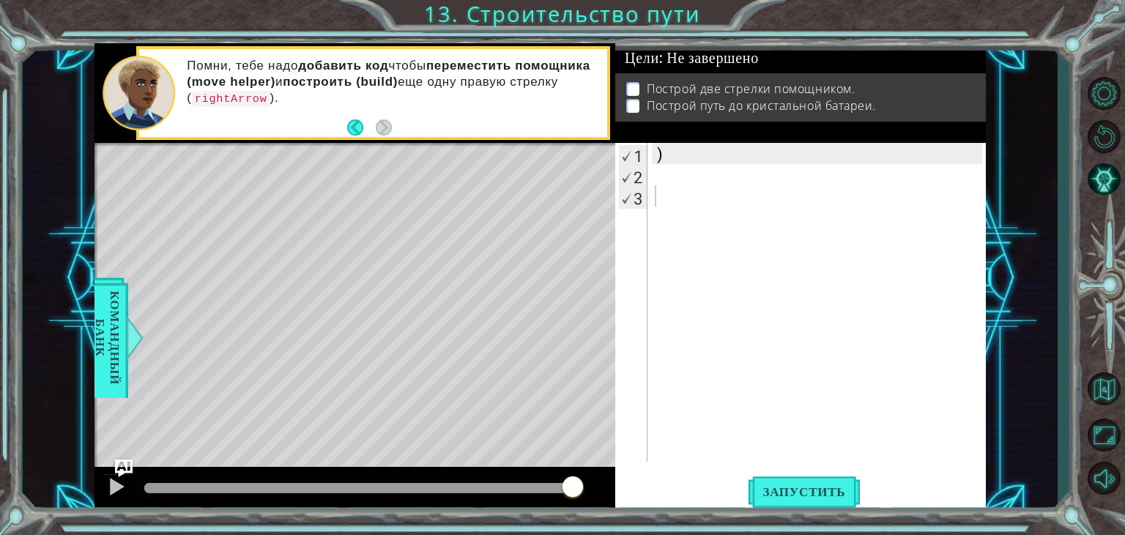
click at [974, 115] on div "Построй две стрелки помощником. Построй путь до кристальной батареи." at bounding box center [800, 97] width 371 height 48
